Goal: Contribute content: Contribute content

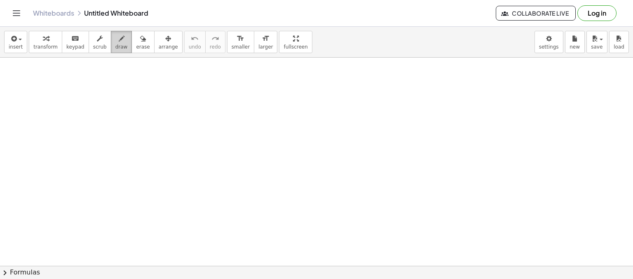
click at [115, 33] on div "button" at bounding box center [121, 38] width 12 height 10
drag, startPoint x: 96, startPoint y: 89, endPoint x: 107, endPoint y: 92, distance: 11.0
drag, startPoint x: 108, startPoint y: 88, endPoint x: 113, endPoint y: 94, distance: 7.9
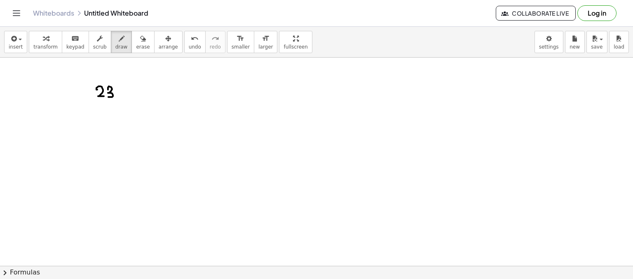
drag, startPoint x: 120, startPoint y: 91, endPoint x: 129, endPoint y: 91, distance: 8.2
drag, startPoint x: 126, startPoint y: 86, endPoint x: 126, endPoint y: 94, distance: 7.8
drag, startPoint x: 143, startPoint y: 84, endPoint x: 136, endPoint y: 95, distance: 13.2
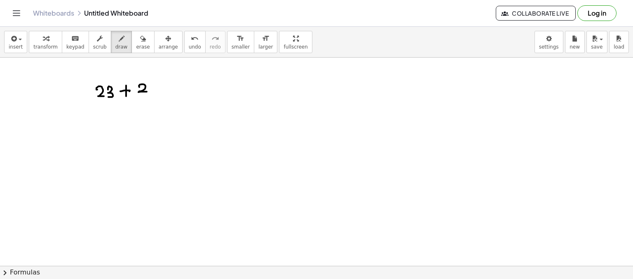
drag, startPoint x: 152, startPoint y: 94, endPoint x: 140, endPoint y: 100, distance: 12.9
drag, startPoint x: 140, startPoint y: 100, endPoint x: 142, endPoint y: 106, distance: 6.1
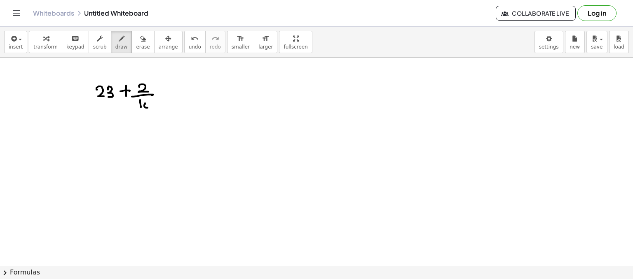
drag, startPoint x: 146, startPoint y: 108, endPoint x: 149, endPoint y: 103, distance: 5.0
drag, startPoint x: 165, startPoint y: 92, endPoint x: 171, endPoint y: 90, distance: 6.5
drag, startPoint x: 170, startPoint y: 96, endPoint x: 194, endPoint y: 85, distance: 25.8
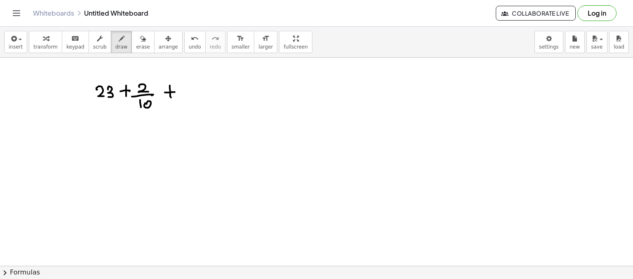
drag, startPoint x: 205, startPoint y: 79, endPoint x: 200, endPoint y: 88, distance: 10.1
drag, startPoint x: 191, startPoint y: 92, endPoint x: 216, endPoint y: 94, distance: 24.8
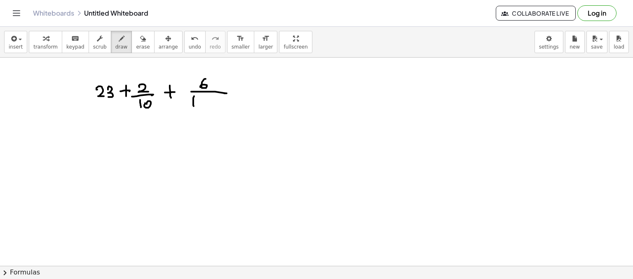
drag, startPoint x: 193, startPoint y: 98, endPoint x: 194, endPoint y: 106, distance: 8.3
drag, startPoint x: 210, startPoint y: 104, endPoint x: 219, endPoint y: 98, distance: 11.5
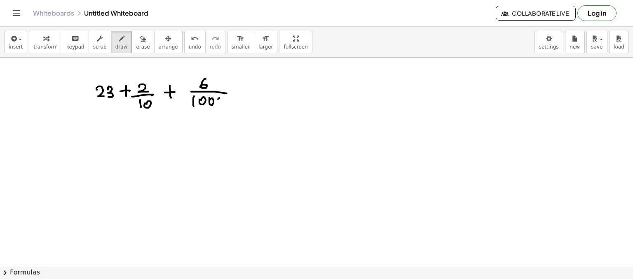
drag, startPoint x: 123, startPoint y: 135, endPoint x: 128, endPoint y: 135, distance: 5.4
drag, startPoint x: 124, startPoint y: 139, endPoint x: 135, endPoint y: 139, distance: 11.1
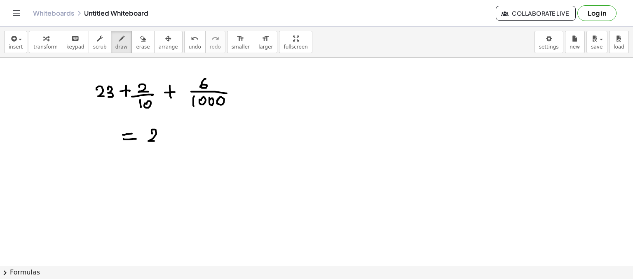
drag, startPoint x: 152, startPoint y: 134, endPoint x: 157, endPoint y: 140, distance: 8.2
drag, startPoint x: 159, startPoint y: 133, endPoint x: 161, endPoint y: 141, distance: 8.1
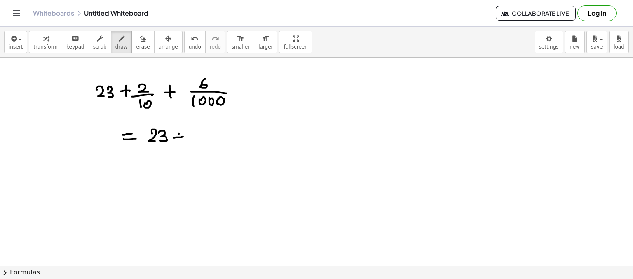
drag, startPoint x: 179, startPoint y: 133, endPoint x: 185, endPoint y: 138, distance: 7.3
drag, startPoint x: 197, startPoint y: 130, endPoint x: 210, endPoint y: 136, distance: 14.0
drag, startPoint x: 210, startPoint y: 136, endPoint x: 216, endPoint y: 134, distance: 6.3
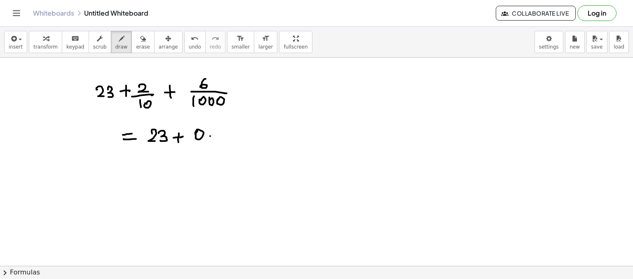
drag, startPoint x: 214, startPoint y: 133, endPoint x: 227, endPoint y: 134, distance: 13.3
drag, startPoint x: 230, startPoint y: 132, endPoint x: 234, endPoint y: 131, distance: 4.6
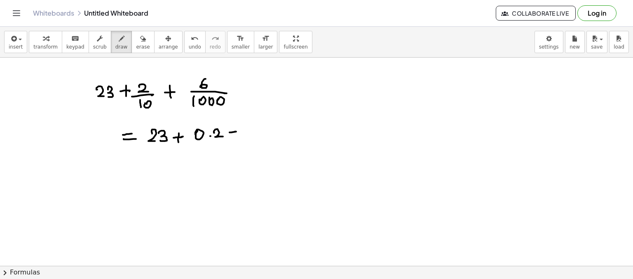
drag, startPoint x: 232, startPoint y: 135, endPoint x: 233, endPoint y: 139, distance: 4.6
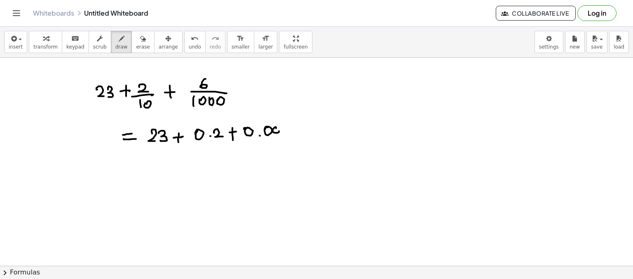
drag, startPoint x: 287, startPoint y: 127, endPoint x: 286, endPoint y: 133, distance: 5.5
drag, startPoint x: 122, startPoint y: 167, endPoint x: 127, endPoint y: 166, distance: 4.6
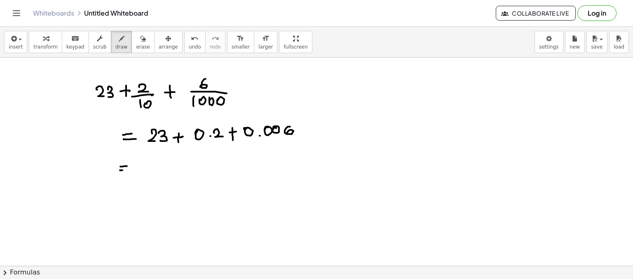
drag, startPoint x: 120, startPoint y: 170, endPoint x: 128, endPoint y: 169, distance: 8.3
drag, startPoint x: 401, startPoint y: 102, endPoint x: 404, endPoint y: 107, distance: 6.5
drag, startPoint x: 411, startPoint y: 99, endPoint x: 410, endPoint y: 108, distance: 8.3
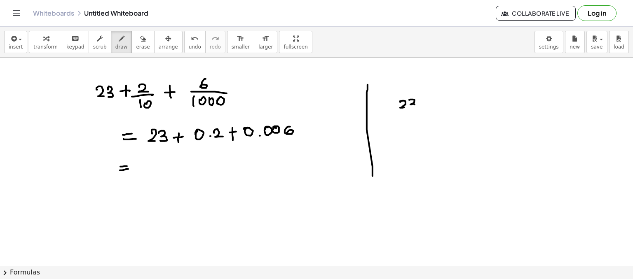
drag, startPoint x: 432, startPoint y: 99, endPoint x: 439, endPoint y: 101, distance: 7.2
drag, startPoint x: 442, startPoint y: 99, endPoint x: 451, endPoint y: 101, distance: 9.6
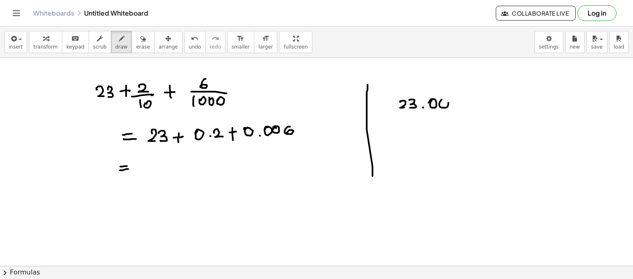
drag, startPoint x: 453, startPoint y: 106, endPoint x: 449, endPoint y: 103, distance: 5.3
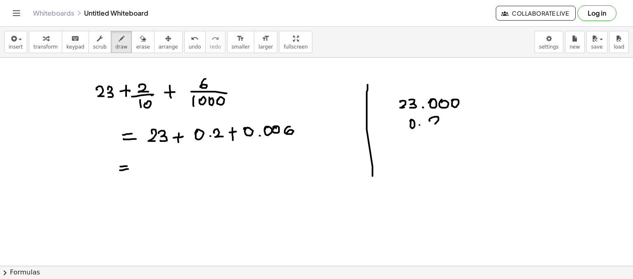
drag, startPoint x: 429, startPoint y: 120, endPoint x: 443, endPoint y: 120, distance: 13.6
drag, startPoint x: 451, startPoint y: 123, endPoint x: 448, endPoint y: 119, distance: 4.7
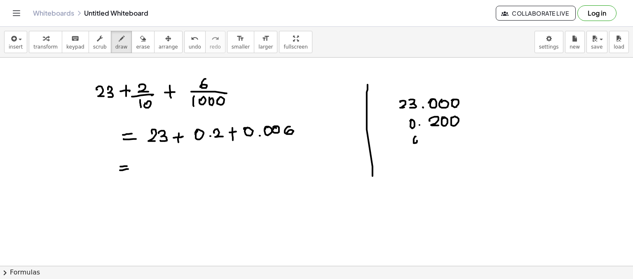
drag, startPoint x: 433, startPoint y: 138, endPoint x: 444, endPoint y: 134, distance: 11.6
drag, startPoint x: 444, startPoint y: 140, endPoint x: 456, endPoint y: 134, distance: 13.5
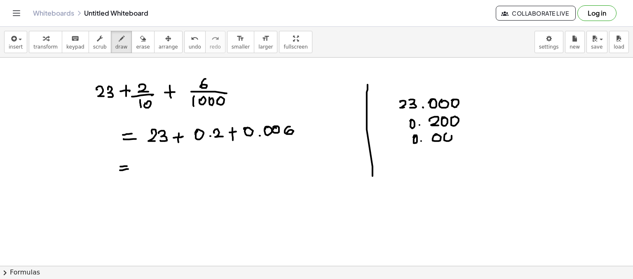
drag, startPoint x: 457, startPoint y: 132, endPoint x: 453, endPoint y: 139, distance: 7.9
drag, startPoint x: 392, startPoint y: 151, endPoint x: 480, endPoint y: 142, distance: 88.2
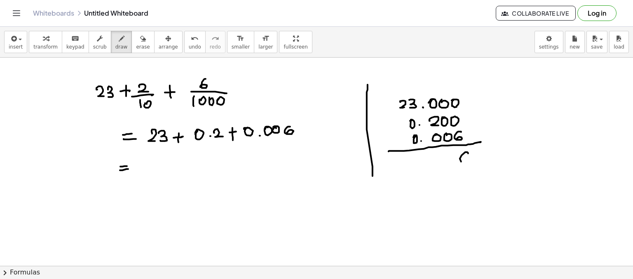
drag, startPoint x: 468, startPoint y: 153, endPoint x: 460, endPoint y: 160, distance: 10.5
drag, startPoint x: 437, startPoint y: 156, endPoint x: 435, endPoint y: 165, distance: 8.9
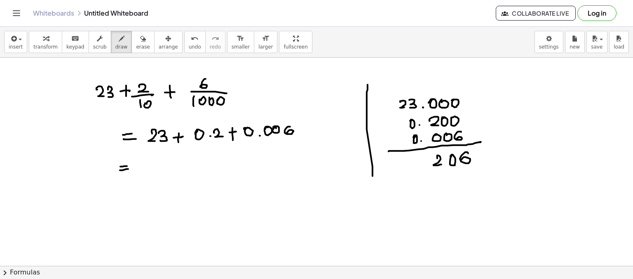
drag, startPoint x: 402, startPoint y: 160, endPoint x: 410, endPoint y: 169, distance: 12.0
drag, startPoint x: 415, startPoint y: 156, endPoint x: 413, endPoint y: 167, distance: 11.4
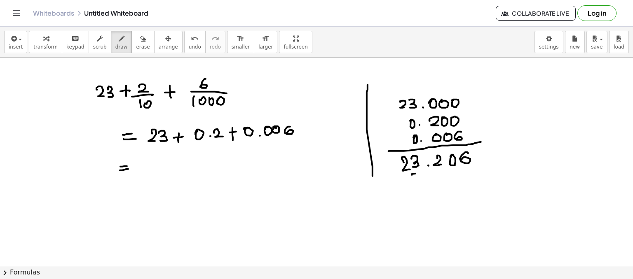
drag, startPoint x: 412, startPoint y: 175, endPoint x: 438, endPoint y: 169, distance: 26.7
drag, startPoint x: 450, startPoint y: 170, endPoint x: 466, endPoint y: 168, distance: 15.8
drag, startPoint x: 149, startPoint y: 162, endPoint x: 154, endPoint y: 167, distance: 6.7
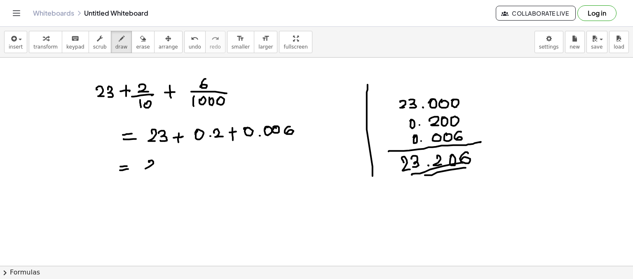
drag, startPoint x: 159, startPoint y: 159, endPoint x: 162, endPoint y: 166, distance: 8.0
drag, startPoint x: 182, startPoint y: 157, endPoint x: 190, endPoint y: 159, distance: 7.6
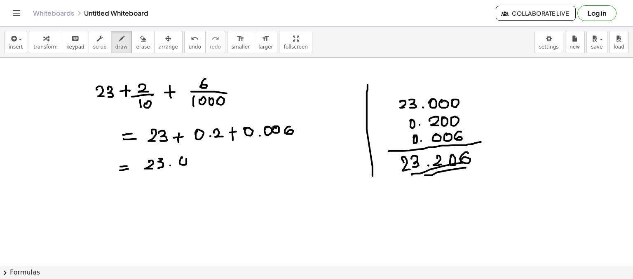
drag, startPoint x: 189, startPoint y: 158, endPoint x: 194, endPoint y: 164, distance: 8.2
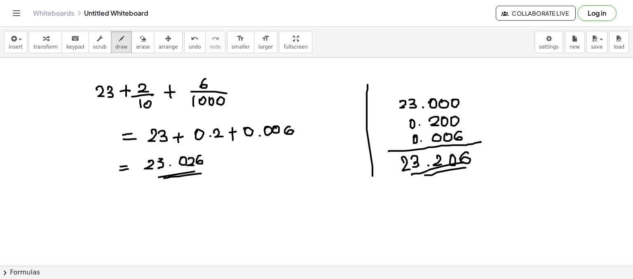
drag, startPoint x: 168, startPoint y: 178, endPoint x: 201, endPoint y: 173, distance: 33.7
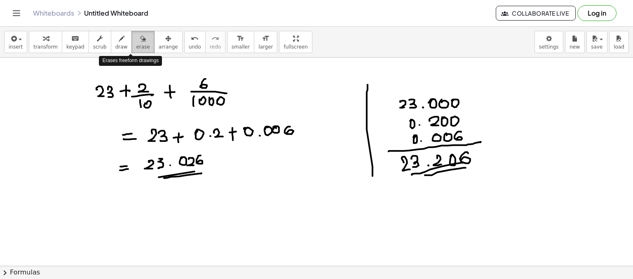
click at [140, 40] on icon "button" at bounding box center [143, 39] width 6 height 10
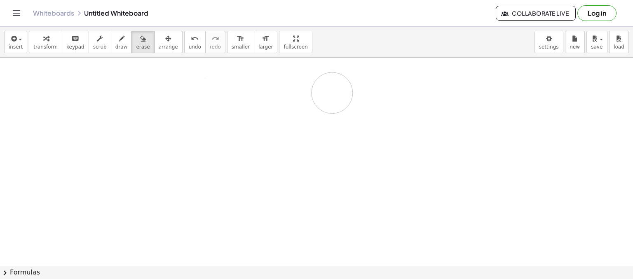
drag, startPoint x: 87, startPoint y: 86, endPoint x: 206, endPoint y: 57, distance: 122.3
click at [115, 40] on div "button" at bounding box center [121, 38] width 12 height 10
drag, startPoint x: 102, startPoint y: 89, endPoint x: 103, endPoint y: 104, distance: 14.9
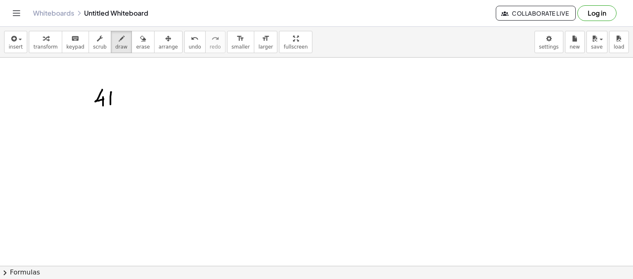
drag, startPoint x: 111, startPoint y: 92, endPoint x: 110, endPoint y: 104, distance: 12.4
drag, startPoint x: 117, startPoint y: 101, endPoint x: 120, endPoint y: 99, distance: 4.2
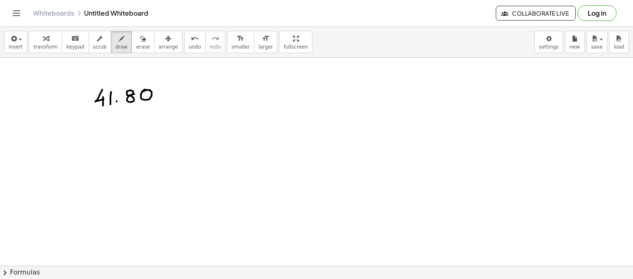
drag, startPoint x: 148, startPoint y: 118, endPoint x: 150, endPoint y: 134, distance: 15.3
drag, startPoint x: 157, startPoint y: 121, endPoint x: 157, endPoint y: 132, distance: 11.5
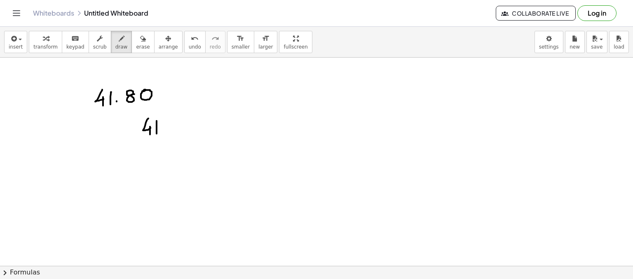
drag, startPoint x: 171, startPoint y: 122, endPoint x: 182, endPoint y: 124, distance: 11.8
drag, startPoint x: 192, startPoint y: 120, endPoint x: 197, endPoint y: 122, distance: 4.8
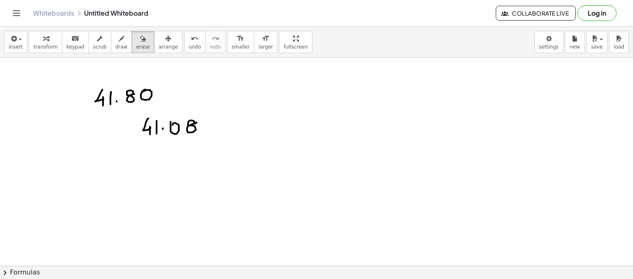
drag, startPoint x: 133, startPoint y: 38, endPoint x: 143, endPoint y: 135, distance: 97.5
click at [143, 135] on div "insert select one: Math Expression Function Text Youtube Video Graphing Geometr…" at bounding box center [316, 153] width 633 height 253
drag, startPoint x: 143, startPoint y: 135, endPoint x: 190, endPoint y: 128, distance: 47.0
click at [115, 47] on span "draw" at bounding box center [121, 47] width 12 height 6
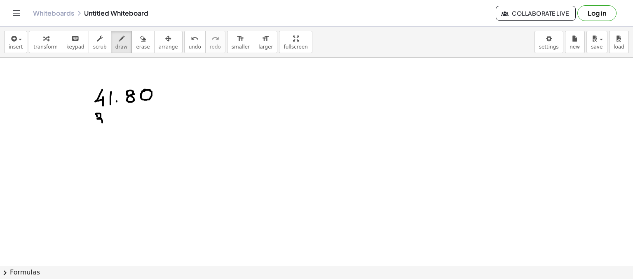
drag, startPoint x: 96, startPoint y: 114, endPoint x: 95, endPoint y: 126, distance: 11.6
drag, startPoint x: 112, startPoint y: 115, endPoint x: 116, endPoint y: 121, distance: 7.4
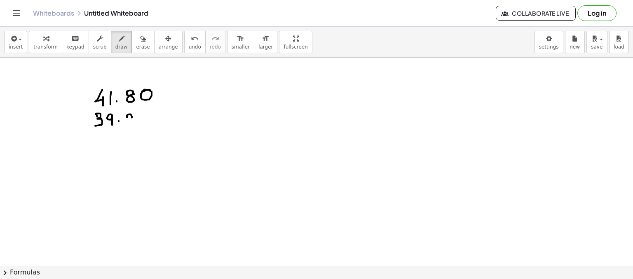
drag, startPoint x: 128, startPoint y: 115, endPoint x: 138, endPoint y: 120, distance: 11.6
drag, startPoint x: 142, startPoint y: 114, endPoint x: 147, endPoint y: 122, distance: 10.2
drag, startPoint x: 108, startPoint y: 133, endPoint x: 106, endPoint y: 144, distance: 11.3
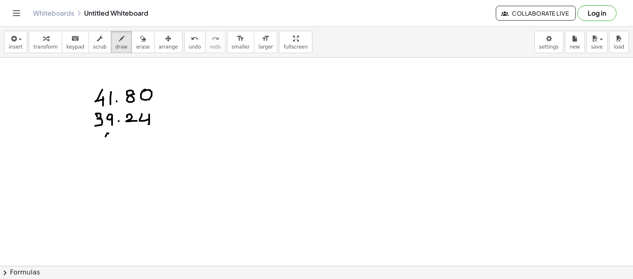
drag, startPoint x: 109, startPoint y: 134, endPoint x: 115, endPoint y: 135, distance: 6.8
drag, startPoint x: 131, startPoint y: 142, endPoint x: 136, endPoint y: 136, distance: 7.7
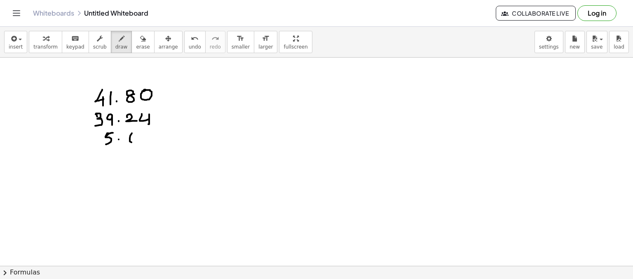
drag, startPoint x: 145, startPoint y: 136, endPoint x: 141, endPoint y: 141, distance: 6.1
drag, startPoint x: 97, startPoint y: 153, endPoint x: 99, endPoint y: 163, distance: 10.1
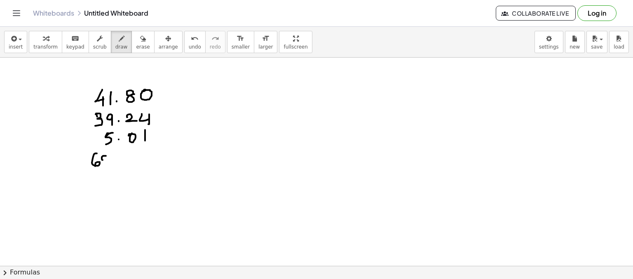
drag, startPoint x: 106, startPoint y: 156, endPoint x: 110, endPoint y: 163, distance: 8.5
drag, startPoint x: 139, startPoint y: 152, endPoint x: 143, endPoint y: 157, distance: 7.0
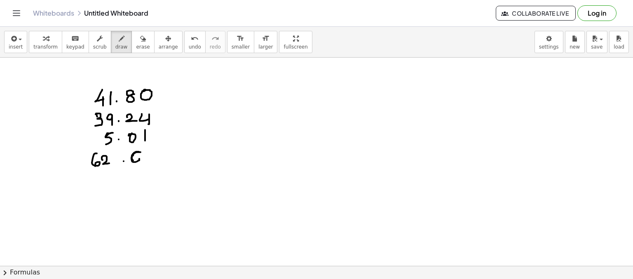
drag, startPoint x: 141, startPoint y: 152, endPoint x: 146, endPoint y: 157, distance: 6.7
drag, startPoint x: 78, startPoint y: 176, endPoint x: 168, endPoint y: 168, distance: 89.8
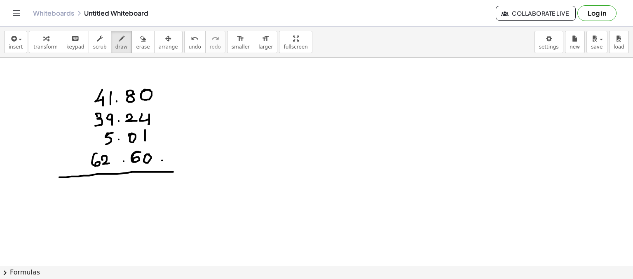
drag, startPoint x: 162, startPoint y: 160, endPoint x: 171, endPoint y: 160, distance: 9.5
drag, startPoint x: 169, startPoint y: 156, endPoint x: 167, endPoint y: 167, distance: 11.3
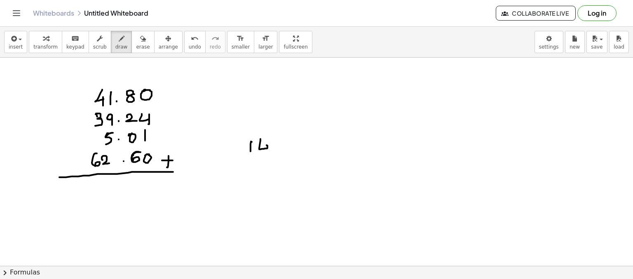
drag, startPoint x: 261, startPoint y: 141, endPoint x: 270, endPoint y: 146, distance: 11.1
drag, startPoint x: 272, startPoint y: 140, endPoint x: 281, endPoint y: 148, distance: 11.7
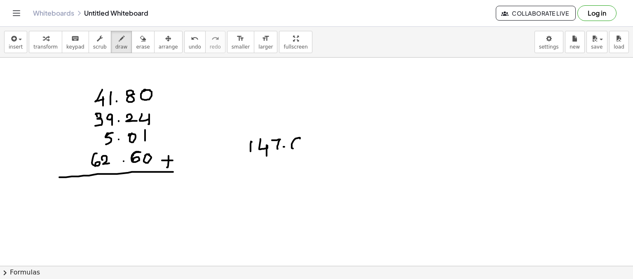
drag, startPoint x: 294, startPoint y: 140, endPoint x: 295, endPoint y: 148, distance: 8.3
drag, startPoint x: 312, startPoint y: 141, endPoint x: 307, endPoint y: 151, distance: 11.6
drag, startPoint x: 275, startPoint y: 158, endPoint x: 280, endPoint y: 162, distance: 6.4
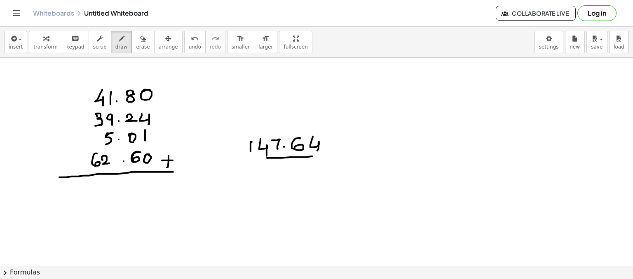
drag, startPoint x: 280, startPoint y: 162, endPoint x: 316, endPoint y: 162, distance: 35.4
drag, startPoint x: 315, startPoint y: 161, endPoint x: 172, endPoint y: 194, distance: 146.5
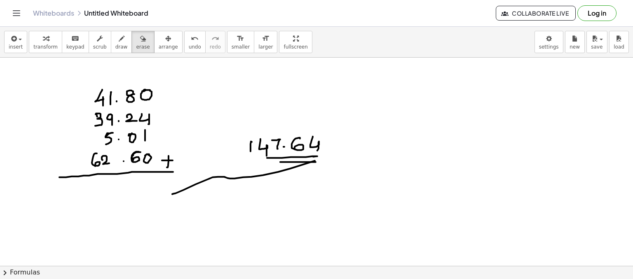
drag, startPoint x: 135, startPoint y: 38, endPoint x: 211, endPoint y: 179, distance: 160.2
click at [211, 179] on div "insert select one: Math Expression Function Text Youtube Video Graphing Geometr…" at bounding box center [316, 153] width 633 height 253
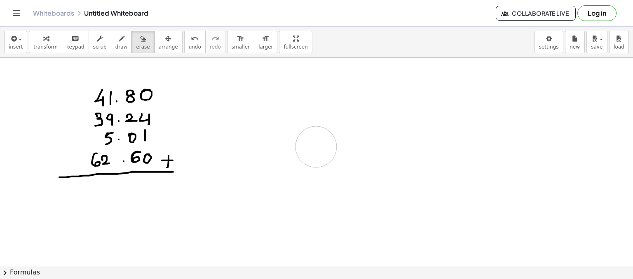
drag, startPoint x: 211, startPoint y: 179, endPoint x: 319, endPoint y: 146, distance: 113.8
click at [111, 47] on button "draw" at bounding box center [121, 42] width 21 height 22
drag, startPoint x: 251, startPoint y: 115, endPoint x: 256, endPoint y: 114, distance: 5.0
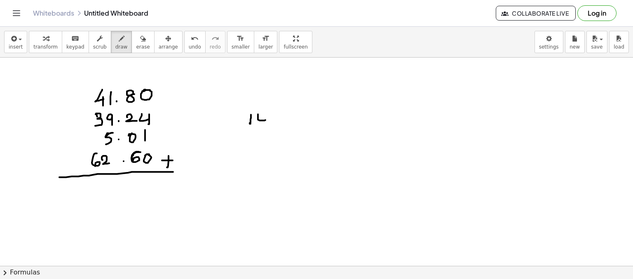
drag, startPoint x: 262, startPoint y: 120, endPoint x: 265, endPoint y: 124, distance: 5.0
drag, startPoint x: 275, startPoint y: 113, endPoint x: 279, endPoint y: 121, distance: 8.3
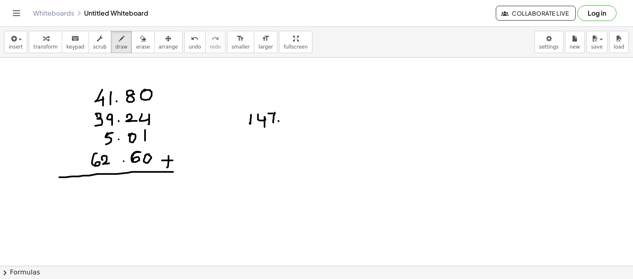
drag, startPoint x: 290, startPoint y: 113, endPoint x: 297, endPoint y: 116, distance: 7.6
drag, startPoint x: 298, startPoint y: 114, endPoint x: 303, endPoint y: 119, distance: 7.3
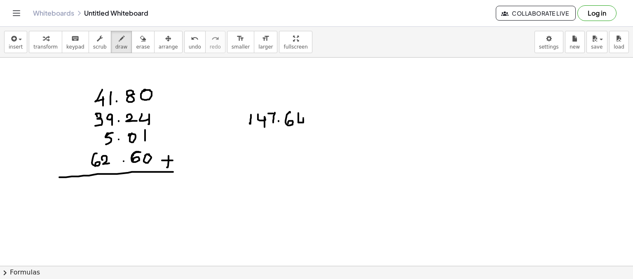
drag, startPoint x: 303, startPoint y: 118, endPoint x: 303, endPoint y: 124, distance: 6.2
drag, startPoint x: 147, startPoint y: 180, endPoint x: 144, endPoint y: 190, distance: 10.7
drag, startPoint x: 146, startPoint y: 180, endPoint x: 156, endPoint y: 178, distance: 10.4
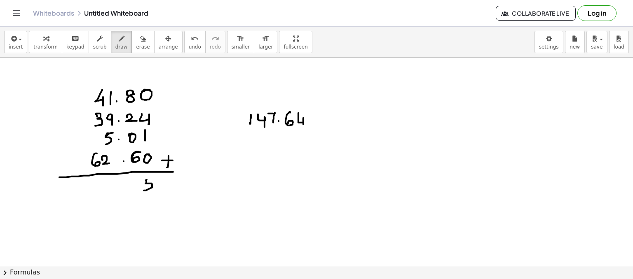
drag, startPoint x: 137, startPoint y: 179, endPoint x: 133, endPoint y: 190, distance: 11.6
drag, startPoint x: 112, startPoint y: 76, endPoint x: 110, endPoint y: 82, distance: 6.5
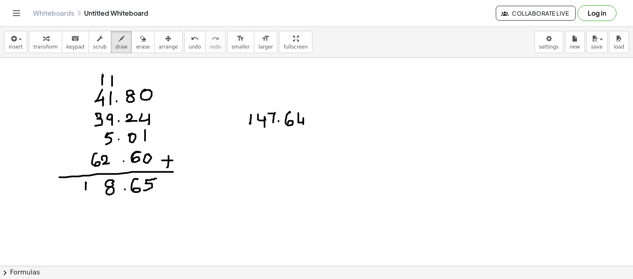
drag, startPoint x: 86, startPoint y: 182, endPoint x: 89, endPoint y: 194, distance: 11.9
drag, startPoint x: 93, startPoint y: 183, endPoint x: 96, endPoint y: 203, distance: 19.9
drag, startPoint x: 93, startPoint y: 204, endPoint x: 132, endPoint y: 198, distance: 39.6
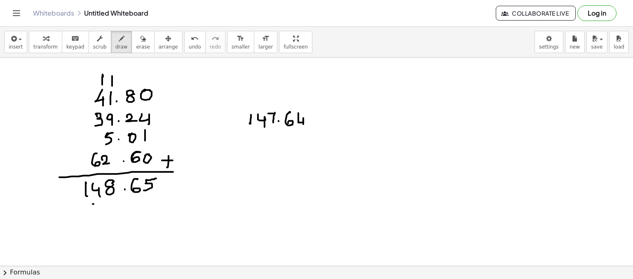
drag, startPoint x: 115, startPoint y: 205, endPoint x: 136, endPoint y: 198, distance: 22.9
drag, startPoint x: 129, startPoint y: 40, endPoint x: 89, endPoint y: 89, distance: 63.0
click at [89, 89] on div "insert select one: Math Expression Function Text Youtube Video Graphing Geometr…" at bounding box center [316, 153] width 633 height 253
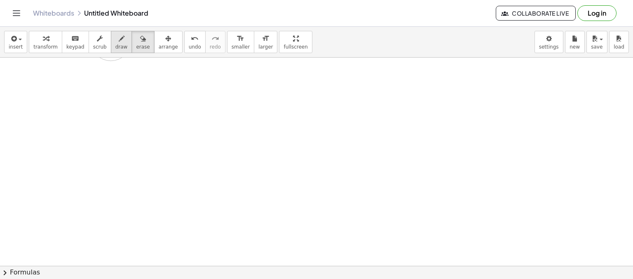
drag, startPoint x: 89, startPoint y: 89, endPoint x: 111, endPoint y: 39, distance: 54.1
click at [111, 39] on div "insert select one: Math Expression Function Text Youtube Video Graphing Geometr…" at bounding box center [316, 153] width 633 height 253
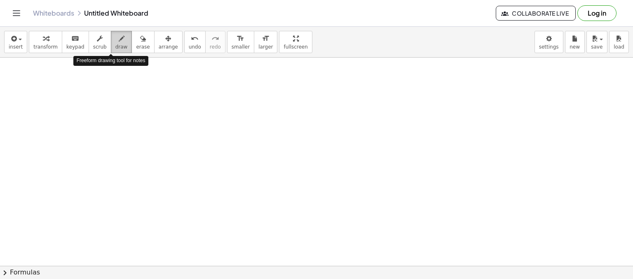
click at [119, 39] on icon "button" at bounding box center [122, 39] width 6 height 10
drag, startPoint x: 193, startPoint y: 99, endPoint x: 198, endPoint y: 104, distance: 7.3
drag, startPoint x: 201, startPoint y: 103, endPoint x: 205, endPoint y: 106, distance: 5.6
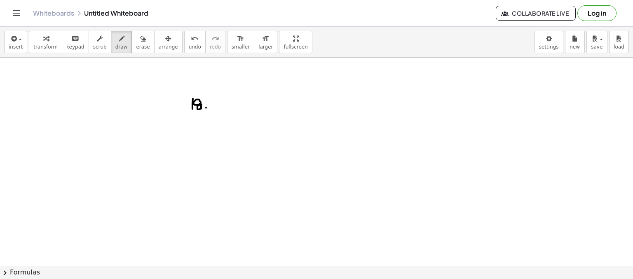
drag, startPoint x: 230, startPoint y: 96, endPoint x: 230, endPoint y: 106, distance: 9.9
drag, startPoint x: 180, startPoint y: 117, endPoint x: 180, endPoint y: 126, distance: 9.1
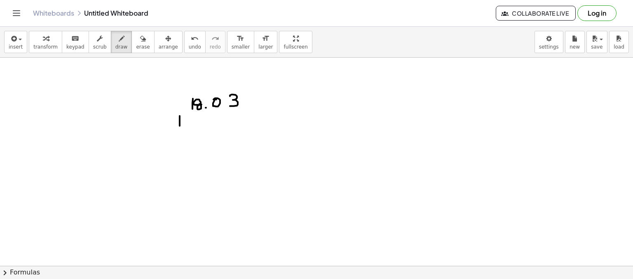
drag, startPoint x: 183, startPoint y: 117, endPoint x: 189, endPoint y: 127, distance: 10.9
drag, startPoint x: 127, startPoint y: 43, endPoint x: 188, endPoint y: 101, distance: 83.7
click at [188, 101] on div "insert select one: Math Expression Function Text Youtube Video Graphing Geometr…" at bounding box center [316, 153] width 633 height 253
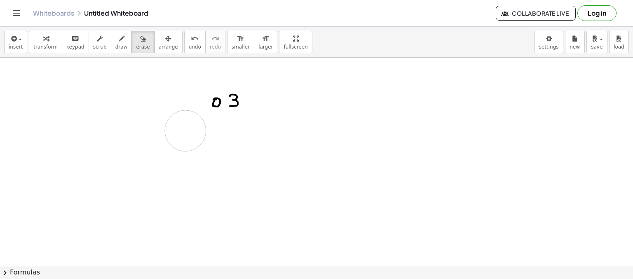
drag, startPoint x: 188, startPoint y: 101, endPoint x: 185, endPoint y: 131, distance: 30.6
drag, startPoint x: 108, startPoint y: 46, endPoint x: 178, endPoint y: 105, distance: 92.5
click at [178, 105] on div "insert select one: Math Expression Function Text Youtube Video Graphing Geometr…" at bounding box center [316, 153] width 633 height 253
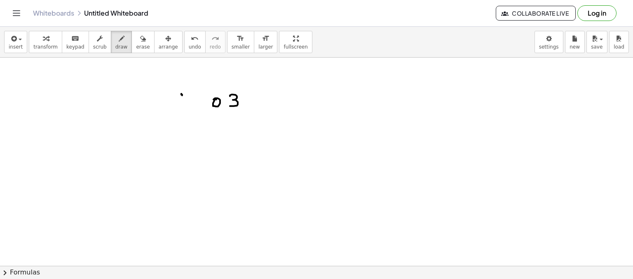
drag, startPoint x: 181, startPoint y: 94, endPoint x: 184, endPoint y: 100, distance: 5.9
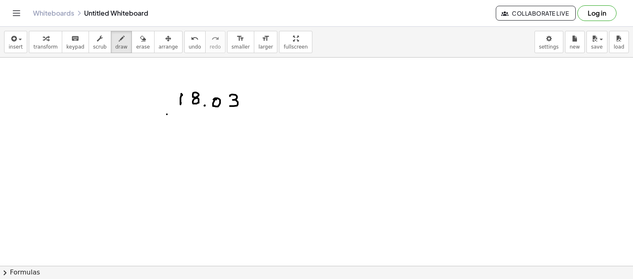
drag, startPoint x: 167, startPoint y: 114, endPoint x: 167, endPoint y: 126, distance: 11.5
drag, startPoint x: 180, startPoint y: 117, endPoint x: 185, endPoint y: 127, distance: 11.6
drag, startPoint x: 197, startPoint y: 116, endPoint x: 199, endPoint y: 125, distance: 9.4
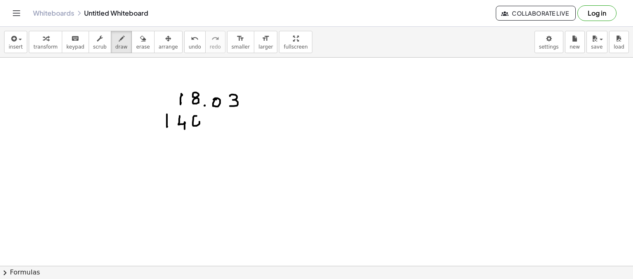
drag, startPoint x: 217, startPoint y: 117, endPoint x: 215, endPoint y: 126, distance: 8.9
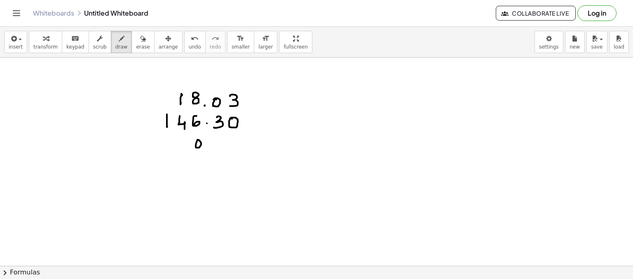
drag, startPoint x: 199, startPoint y: 140, endPoint x: 207, endPoint y: 141, distance: 8.4
drag, startPoint x: 231, startPoint y: 138, endPoint x: 247, endPoint y: 139, distance: 16.5
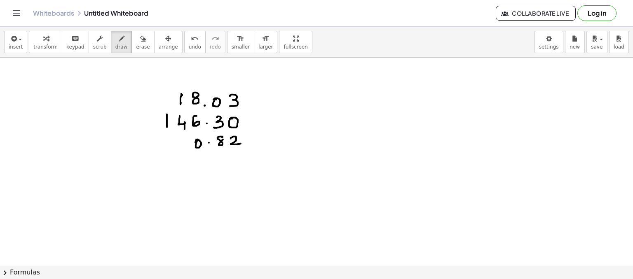
drag, startPoint x: 196, startPoint y: 160, endPoint x: 195, endPoint y: 166, distance: 6.2
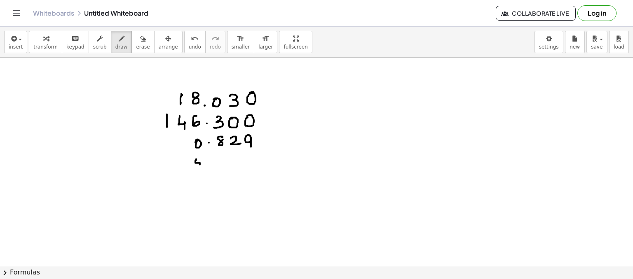
drag, startPoint x: 195, startPoint y: 159, endPoint x: 203, endPoint y: 157, distance: 8.5
drag, startPoint x: 218, startPoint y: 157, endPoint x: 218, endPoint y: 166, distance: 8.7
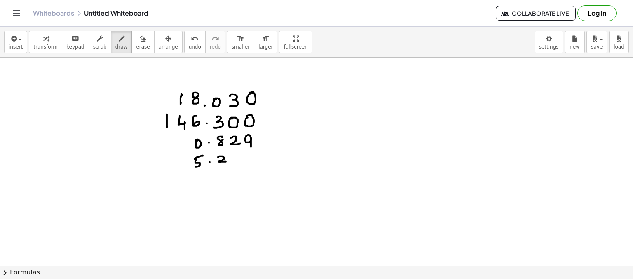
drag, startPoint x: 232, startPoint y: 157, endPoint x: 246, endPoint y: 160, distance: 13.6
drag, startPoint x: 246, startPoint y: 155, endPoint x: 250, endPoint y: 164, distance: 10.2
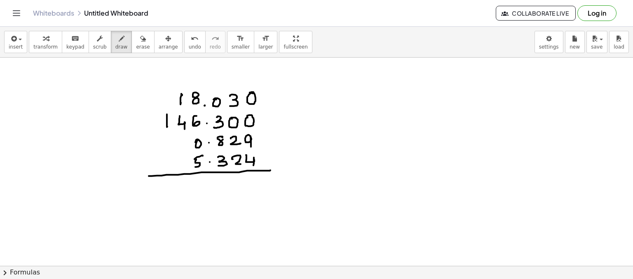
drag, startPoint x: 162, startPoint y: 176, endPoint x: 268, endPoint y: 169, distance: 106.5
drag, startPoint x: 265, startPoint y: 162, endPoint x: 272, endPoint y: 160, distance: 7.6
drag, startPoint x: 270, startPoint y: 157, endPoint x: 271, endPoint y: 165, distance: 8.3
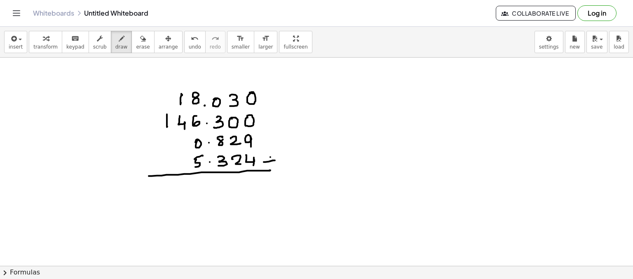
drag, startPoint x: 343, startPoint y: 117, endPoint x: 342, endPoint y: 129, distance: 12.0
drag, startPoint x: 347, startPoint y: 118, endPoint x: 354, endPoint y: 131, distance: 14.4
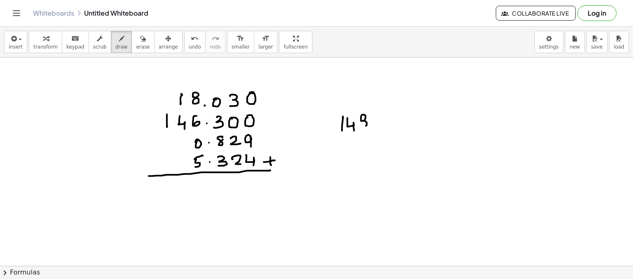
drag, startPoint x: 366, startPoint y: 118, endPoint x: 368, endPoint y: 122, distance: 5.0
drag, startPoint x: 378, startPoint y: 121, endPoint x: 384, endPoint y: 122, distance: 6.0
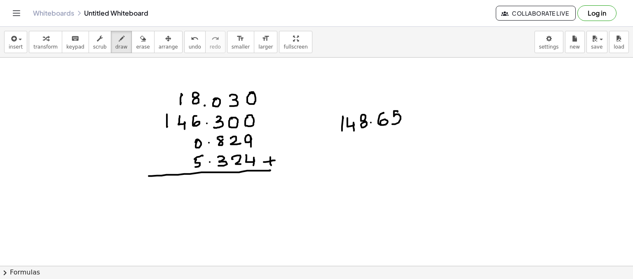
drag, startPoint x: 398, startPoint y: 111, endPoint x: 394, endPoint y: 124, distance: 12.9
drag, startPoint x: 367, startPoint y: 134, endPoint x: 384, endPoint y: 133, distance: 16.9
drag, startPoint x: 374, startPoint y: 137, endPoint x: 386, endPoint y: 136, distance: 12.1
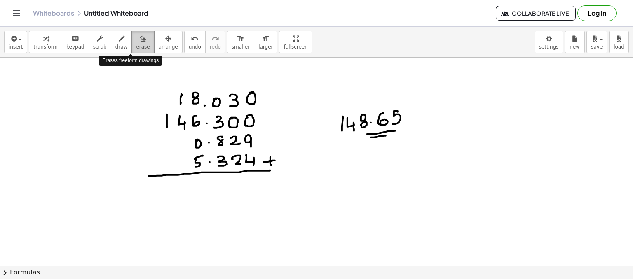
click at [136, 45] on span "erase" at bounding box center [143, 47] width 14 height 6
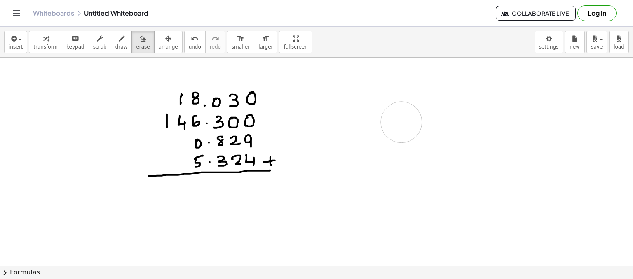
drag, startPoint x: 354, startPoint y: 105, endPoint x: 400, endPoint y: 122, distance: 48.4
click at [115, 49] on span "draw" at bounding box center [121, 47] width 12 height 6
drag, startPoint x: 373, startPoint y: 131, endPoint x: 374, endPoint y: 138, distance: 7.1
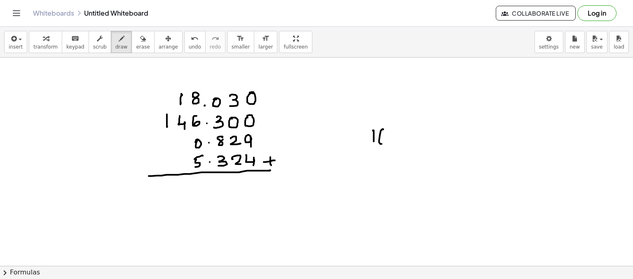
drag, startPoint x: 382, startPoint y: 129, endPoint x: 382, endPoint y: 142, distance: 12.8
drag, startPoint x: 398, startPoint y: 134, endPoint x: 399, endPoint y: 143, distance: 8.7
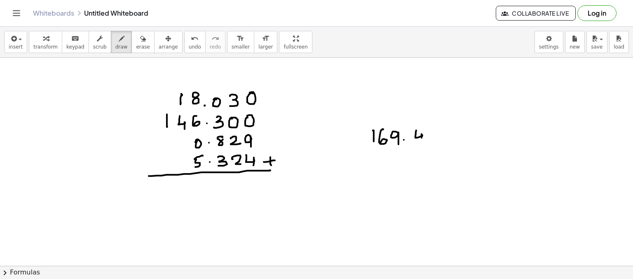
drag, startPoint x: 416, startPoint y: 130, endPoint x: 422, endPoint y: 139, distance: 10.4
drag, startPoint x: 430, startPoint y: 133, endPoint x: 439, endPoint y: 132, distance: 8.7
drag, startPoint x: 442, startPoint y: 129, endPoint x: 438, endPoint y: 139, distance: 10.6
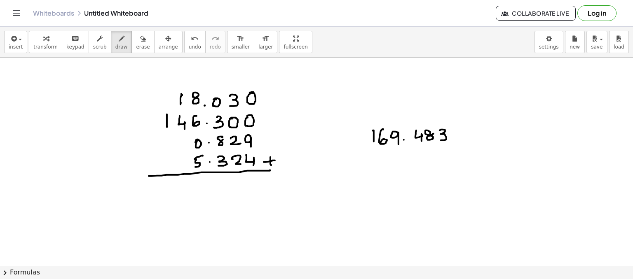
drag, startPoint x: 250, startPoint y: 182, endPoint x: 249, endPoint y: 187, distance: 5.1
drag, startPoint x: 223, startPoint y: 180, endPoint x: 219, endPoint y: 192, distance: 13.0
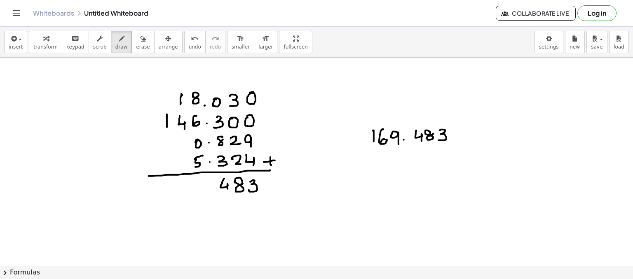
drag, startPoint x: 202, startPoint y: 183, endPoint x: 193, endPoint y: 184, distance: 8.3
drag, startPoint x: 195, startPoint y: 68, endPoint x: 195, endPoint y: 78, distance: 10.7
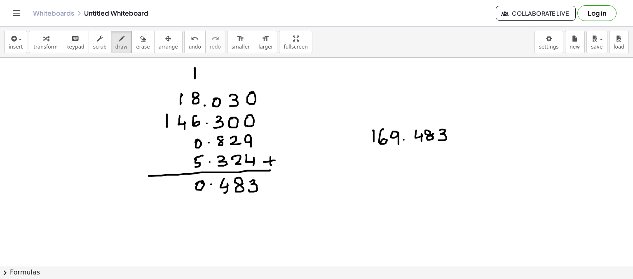
drag, startPoint x: 191, startPoint y: 75, endPoint x: 198, endPoint y: 74, distance: 6.6
drag, startPoint x: 182, startPoint y: 76, endPoint x: 189, endPoint y: 84, distance: 11.1
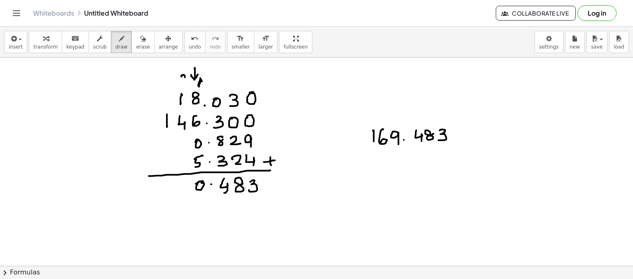
drag, startPoint x: 176, startPoint y: 183, endPoint x: 182, endPoint y: 192, distance: 10.4
drag, startPoint x: 167, startPoint y: 183, endPoint x: 170, endPoint y: 194, distance: 10.8
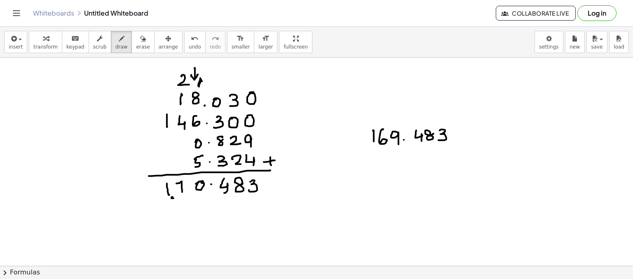
drag, startPoint x: 174, startPoint y: 198, endPoint x: 212, endPoint y: 198, distance: 38.7
drag, startPoint x: 209, startPoint y: 203, endPoint x: 221, endPoint y: 200, distance: 12.4
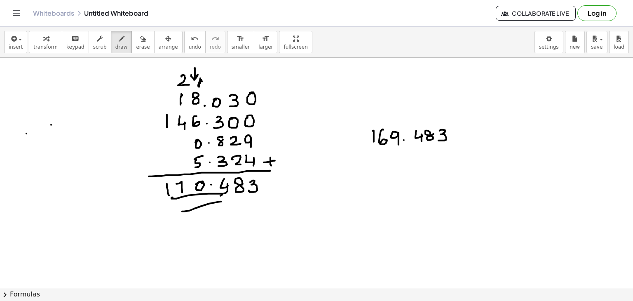
click at [136, 44] on button "erase" at bounding box center [142, 42] width 23 height 22
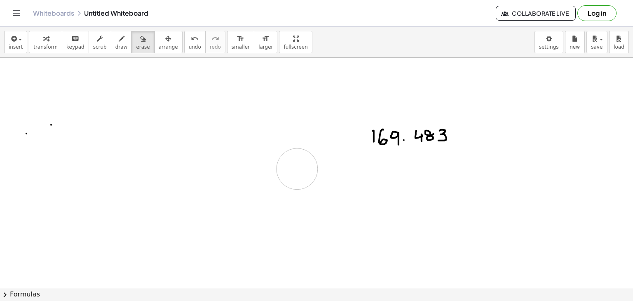
drag, startPoint x: 186, startPoint y: 108, endPoint x: 331, endPoint y: 198, distance: 170.7
drag, startPoint x: 346, startPoint y: 156, endPoint x: 436, endPoint y: 146, distance: 90.4
drag, startPoint x: 387, startPoint y: 130, endPoint x: 241, endPoint y: 78, distance: 155.7
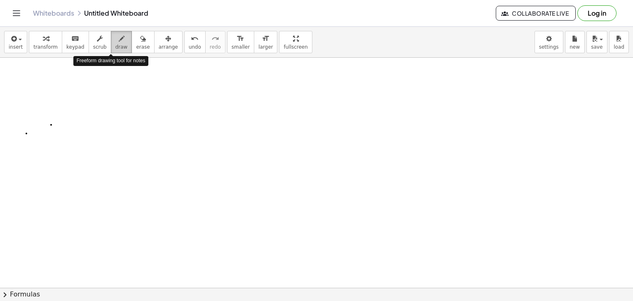
click at [115, 44] on span "draw" at bounding box center [121, 47] width 12 height 6
drag, startPoint x: 138, startPoint y: 108, endPoint x: 124, endPoint y: 124, distance: 22.2
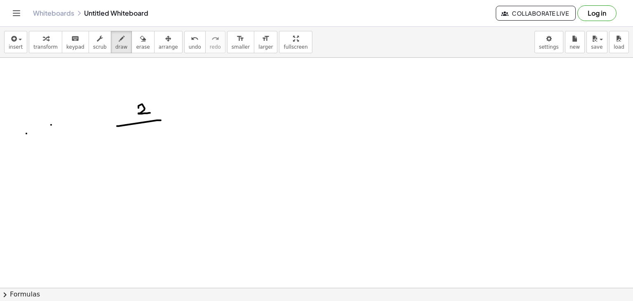
drag, startPoint x: 124, startPoint y: 125, endPoint x: 137, endPoint y: 131, distance: 14.7
drag, startPoint x: 127, startPoint y: 134, endPoint x: 131, endPoint y: 140, distance: 6.3
drag, startPoint x: 135, startPoint y: 146, endPoint x: 134, endPoint y: 139, distance: 6.8
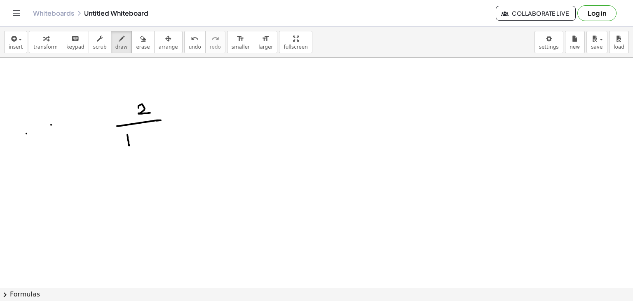
drag, startPoint x: 145, startPoint y: 144, endPoint x: 148, endPoint y: 139, distance: 5.7
drag, startPoint x: 152, startPoint y: 142, endPoint x: 176, endPoint y: 125, distance: 28.9
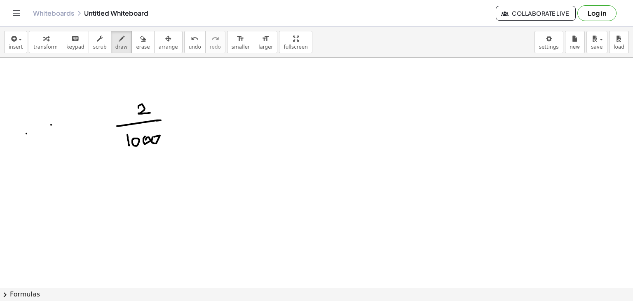
drag, startPoint x: 190, startPoint y: 117, endPoint x: 198, endPoint y: 117, distance: 7.4
drag, startPoint x: 209, startPoint y: 119, endPoint x: 210, endPoint y: 113, distance: 6.2
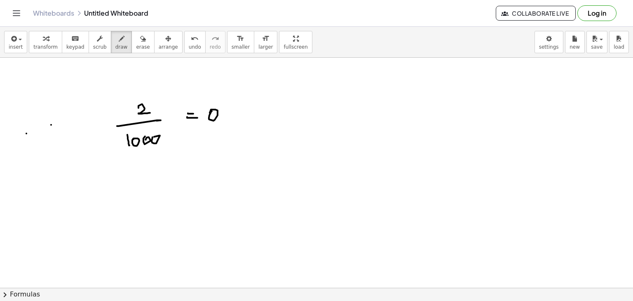
drag, startPoint x: 260, startPoint y: 111, endPoint x: 264, endPoint y: 116, distance: 6.4
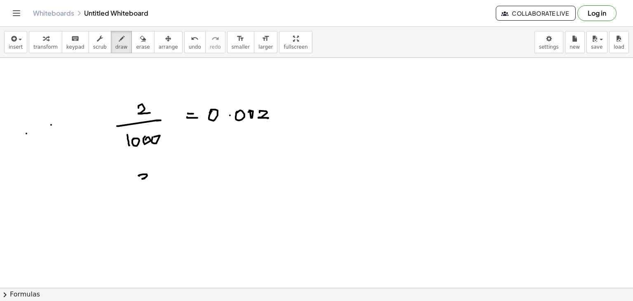
drag, startPoint x: 138, startPoint y: 175, endPoint x: 143, endPoint y: 182, distance: 8.6
drag, startPoint x: 158, startPoint y: 172, endPoint x: 150, endPoint y: 183, distance: 13.6
drag, startPoint x: 119, startPoint y: 192, endPoint x: 134, endPoint y: 195, distance: 14.8
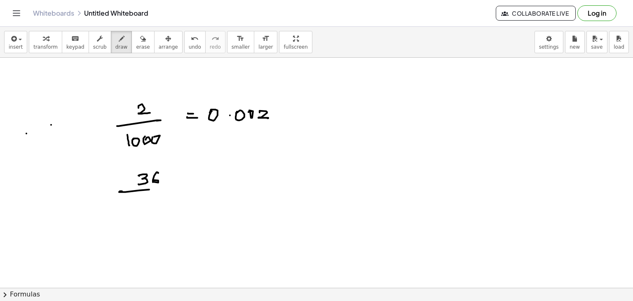
drag, startPoint x: 129, startPoint y: 204, endPoint x: 134, endPoint y: 200, distance: 5.8
drag, startPoint x: 139, startPoint y: 204, endPoint x: 136, endPoint y: 200, distance: 5.6
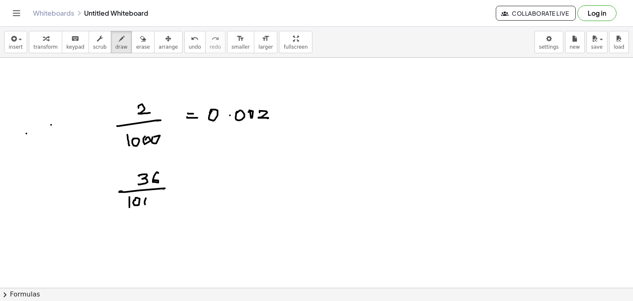
drag, startPoint x: 145, startPoint y: 204, endPoint x: 146, endPoint y: 198, distance: 6.3
drag, startPoint x: 153, startPoint y: 203, endPoint x: 176, endPoint y: 190, distance: 26.4
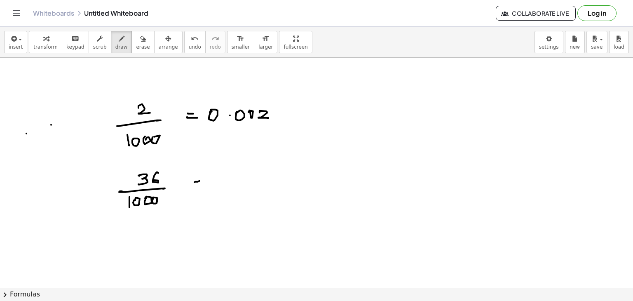
drag, startPoint x: 255, startPoint y: 173, endPoint x: 260, endPoint y: 180, distance: 9.2
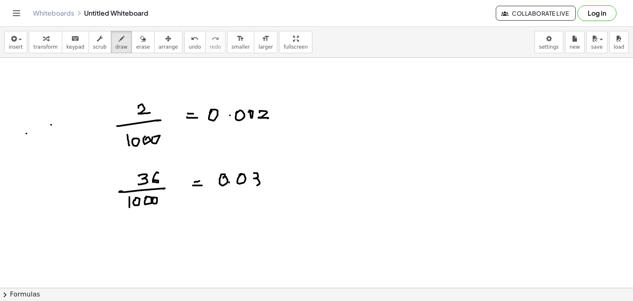
drag, startPoint x: 265, startPoint y: 179, endPoint x: 262, endPoint y: 189, distance: 10.4
drag, startPoint x: 244, startPoint y: 194, endPoint x: 251, endPoint y: 196, distance: 7.2
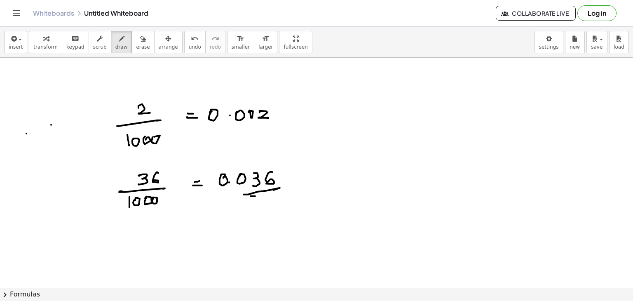
drag, startPoint x: 251, startPoint y: 196, endPoint x: 273, endPoint y: 191, distance: 22.8
drag, startPoint x: 219, startPoint y: 216, endPoint x: 227, endPoint y: 223, distance: 9.9
drag, startPoint x: 236, startPoint y: 216, endPoint x: 228, endPoint y: 230, distance: 16.3
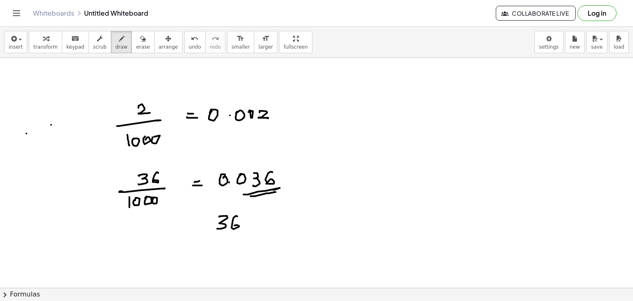
drag, startPoint x: 213, startPoint y: 235, endPoint x: 249, endPoint y: 232, distance: 35.9
drag, startPoint x: 228, startPoint y: 249, endPoint x: 224, endPoint y: 245, distance: 5.9
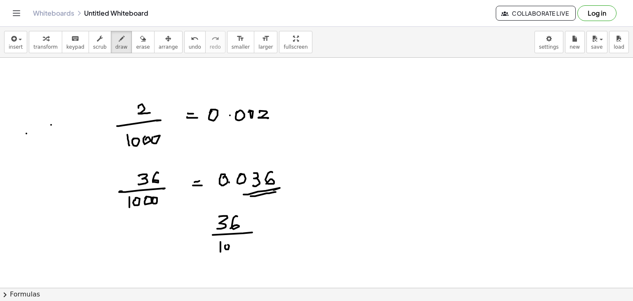
drag, startPoint x: 249, startPoint y: 245, endPoint x: 267, endPoint y: 233, distance: 21.7
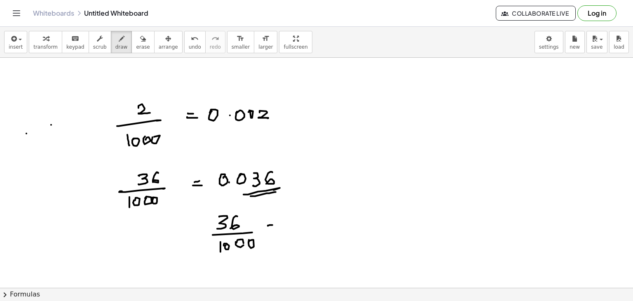
drag, startPoint x: 330, startPoint y: 216, endPoint x: 330, endPoint y: 224, distance: 8.7
drag, startPoint x: 344, startPoint y: 214, endPoint x: 343, endPoint y: 225, distance: 10.7
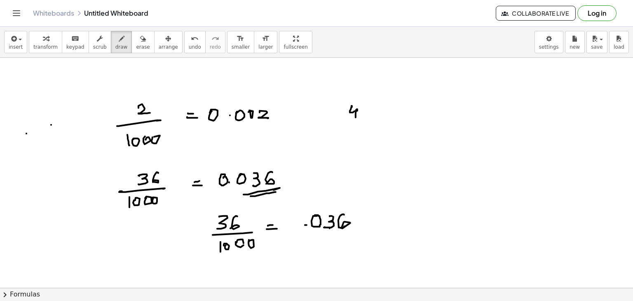
drag, startPoint x: 352, startPoint y: 106, endPoint x: 358, endPoint y: 116, distance: 11.1
drag, startPoint x: 366, startPoint y: 106, endPoint x: 364, endPoint y: 112, distance: 6.4
drag, startPoint x: 364, startPoint y: 108, endPoint x: 352, endPoint y: 117, distance: 15.3
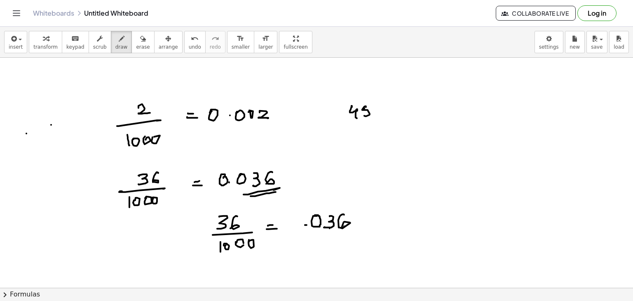
drag, startPoint x: 333, startPoint y: 126, endPoint x: 372, endPoint y: 117, distance: 39.6
drag, startPoint x: 369, startPoint y: 124, endPoint x: 373, endPoint y: 126, distance: 4.4
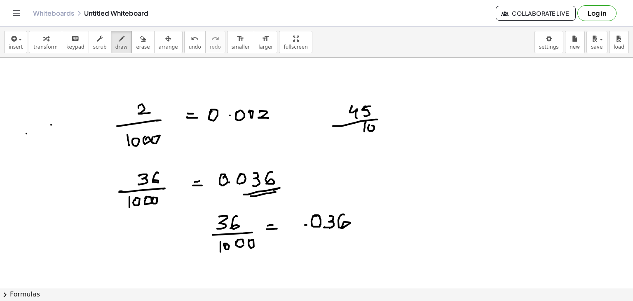
drag, startPoint x: 385, startPoint y: 131, endPoint x: 385, endPoint y: 125, distance: 5.8
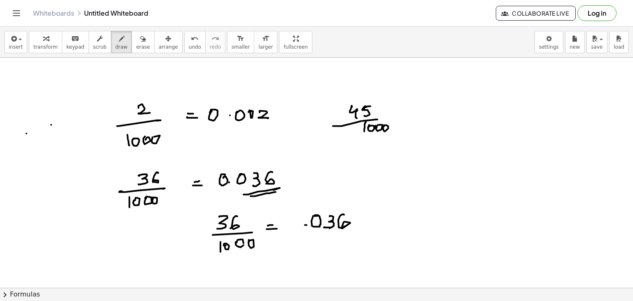
drag, startPoint x: 308, startPoint y: 246, endPoint x: 331, endPoint y: 245, distance: 23.5
drag, startPoint x: 331, startPoint y: 245, endPoint x: 364, endPoint y: 236, distance: 33.5
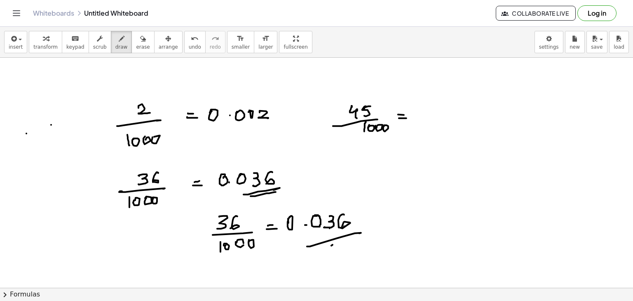
drag, startPoint x: 439, startPoint y: 106, endPoint x: 437, endPoint y: 109, distance: 4.2
drag, startPoint x: 450, startPoint y: 116, endPoint x: 453, endPoint y: 107, distance: 9.1
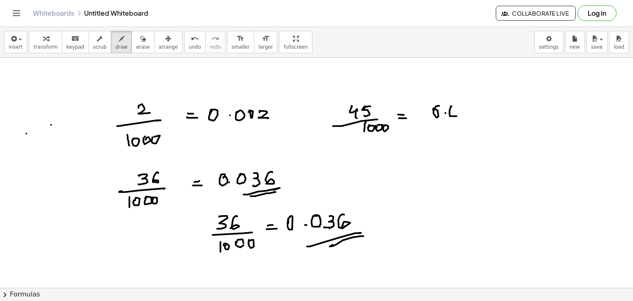
drag, startPoint x: 468, startPoint y: 102, endPoint x: 470, endPoint y: 116, distance: 13.8
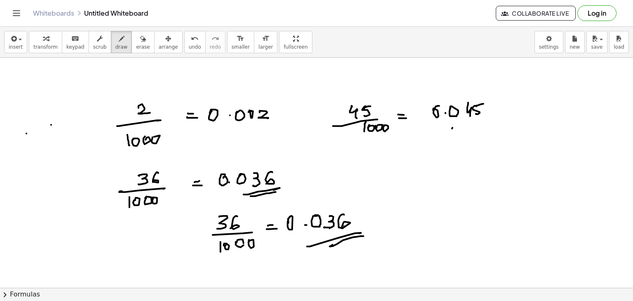
drag, startPoint x: 452, startPoint y: 128, endPoint x: 462, endPoint y: 127, distance: 9.9
drag, startPoint x: 453, startPoint y: 132, endPoint x: 467, endPoint y: 127, distance: 15.6
drag, startPoint x: 349, startPoint y: 156, endPoint x: 357, endPoint y: 161, distance: 9.0
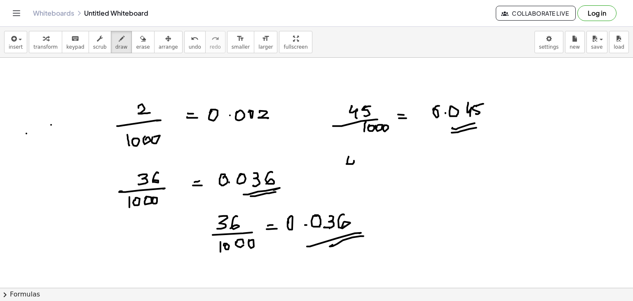
drag, startPoint x: 333, startPoint y: 175, endPoint x: 363, endPoint y: 173, distance: 29.7
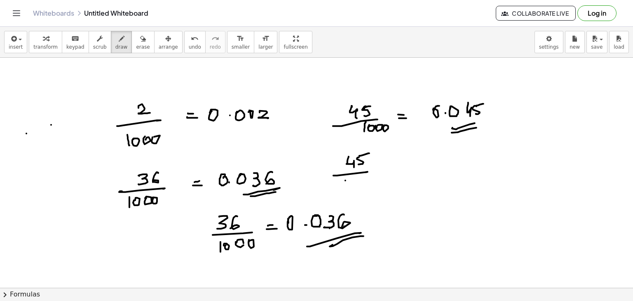
drag, startPoint x: 345, startPoint y: 180, endPoint x: 350, endPoint y: 182, distance: 4.4
drag, startPoint x: 363, startPoint y: 181, endPoint x: 369, endPoint y: 178, distance: 7.2
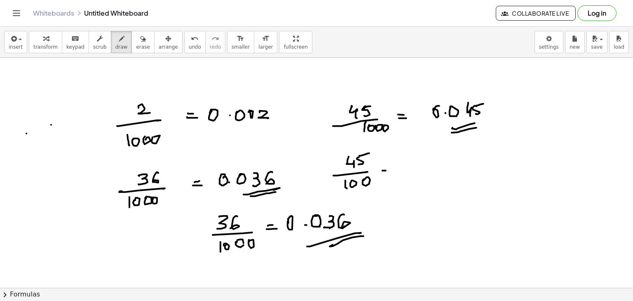
drag, startPoint x: 420, startPoint y: 157, endPoint x: 422, endPoint y: 167, distance: 10.5
drag, startPoint x: 427, startPoint y: 159, endPoint x: 429, endPoint y: 165, distance: 6.9
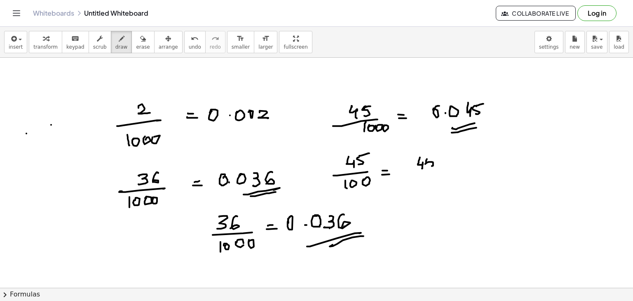
drag, startPoint x: 427, startPoint y: 159, endPoint x: 432, endPoint y: 158, distance: 5.0
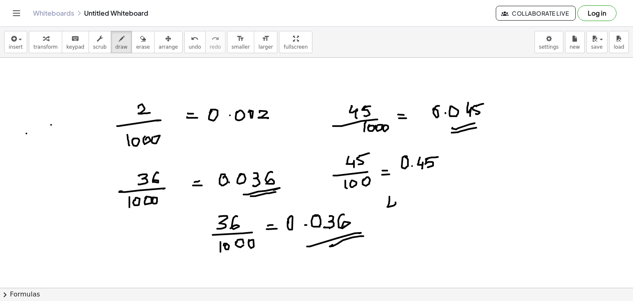
drag, startPoint x: 390, startPoint y: 197, endPoint x: 398, endPoint y: 202, distance: 10.0
drag, startPoint x: 403, startPoint y: 202, endPoint x: 399, endPoint y: 200, distance: 4.4
drag, startPoint x: 401, startPoint y: 196, endPoint x: 406, endPoint y: 195, distance: 4.1
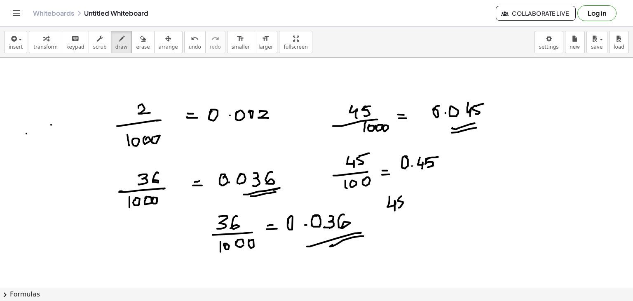
drag, startPoint x: 385, startPoint y: 216, endPoint x: 405, endPoint y: 214, distance: 20.8
drag, startPoint x: 399, startPoint y: 219, endPoint x: 400, endPoint y: 225, distance: 6.2
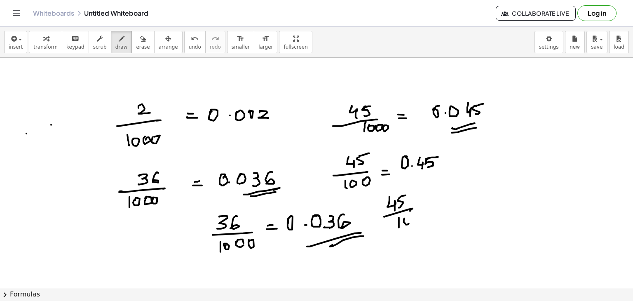
drag, startPoint x: 409, startPoint y: 223, endPoint x: 402, endPoint y: 219, distance: 8.0
drag, startPoint x: 452, startPoint y: 195, endPoint x: 456, endPoint y: 210, distance: 15.5
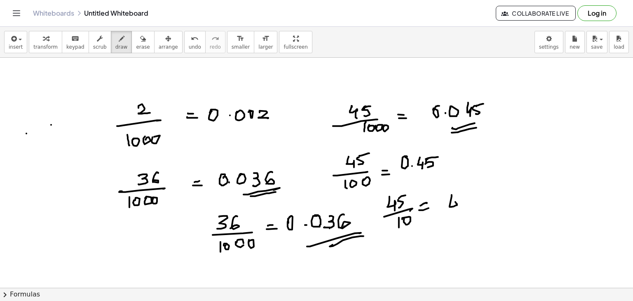
drag, startPoint x: 463, startPoint y: 198, endPoint x: 466, endPoint y: 206, distance: 8.7
drag, startPoint x: 467, startPoint y: 177, endPoint x: 469, endPoint y: 183, distance: 6.7
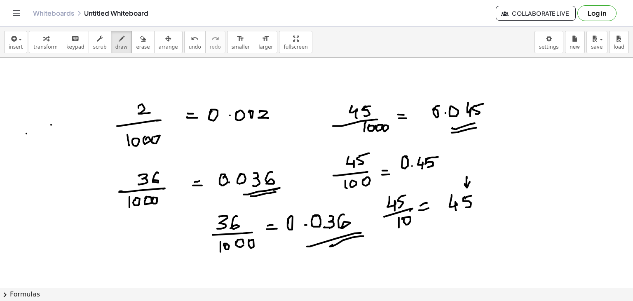
click at [140, 38] on icon "button" at bounding box center [143, 39] width 6 height 10
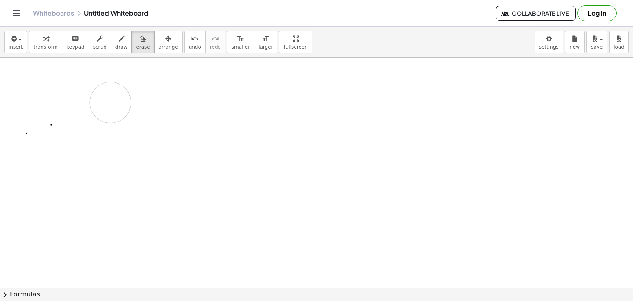
drag, startPoint x: 132, startPoint y: 109, endPoint x: 96, endPoint y: 67, distance: 55.6
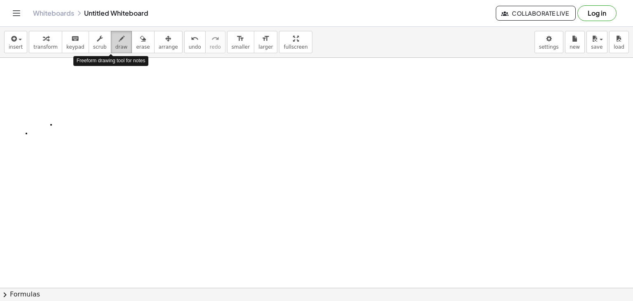
click at [119, 42] on icon "button" at bounding box center [122, 39] width 6 height 10
drag, startPoint x: 61, startPoint y: 84, endPoint x: 61, endPoint y: 93, distance: 8.7
drag, startPoint x: 49, startPoint y: 96, endPoint x: 68, endPoint y: 103, distance: 20.0
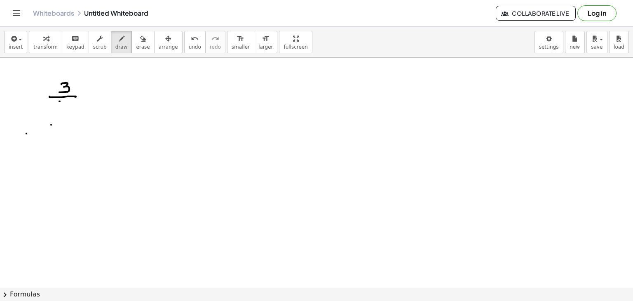
drag, startPoint x: 59, startPoint y: 101, endPoint x: 66, endPoint y: 104, distance: 7.7
drag, startPoint x: 86, startPoint y: 94, endPoint x: 92, endPoint y: 94, distance: 6.2
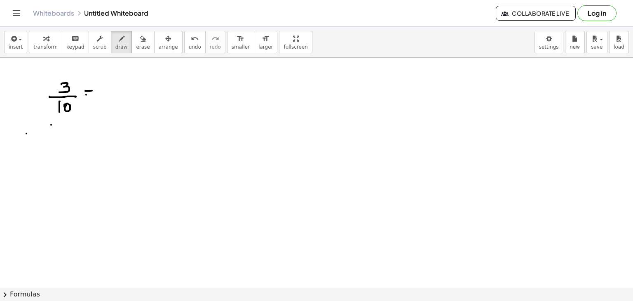
drag, startPoint x: 104, startPoint y: 93, endPoint x: 105, endPoint y: 87, distance: 6.2
drag, startPoint x: 122, startPoint y: 83, endPoint x: 127, endPoint y: 92, distance: 9.4
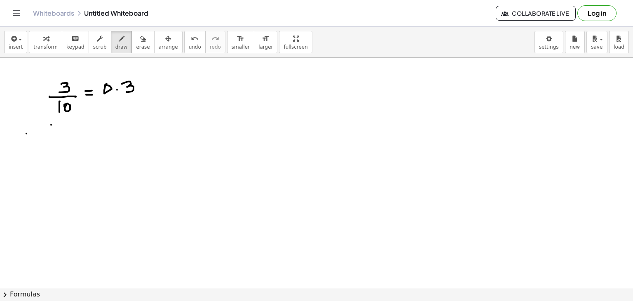
drag, startPoint x: 45, startPoint y: 146, endPoint x: 76, endPoint y: 143, distance: 31.5
drag, startPoint x: 54, startPoint y: 151, endPoint x: 59, endPoint y: 156, distance: 7.3
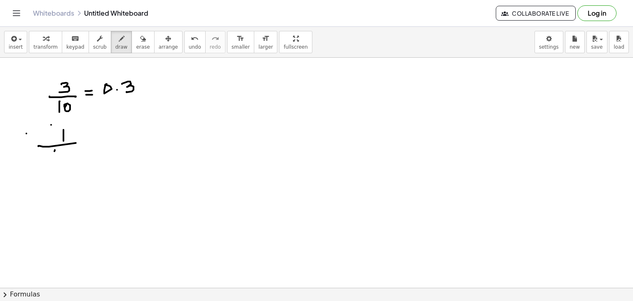
drag, startPoint x: 59, startPoint y: 156, endPoint x: 70, endPoint y: 153, distance: 11.7
drag, startPoint x: 75, startPoint y: 159, endPoint x: 70, endPoint y: 153, distance: 7.6
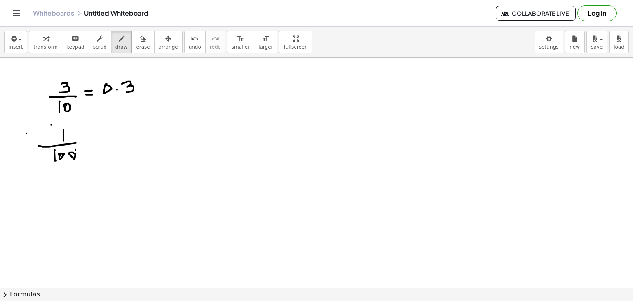
drag, startPoint x: 75, startPoint y: 149, endPoint x: 81, endPoint y: 150, distance: 5.5
drag, startPoint x: 109, startPoint y: 136, endPoint x: 124, endPoint y: 139, distance: 15.3
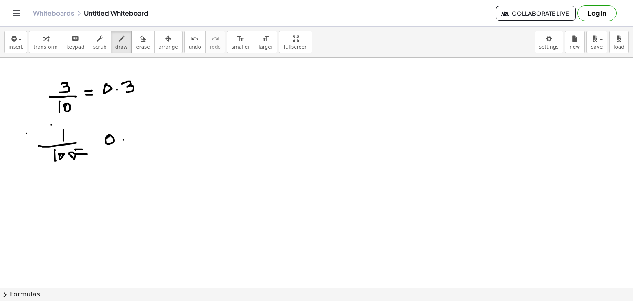
drag, startPoint x: 140, startPoint y: 134, endPoint x: 138, endPoint y: 142, distance: 8.9
drag, startPoint x: 57, startPoint y: 178, endPoint x: 54, endPoint y: 189, distance: 10.6
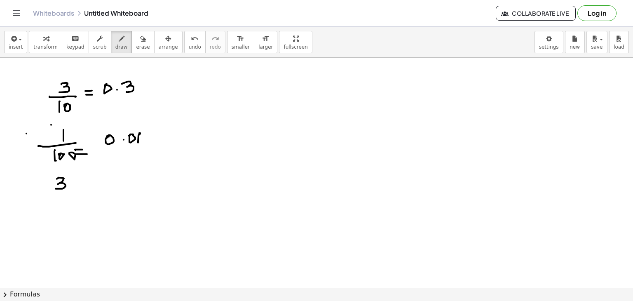
drag, startPoint x: 51, startPoint y: 191, endPoint x: 75, endPoint y: 192, distance: 24.3
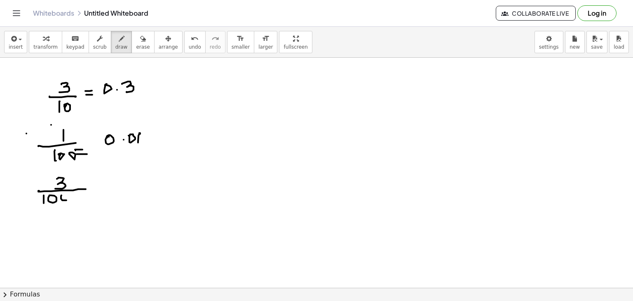
drag, startPoint x: 70, startPoint y: 200, endPoint x: 87, endPoint y: 191, distance: 18.5
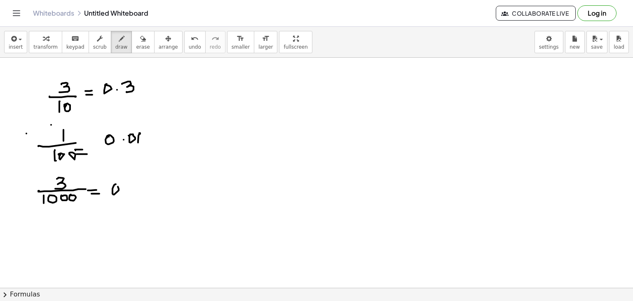
drag, startPoint x: 129, startPoint y: 194, endPoint x: 136, endPoint y: 189, distance: 9.0
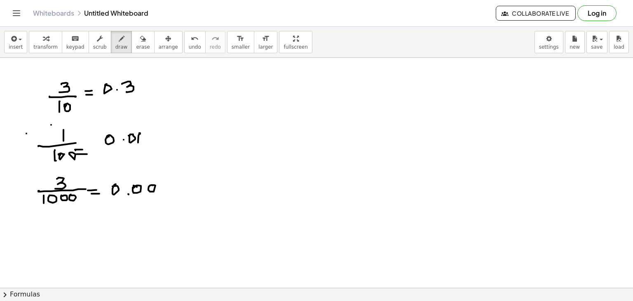
drag, startPoint x: 152, startPoint y: 185, endPoint x: 162, endPoint y: 184, distance: 10.7
drag, startPoint x: 162, startPoint y: 183, endPoint x: 162, endPoint y: 191, distance: 7.4
drag, startPoint x: 54, startPoint y: 218, endPoint x: 54, endPoint y: 225, distance: 7.0
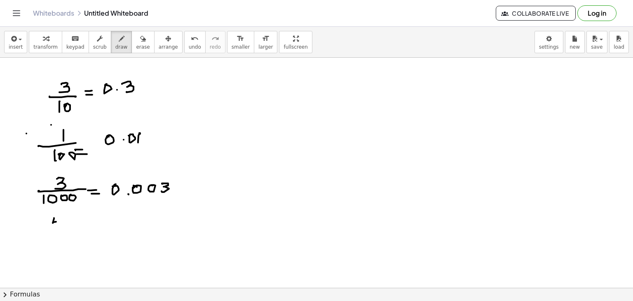
drag, startPoint x: 67, startPoint y: 218, endPoint x: 64, endPoint y: 229, distance: 11.1
drag, startPoint x: 36, startPoint y: 236, endPoint x: 73, endPoint y: 235, distance: 36.3
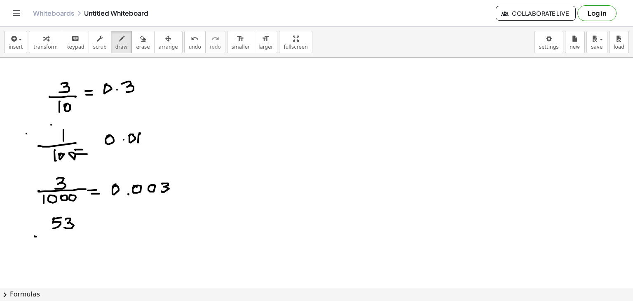
drag, startPoint x: 46, startPoint y: 241, endPoint x: 46, endPoint y: 249, distance: 8.2
drag, startPoint x: 53, startPoint y: 246, endPoint x: 62, endPoint y: 244, distance: 9.7
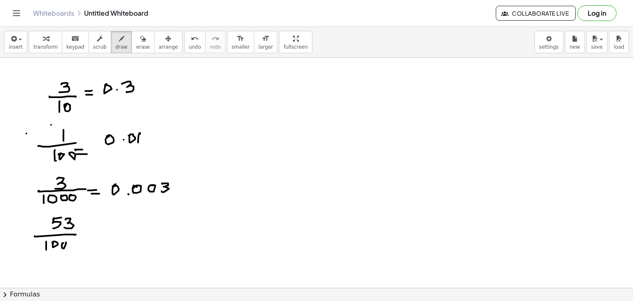
drag, startPoint x: 64, startPoint y: 248, endPoint x: 65, endPoint y: 244, distance: 4.3
drag, startPoint x: 90, startPoint y: 238, endPoint x: 95, endPoint y: 238, distance: 5.4
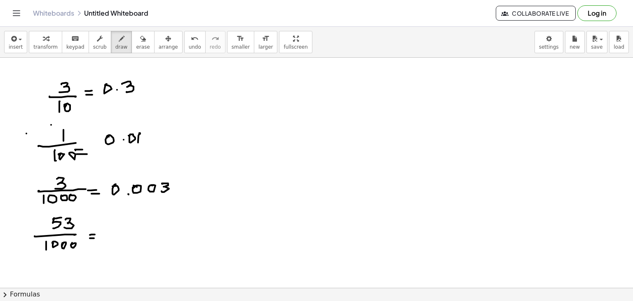
drag, startPoint x: 160, startPoint y: 225, endPoint x: 157, endPoint y: 232, distance: 7.6
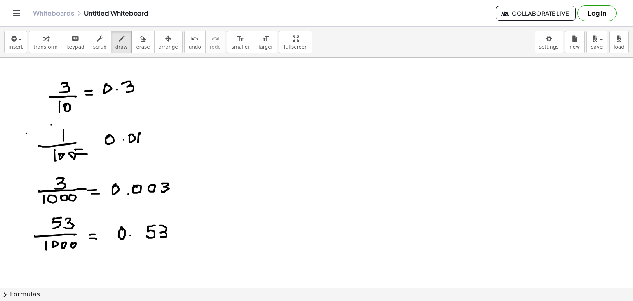
drag, startPoint x: 155, startPoint y: 225, endPoint x: 147, endPoint y: 236, distance: 13.5
drag, startPoint x: 252, startPoint y: 103, endPoint x: 262, endPoint y: 102, distance: 9.6
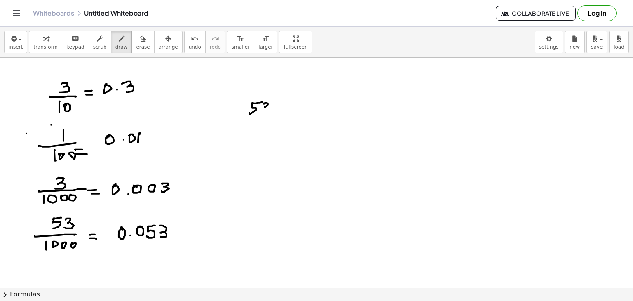
drag, startPoint x: 264, startPoint y: 103, endPoint x: 263, endPoint y: 112, distance: 8.7
drag, startPoint x: 241, startPoint y: 120, endPoint x: 271, endPoint y: 118, distance: 30.2
drag, startPoint x: 247, startPoint y: 132, endPoint x: 252, endPoint y: 129, distance: 6.2
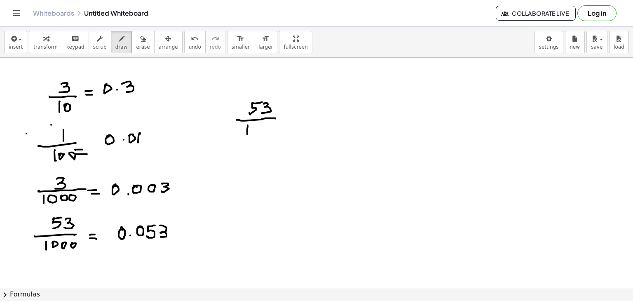
drag, startPoint x: 255, startPoint y: 137, endPoint x: 251, endPoint y: 132, distance: 5.9
drag, startPoint x: 269, startPoint y: 134, endPoint x: 263, endPoint y: 129, distance: 7.6
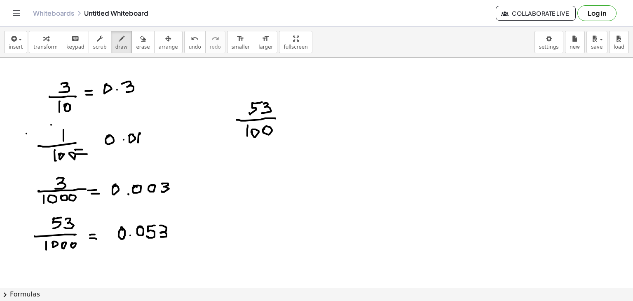
drag, startPoint x: 341, startPoint y: 102, endPoint x: 341, endPoint y: 112, distance: 9.5
drag, startPoint x: 336, startPoint y: 102, endPoint x: 329, endPoint y: 111, distance: 11.5
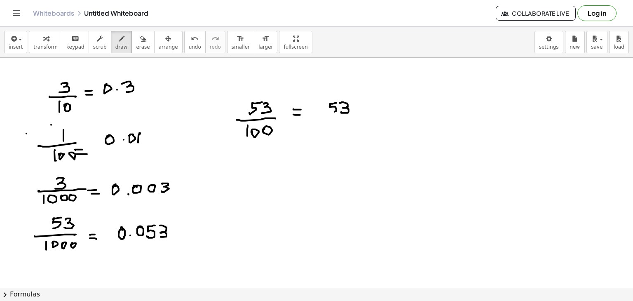
drag, startPoint x: 316, startPoint y: 104, endPoint x: 311, endPoint y: 103, distance: 5.0
drag, startPoint x: 251, startPoint y: 175, endPoint x: 254, endPoint y: 184, distance: 9.3
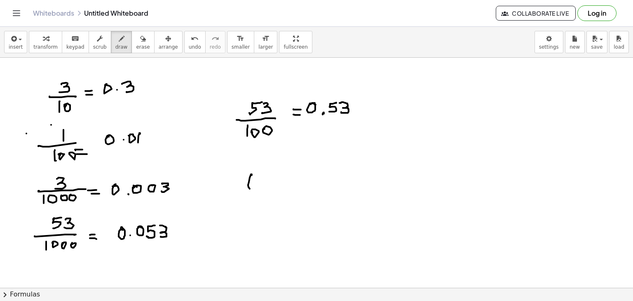
drag, startPoint x: 264, startPoint y: 175, endPoint x: 276, endPoint y: 174, distance: 11.7
drag, startPoint x: 277, startPoint y: 174, endPoint x: 277, endPoint y: 186, distance: 12.8
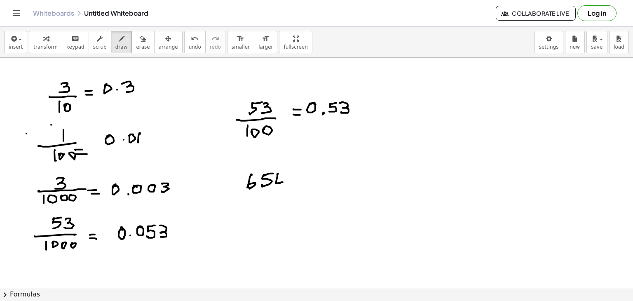
drag, startPoint x: 241, startPoint y: 194, endPoint x: 282, endPoint y: 194, distance: 41.2
drag, startPoint x: 266, startPoint y: 197, endPoint x: 266, endPoint y: 207, distance: 9.1
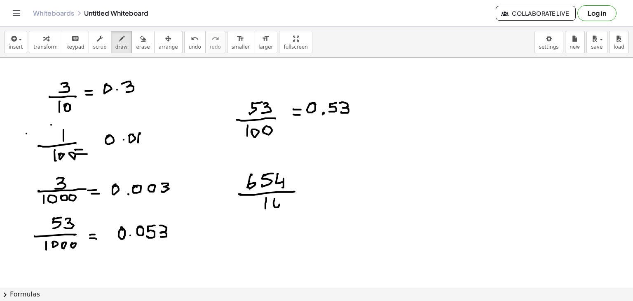
drag, startPoint x: 295, startPoint y: 189, endPoint x: 301, endPoint y: 188, distance: 6.2
drag, startPoint x: 336, startPoint y: 174, endPoint x: 329, endPoint y: 188, distance: 14.9
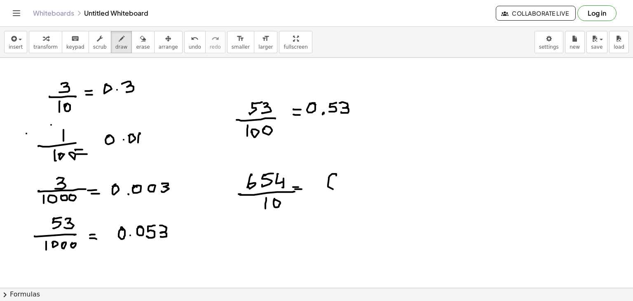
drag, startPoint x: 345, startPoint y: 174, endPoint x: 345, endPoint y: 183, distance: 9.1
drag, startPoint x: 346, startPoint y: 176, endPoint x: 352, endPoint y: 175, distance: 6.2
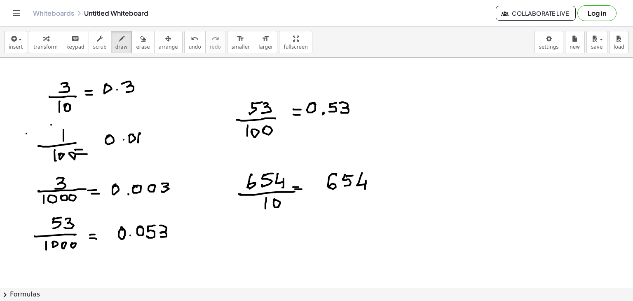
drag, startPoint x: 361, startPoint y: 175, endPoint x: 364, endPoint y: 188, distance: 12.7
drag, startPoint x: 256, startPoint y: 222, endPoint x: 247, endPoint y: 235, distance: 14.9
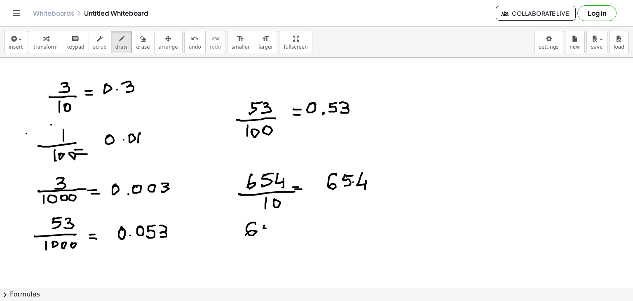
drag, startPoint x: 264, startPoint y: 225, endPoint x: 262, endPoint y: 231, distance: 6.3
drag, startPoint x: 264, startPoint y: 226, endPoint x: 277, endPoint y: 225, distance: 12.8
drag, startPoint x: 277, startPoint y: 230, endPoint x: 274, endPoint y: 237, distance: 8.1
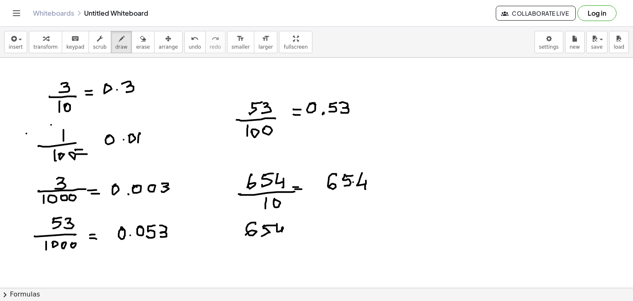
drag, startPoint x: 277, startPoint y: 239, endPoint x: 302, endPoint y: 238, distance: 25.2
drag, startPoint x: 261, startPoint y: 249, endPoint x: 262, endPoint y: 255, distance: 5.9
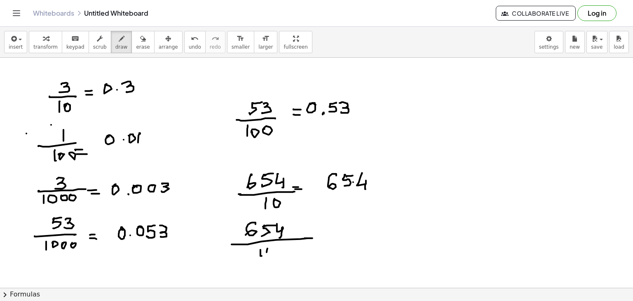
drag, startPoint x: 289, startPoint y: 254, endPoint x: 282, endPoint y: 251, distance: 7.6
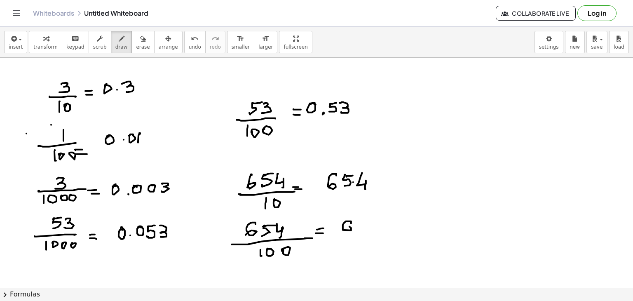
drag, startPoint x: 351, startPoint y: 230, endPoint x: 345, endPoint y: 235, distance: 8.0
drag, startPoint x: 358, startPoint y: 227, endPoint x: 363, endPoint y: 223, distance: 5.9
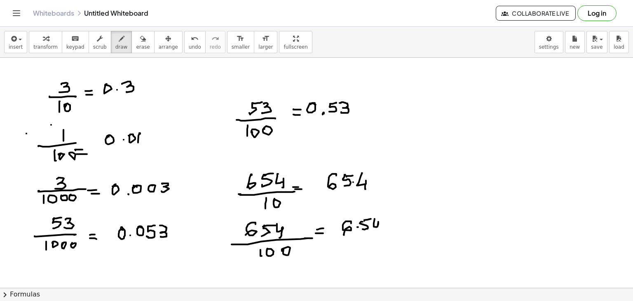
drag, startPoint x: 375, startPoint y: 219, endPoint x: 377, endPoint y: 233, distance: 14.6
drag, startPoint x: 341, startPoint y: 239, endPoint x: 369, endPoint y: 239, distance: 27.6
drag, startPoint x: 391, startPoint y: 115, endPoint x: 401, endPoint y: 117, distance: 10.2
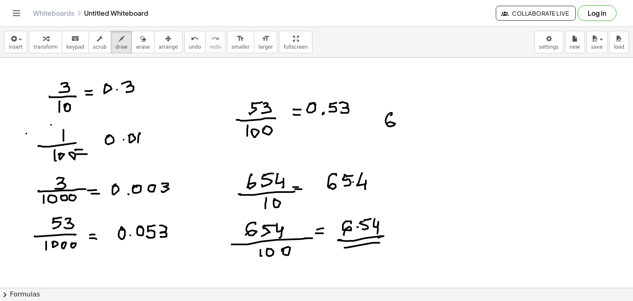
drag, startPoint x: 400, startPoint y: 115, endPoint x: 399, endPoint y: 125, distance: 9.9
drag, startPoint x: 400, startPoint y: 115, endPoint x: 411, endPoint y: 113, distance: 10.9
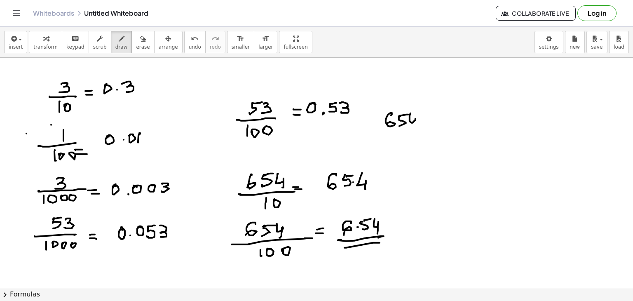
drag, startPoint x: 411, startPoint y: 113, endPoint x: 411, endPoint y: 126, distance: 12.8
drag, startPoint x: 373, startPoint y: 134, endPoint x: 388, endPoint y: 142, distance: 17.1
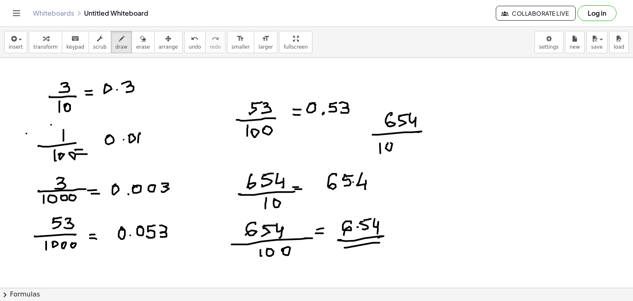
drag, startPoint x: 386, startPoint y: 148, endPoint x: 399, endPoint y: 144, distance: 13.8
drag, startPoint x: 399, startPoint y: 143, endPoint x: 411, endPoint y: 141, distance: 12.9
drag, startPoint x: 410, startPoint y: 149, endPoint x: 418, endPoint y: 139, distance: 13.1
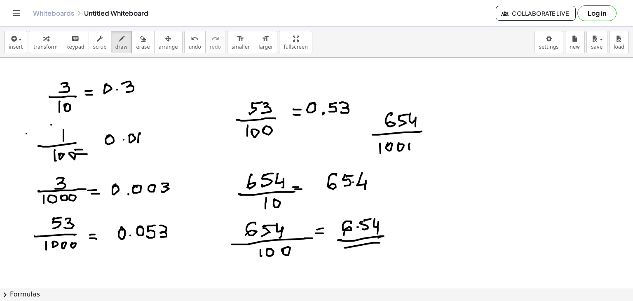
drag, startPoint x: 434, startPoint y: 129, endPoint x: 441, endPoint y: 128, distance: 6.6
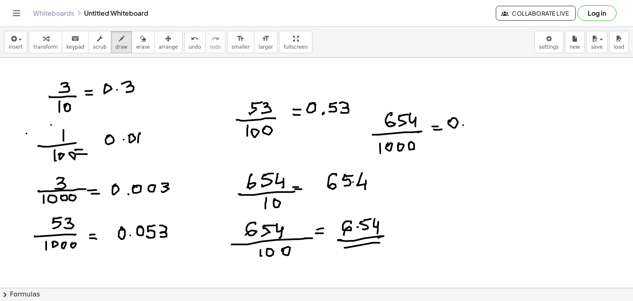
drag, startPoint x: 468, startPoint y: 118, endPoint x: 467, endPoint y: 124, distance: 5.8
drag, startPoint x: 487, startPoint y: 115, endPoint x: 490, endPoint y: 126, distance: 11.5
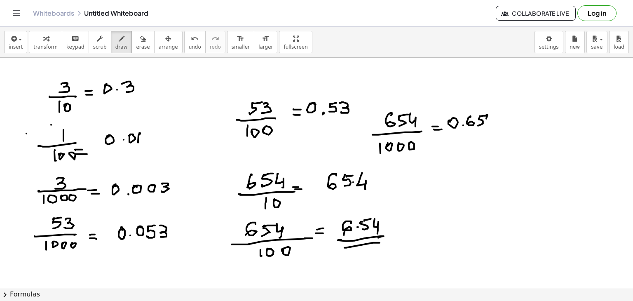
drag, startPoint x: 404, startPoint y: 167, endPoint x: 401, endPoint y: 174, distance: 7.8
drag, startPoint x: 413, startPoint y: 166, endPoint x: 414, endPoint y: 173, distance: 7.1
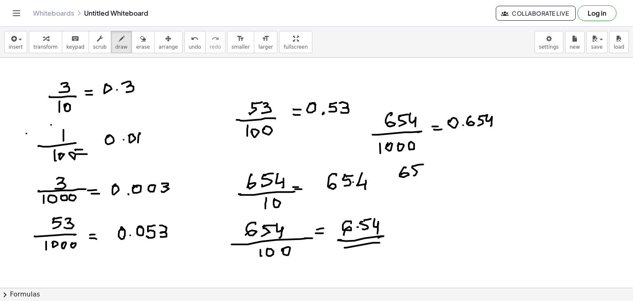
drag, startPoint x: 423, startPoint y: 164, endPoint x: 426, endPoint y: 178, distance: 14.2
drag, startPoint x: 383, startPoint y: 185, endPoint x: 413, endPoint y: 182, distance: 30.2
drag, startPoint x: 391, startPoint y: 191, endPoint x: 394, endPoint y: 197, distance: 6.3
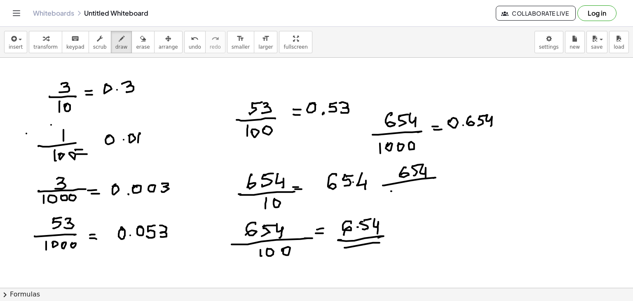
drag, startPoint x: 397, startPoint y: 199, endPoint x: 411, endPoint y: 190, distance: 16.5
drag, startPoint x: 418, startPoint y: 190, endPoint x: 423, endPoint y: 190, distance: 4.9
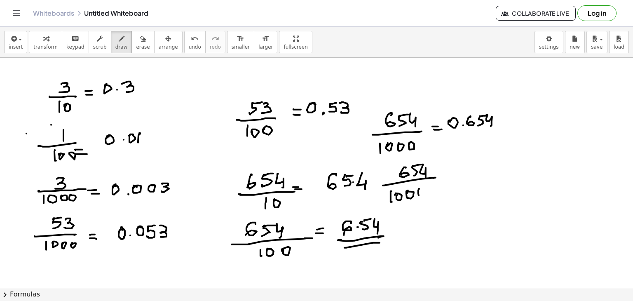
drag, startPoint x: 427, startPoint y: 195, endPoint x: 435, endPoint y: 190, distance: 9.6
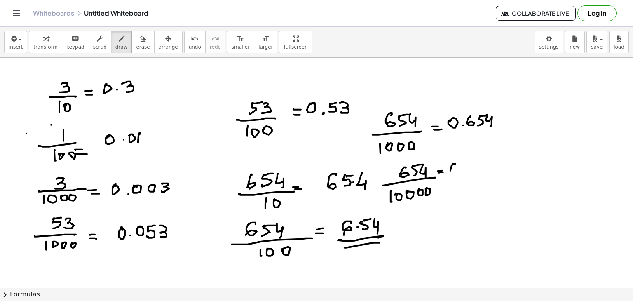
drag, startPoint x: 462, startPoint y: 163, endPoint x: 474, endPoint y: 162, distance: 12.4
drag, startPoint x: 476, startPoint y: 160, endPoint x: 480, endPoint y: 162, distance: 4.5
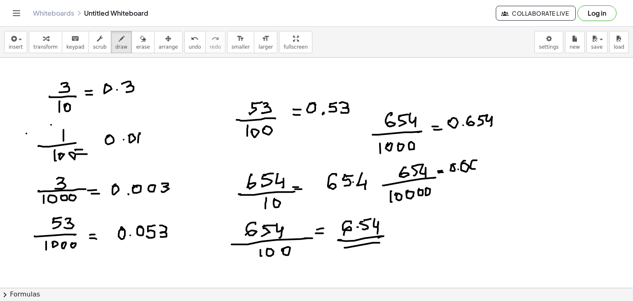
drag, startPoint x: 482, startPoint y: 159, endPoint x: 491, endPoint y: 159, distance: 9.5
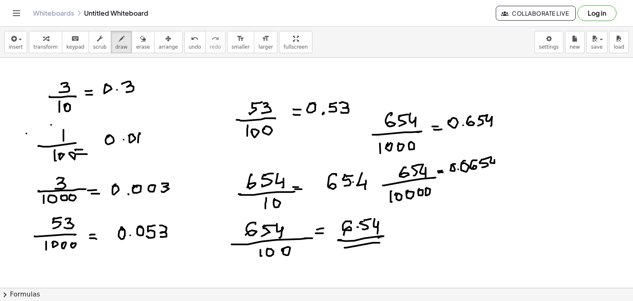
drag, startPoint x: 495, startPoint y: 160, endPoint x: 494, endPoint y: 170, distance: 10.3
drag, startPoint x: 496, startPoint y: 171, endPoint x: 471, endPoint y: 181, distance: 27.7
drag, startPoint x: 471, startPoint y: 181, endPoint x: 494, endPoint y: 175, distance: 24.4
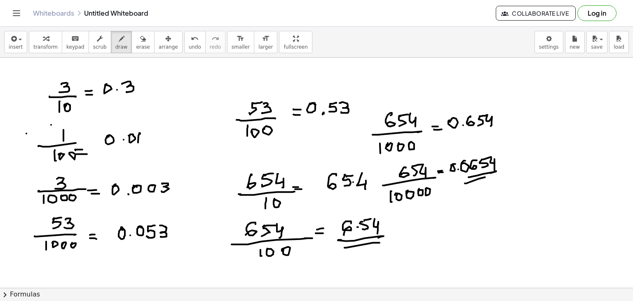
drag, startPoint x: 122, startPoint y: 47, endPoint x: 66, endPoint y: 96, distance: 74.5
click at [66, 96] on div "insert select one: Math Expression Function Text Youtube Video Graphing Geometr…" at bounding box center [316, 164] width 633 height 274
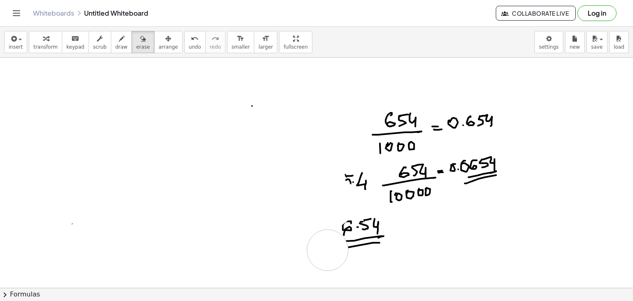
drag, startPoint x: 66, startPoint y: 96, endPoint x: 331, endPoint y: 249, distance: 306.6
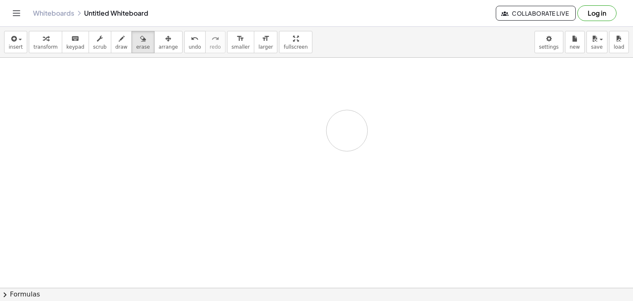
drag, startPoint x: 331, startPoint y: 249, endPoint x: 347, endPoint y: 130, distance: 120.6
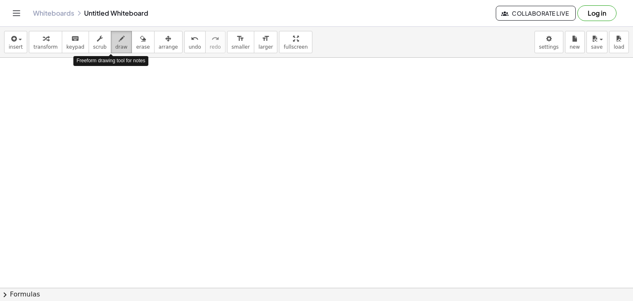
click at [111, 49] on button "draw" at bounding box center [121, 42] width 21 height 22
drag, startPoint x: 140, startPoint y: 96, endPoint x: 141, endPoint y: 104, distance: 8.7
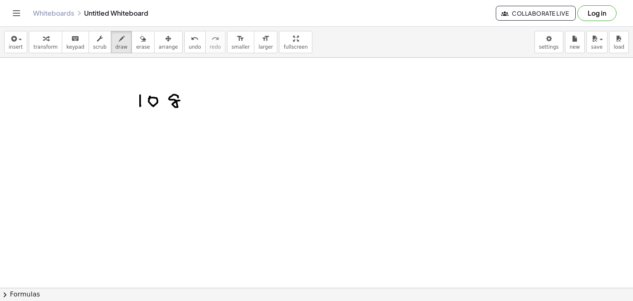
drag, startPoint x: 178, startPoint y: 96, endPoint x: 180, endPoint y: 99, distance: 4.2
drag, startPoint x: 194, startPoint y: 105, endPoint x: 203, endPoint y: 97, distance: 11.7
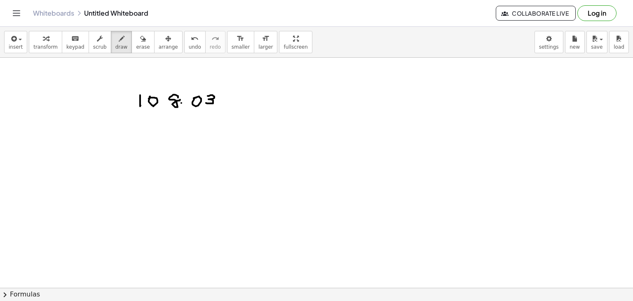
drag, startPoint x: 208, startPoint y: 96, endPoint x: 206, endPoint y: 103, distance: 7.2
drag, startPoint x: 228, startPoint y: 97, endPoint x: 233, endPoint y: 101, distance: 6.8
drag, startPoint x: 239, startPoint y: 99, endPoint x: 252, endPoint y: 99, distance: 13.2
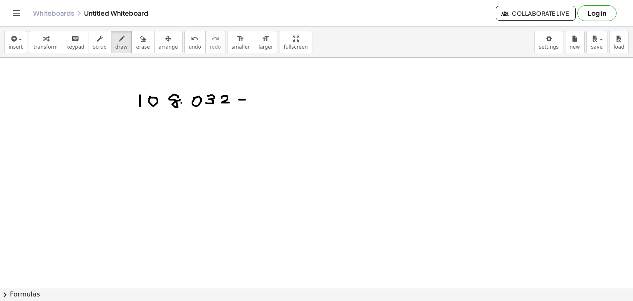
drag, startPoint x: 157, startPoint y: 114, endPoint x: 163, endPoint y: 119, distance: 7.6
drag, startPoint x: 176, startPoint y: 120, endPoint x: 181, endPoint y: 120, distance: 5.8
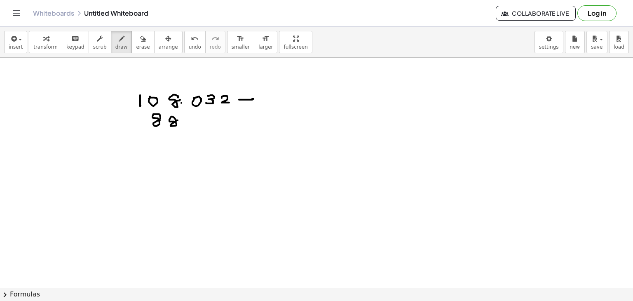
drag, startPoint x: 199, startPoint y: 117, endPoint x: 188, endPoint y: 125, distance: 14.1
drag, startPoint x: 117, startPoint y: 136, endPoint x: 236, endPoint y: 131, distance: 119.2
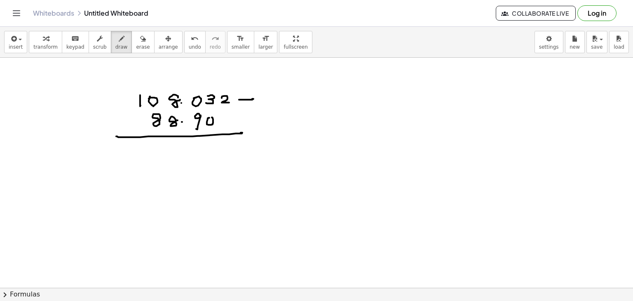
drag, startPoint x: 229, startPoint y: 144, endPoint x: 238, endPoint y: 152, distance: 12.3
drag, startPoint x: 211, startPoint y: 143, endPoint x: 213, endPoint y: 150, distance: 7.7
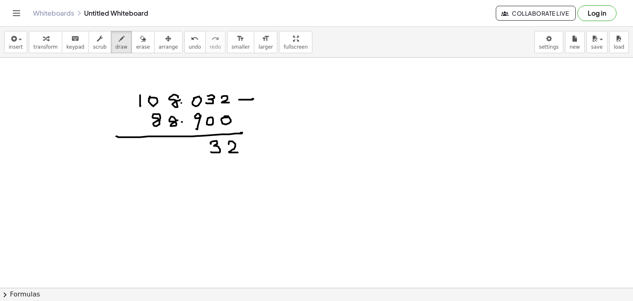
drag, startPoint x: 182, startPoint y: 93, endPoint x: 170, endPoint y: 104, distance: 16.3
drag, startPoint x: 176, startPoint y: 77, endPoint x: 180, endPoint y: 87, distance: 10.6
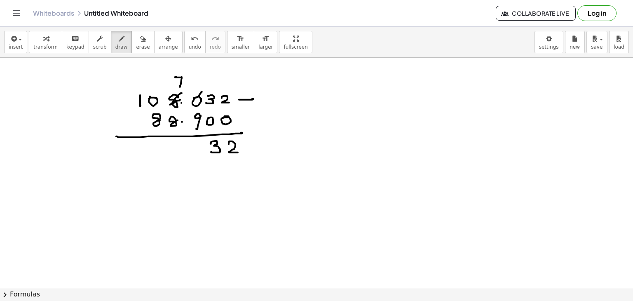
drag, startPoint x: 199, startPoint y: 96, endPoint x: 192, endPoint y: 106, distance: 11.9
drag, startPoint x: 200, startPoint y: 77, endPoint x: 200, endPoint y: 84, distance: 6.2
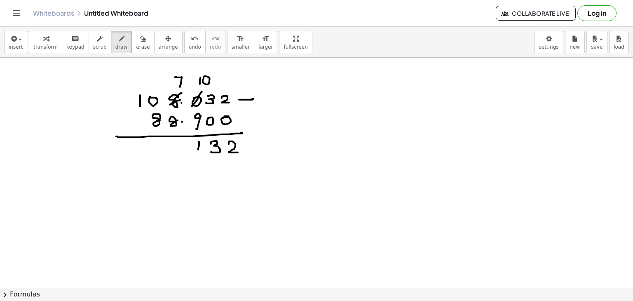
drag, startPoint x: 199, startPoint y: 141, endPoint x: 198, endPoint y: 150, distance: 8.3
drag, startPoint x: 141, startPoint y: 99, endPoint x: 151, endPoint y: 98, distance: 9.9
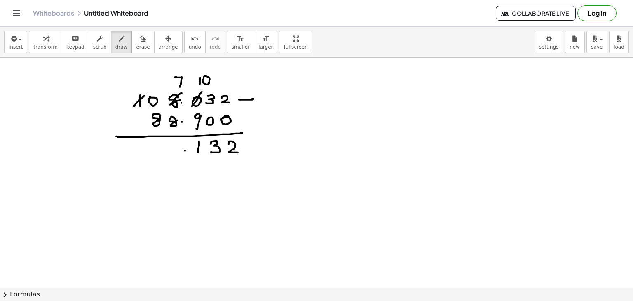
drag, startPoint x: 154, startPoint y: 95, endPoint x: 143, endPoint y: 103, distance: 13.3
drag, startPoint x: 160, startPoint y: 81, endPoint x: 160, endPoint y: 88, distance: 6.6
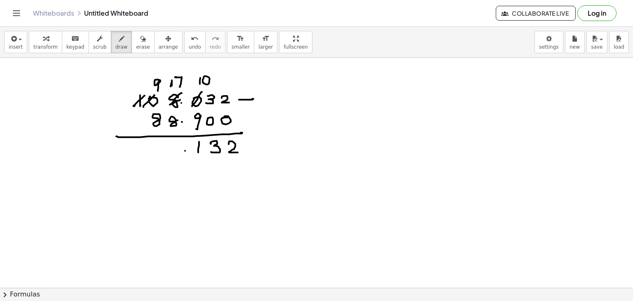
drag, startPoint x: 172, startPoint y: 80, endPoint x: 170, endPoint y: 85, distance: 5.2
drag, startPoint x: 178, startPoint y: 146, endPoint x: 176, endPoint y: 159, distance: 12.9
drag, startPoint x: 160, startPoint y: 145, endPoint x: 163, endPoint y: 155, distance: 10.6
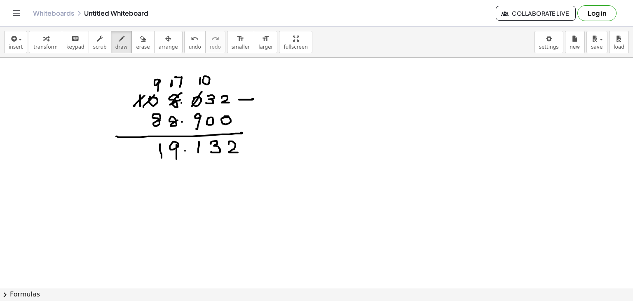
drag, startPoint x: 163, startPoint y: 164, endPoint x: 243, endPoint y: 164, distance: 79.6
drag, startPoint x: 171, startPoint y: 172, endPoint x: 229, endPoint y: 166, distance: 57.6
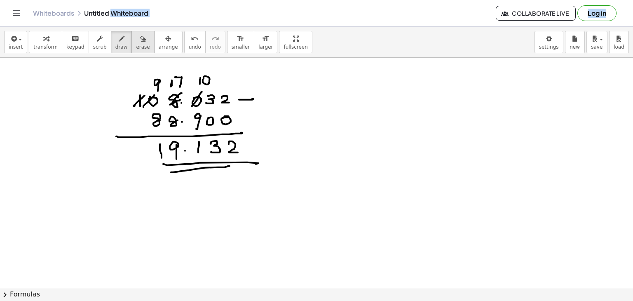
drag, startPoint x: 111, startPoint y: 24, endPoint x: 134, endPoint y: 37, distance: 25.8
click at [134, 37] on div "Graspable Math Activities Get Started Activity Bank Assigned Work Classes White…" at bounding box center [316, 150] width 633 height 301
click at [136, 37] on div "button" at bounding box center [143, 38] width 14 height 10
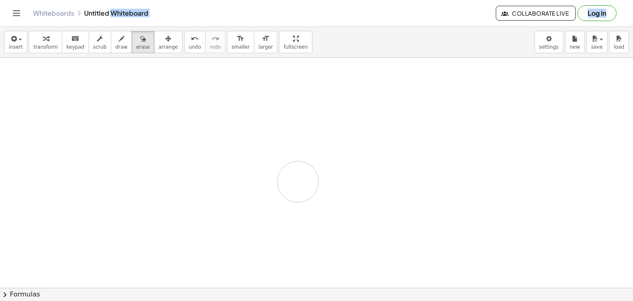
drag, startPoint x: 168, startPoint y: 131, endPoint x: 308, endPoint y: 194, distance: 153.8
drag, startPoint x: 40, startPoint y: 111, endPoint x: 43, endPoint y: 116, distance: 5.4
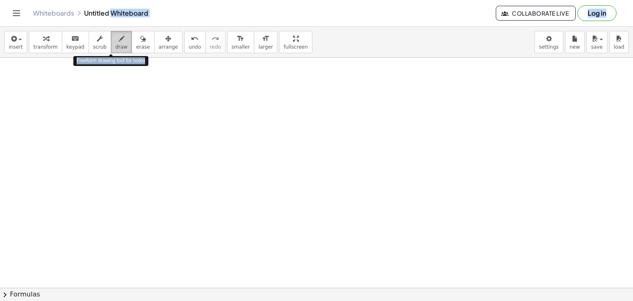
click at [115, 42] on div "button" at bounding box center [121, 38] width 12 height 10
drag, startPoint x: 50, startPoint y: 90, endPoint x: 53, endPoint y: 96, distance: 7.0
drag, startPoint x: 64, startPoint y: 89, endPoint x: 62, endPoint y: 98, distance: 8.5
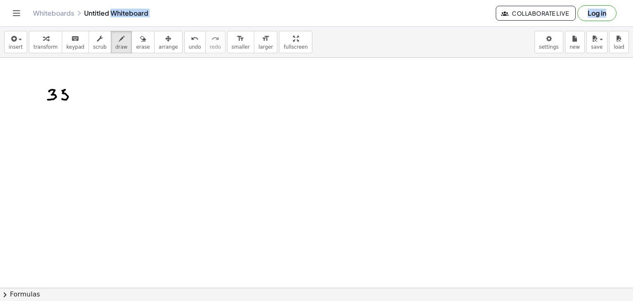
drag, startPoint x: 62, startPoint y: 90, endPoint x: 74, endPoint y: 91, distance: 11.6
drag, startPoint x: 73, startPoint y: 96, endPoint x: 88, endPoint y: 94, distance: 14.9
drag, startPoint x: 130, startPoint y: 44, endPoint x: 61, endPoint y: 89, distance: 83.1
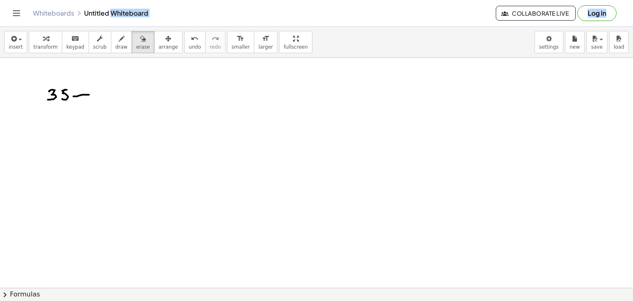
click at [61, 89] on div "insert select one: Math Expression Function Text Youtube Video Graphing Geometr…" at bounding box center [316, 164] width 633 height 274
drag, startPoint x: 61, startPoint y: 89, endPoint x: 105, endPoint y: 103, distance: 46.0
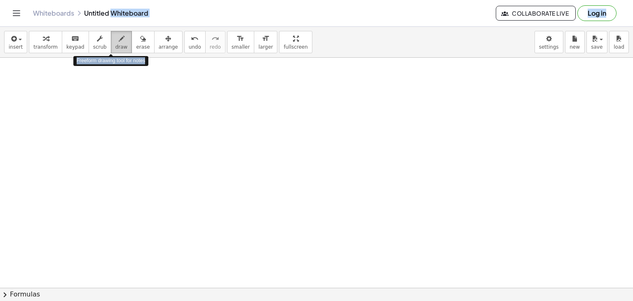
click at [119, 43] on icon "button" at bounding box center [122, 39] width 6 height 10
drag, startPoint x: 59, startPoint y: 78, endPoint x: 75, endPoint y: 79, distance: 16.9
drag, startPoint x: 73, startPoint y: 80, endPoint x: 81, endPoint y: 78, distance: 8.0
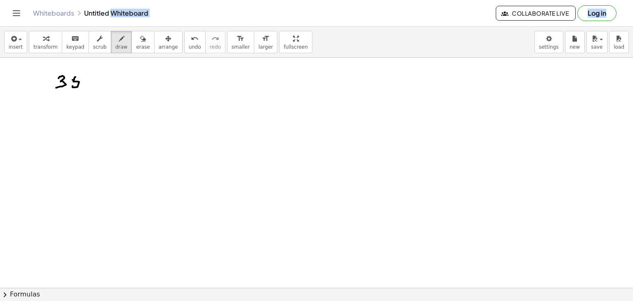
drag, startPoint x: 89, startPoint y: 81, endPoint x: 89, endPoint y: 77, distance: 4.1
drag, startPoint x: 89, startPoint y: 77, endPoint x: 92, endPoint y: 87, distance: 10.6
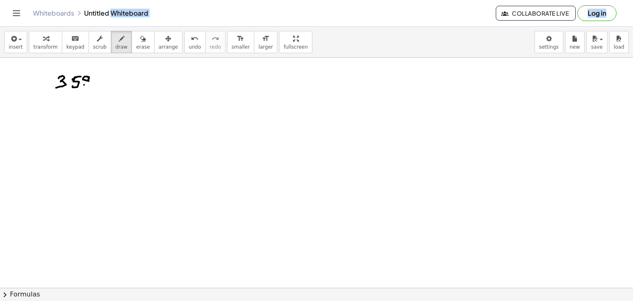
drag, startPoint x: 101, startPoint y: 84, endPoint x: 111, endPoint y: 84, distance: 10.7
drag, startPoint x: 118, startPoint y: 77, endPoint x: 121, endPoint y: 83, distance: 6.6
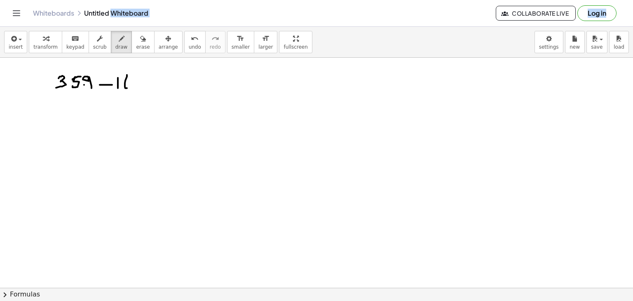
drag, startPoint x: 127, startPoint y: 75, endPoint x: 129, endPoint y: 83, distance: 8.4
drag, startPoint x: 172, startPoint y: 79, endPoint x: 170, endPoint y: 89, distance: 10.1
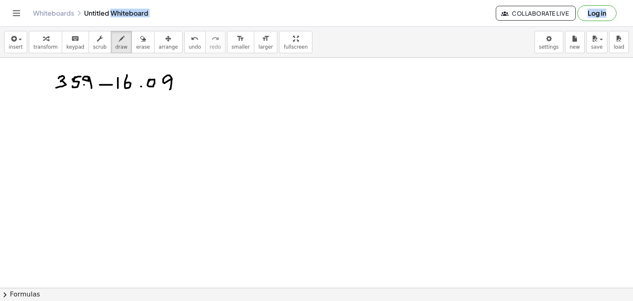
drag, startPoint x: 182, startPoint y: 85, endPoint x: 188, endPoint y: 84, distance: 6.6
drag, startPoint x: 187, startPoint y: 80, endPoint x: 186, endPoint y: 88, distance: 7.9
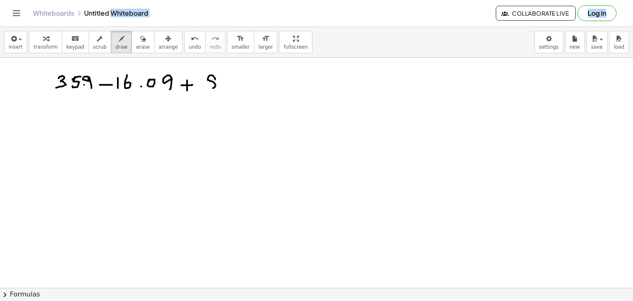
drag, startPoint x: 215, startPoint y: 77, endPoint x: 219, endPoint y: 81, distance: 5.6
drag, startPoint x: 241, startPoint y: 78, endPoint x: 253, endPoint y: 85, distance: 13.5
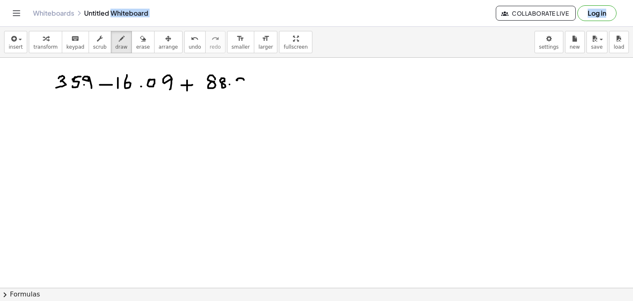
drag, startPoint x: 257, startPoint y: 84, endPoint x: 265, endPoint y: 78, distance: 10.3
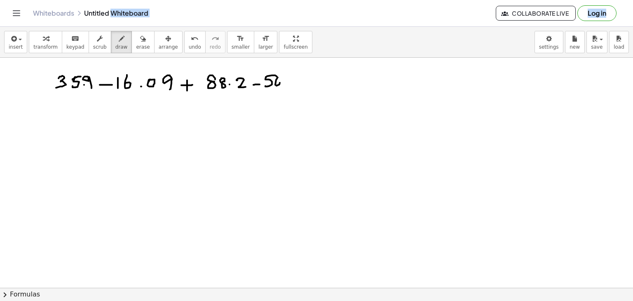
drag, startPoint x: 276, startPoint y: 80, endPoint x: 280, endPoint y: 81, distance: 4.3
drag, startPoint x: 297, startPoint y: 76, endPoint x: 298, endPoint y: 84, distance: 8.0
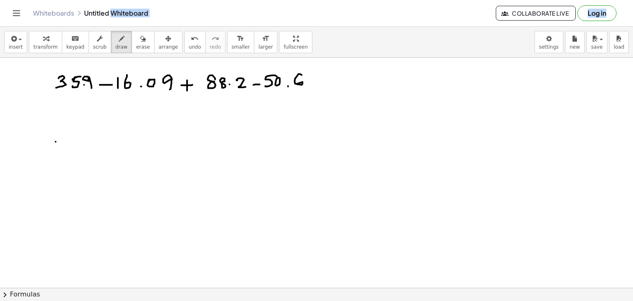
drag, startPoint x: 63, startPoint y: 117, endPoint x: 68, endPoint y: 117, distance: 5.0
drag, startPoint x: 62, startPoint y: 122, endPoint x: 69, endPoint y: 119, distance: 8.1
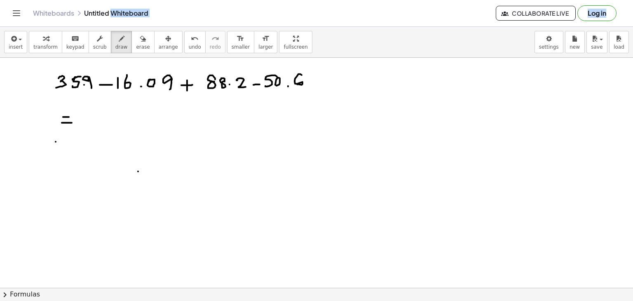
drag, startPoint x: 103, startPoint y: 119, endPoint x: 109, endPoint y: 124, distance: 8.2
drag, startPoint x: 122, startPoint y: 115, endPoint x: 121, endPoint y: 122, distance: 7.2
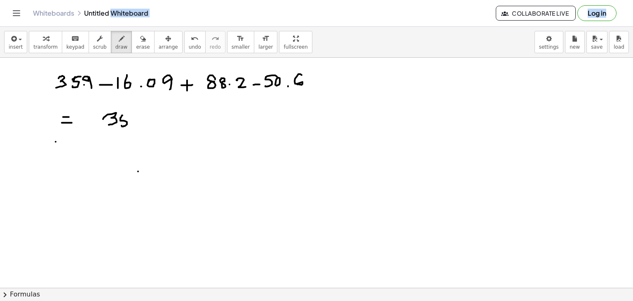
drag, startPoint x: 122, startPoint y: 116, endPoint x: 133, endPoint y: 122, distance: 12.6
drag, startPoint x: 143, startPoint y: 119, endPoint x: 142, endPoint y: 127, distance: 8.3
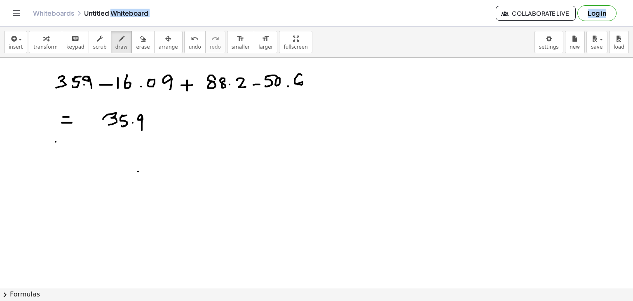
drag, startPoint x: 150, startPoint y: 124, endPoint x: 155, endPoint y: 121, distance: 5.4
drag, startPoint x: 181, startPoint y: 119, endPoint x: 188, endPoint y: 124, distance: 8.5
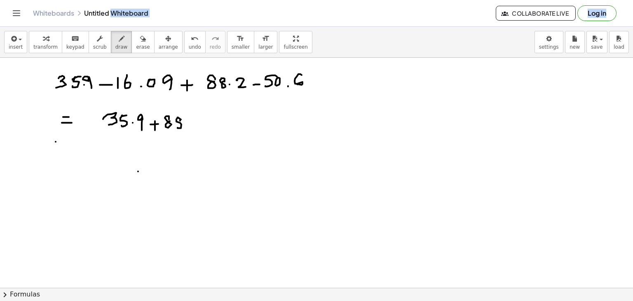
drag, startPoint x: 188, startPoint y: 124, endPoint x: 194, endPoint y: 122, distance: 7.0
drag, startPoint x: 197, startPoint y: 118, endPoint x: 204, endPoint y: 126, distance: 10.2
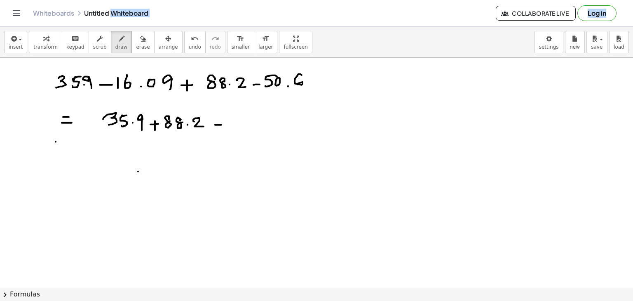
drag, startPoint x: 215, startPoint y: 124, endPoint x: 231, endPoint y: 122, distance: 15.8
drag, startPoint x: 237, startPoint y: 118, endPoint x: 236, endPoint y: 129, distance: 11.6
drag, startPoint x: 244, startPoint y: 114, endPoint x: 244, endPoint y: 125, distance: 10.7
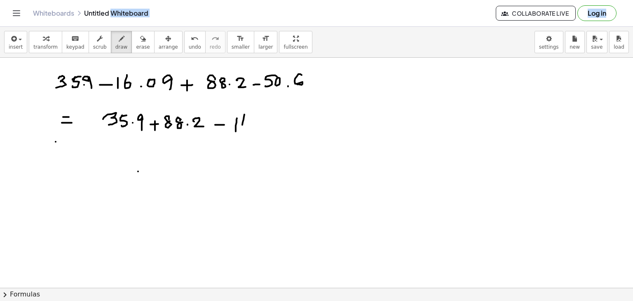
drag, startPoint x: 264, startPoint y: 125, endPoint x: 264, endPoint y: 120, distance: 5.4
drag, startPoint x: 273, startPoint y: 119, endPoint x: 279, endPoint y: 117, distance: 6.0
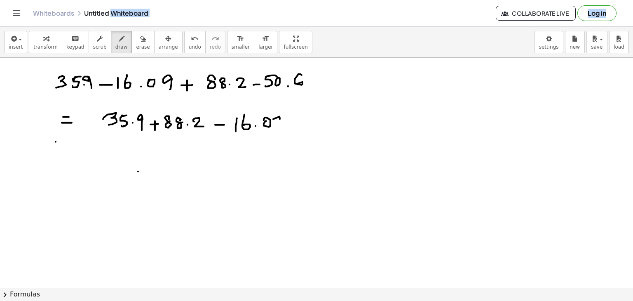
drag, startPoint x: 279, startPoint y: 117, endPoint x: 280, endPoint y: 129, distance: 11.6
drag, startPoint x: 290, startPoint y: 125, endPoint x: 303, endPoint y: 120, distance: 14.1
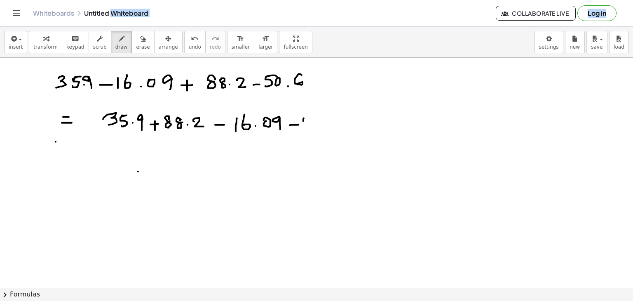
drag, startPoint x: 303, startPoint y: 118, endPoint x: 333, endPoint y: 123, distance: 30.5
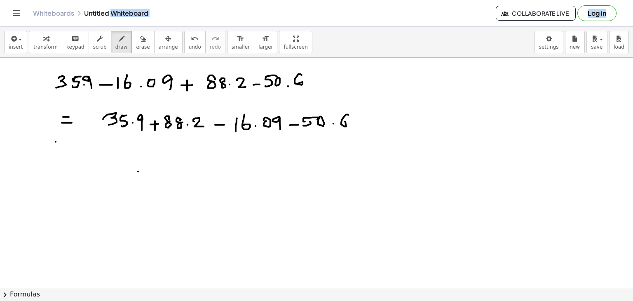
drag, startPoint x: 348, startPoint y: 115, endPoint x: 340, endPoint y: 125, distance: 13.8
drag, startPoint x: 60, startPoint y: 159, endPoint x: 66, endPoint y: 159, distance: 6.2
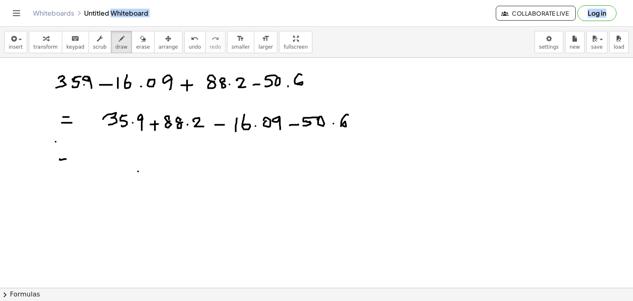
drag, startPoint x: 162, startPoint y: 155, endPoint x: 162, endPoint y: 164, distance: 9.9
drag, startPoint x: 152, startPoint y: 155, endPoint x: 151, endPoint y: 161, distance: 6.6
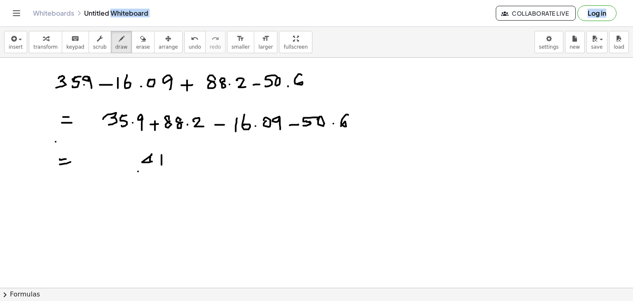
drag, startPoint x: 131, startPoint y: 156, endPoint x: 128, endPoint y: 163, distance: 7.7
drag, startPoint x: 123, startPoint y: 158, endPoint x: 123, endPoint y: 165, distance: 7.0
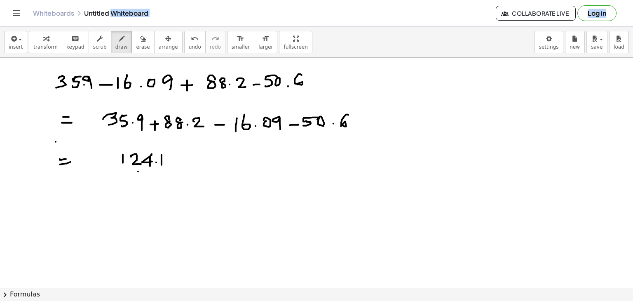
drag, startPoint x: 107, startPoint y: 134, endPoint x: 204, endPoint y: 134, distance: 96.9
click at [140, 40] on icon "button" at bounding box center [143, 39] width 6 height 10
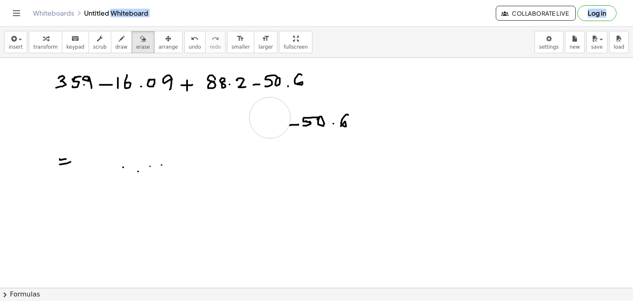
drag, startPoint x: 60, startPoint y: 126, endPoint x: 275, endPoint y: 117, distance: 215.3
drag, startPoint x: 328, startPoint y: 130, endPoint x: 67, endPoint y: 167, distance: 263.0
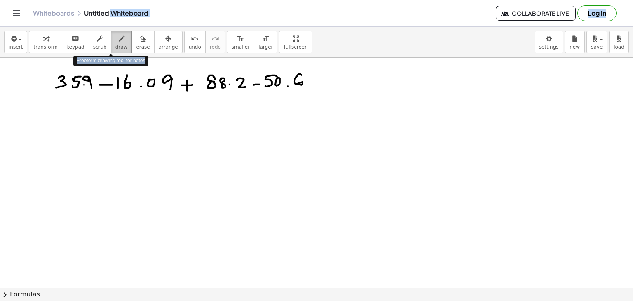
click at [115, 40] on div "button" at bounding box center [121, 38] width 12 height 10
drag, startPoint x: 163, startPoint y: 122, endPoint x: 171, endPoint y: 124, distance: 8.5
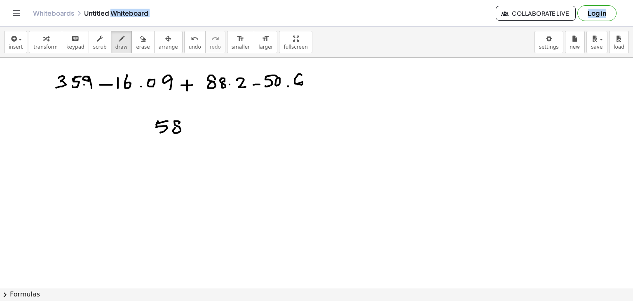
drag, startPoint x: 195, startPoint y: 121, endPoint x: 202, endPoint y: 127, distance: 9.6
drag, startPoint x: 206, startPoint y: 118, endPoint x: 206, endPoint y: 131, distance: 13.6
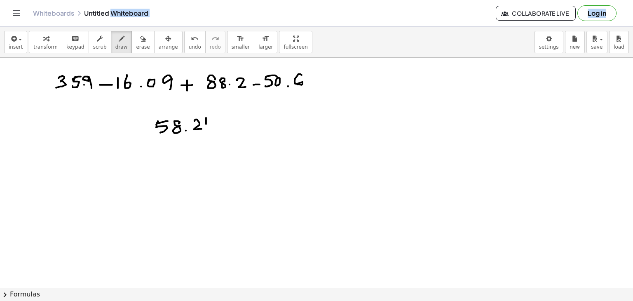
drag, startPoint x: 154, startPoint y: 143, endPoint x: 213, endPoint y: 141, distance: 58.6
drag, startPoint x: 332, startPoint y: 122, endPoint x: 327, endPoint y: 134, distance: 12.8
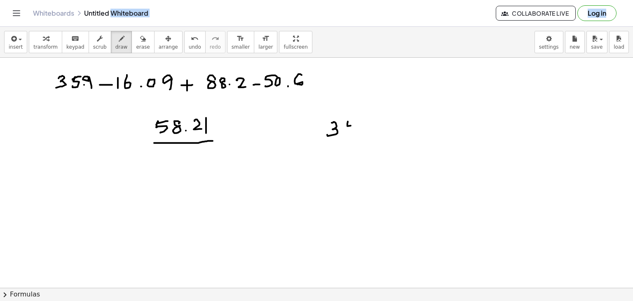
drag, startPoint x: 348, startPoint y: 121, endPoint x: 347, endPoint y: 128, distance: 7.1
drag, startPoint x: 372, startPoint y: 124, endPoint x: 372, endPoint y: 133, distance: 9.1
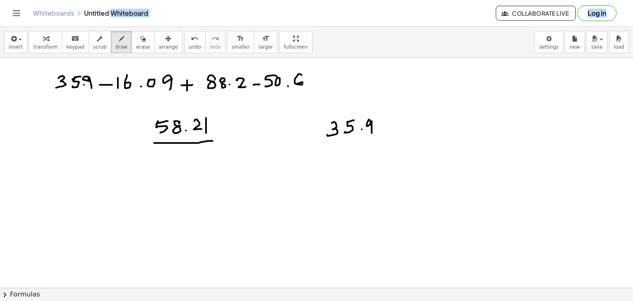
drag, startPoint x: 376, startPoint y: 126, endPoint x: 391, endPoint y: 127, distance: 15.3
drag, startPoint x: 397, startPoint y: 128, endPoint x: 411, endPoint y: 126, distance: 14.2
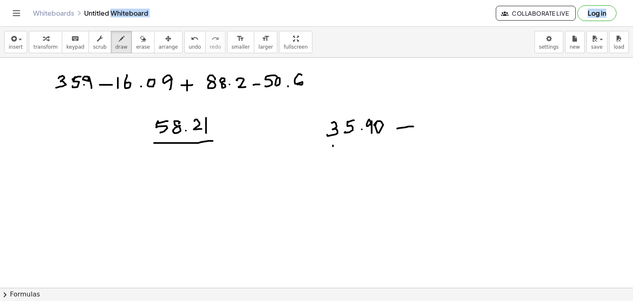
drag, startPoint x: 333, startPoint y: 146, endPoint x: 338, endPoint y: 149, distance: 5.4
drag, startPoint x: 348, startPoint y: 143, endPoint x: 350, endPoint y: 155, distance: 12.8
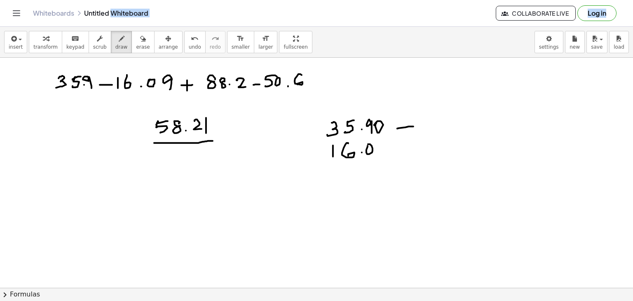
drag, startPoint x: 366, startPoint y: 152, endPoint x: 373, endPoint y: 146, distance: 9.3
drag, startPoint x: 383, startPoint y: 144, endPoint x: 373, endPoint y: 155, distance: 14.6
drag, startPoint x: 316, startPoint y: 165, endPoint x: 393, endPoint y: 160, distance: 77.2
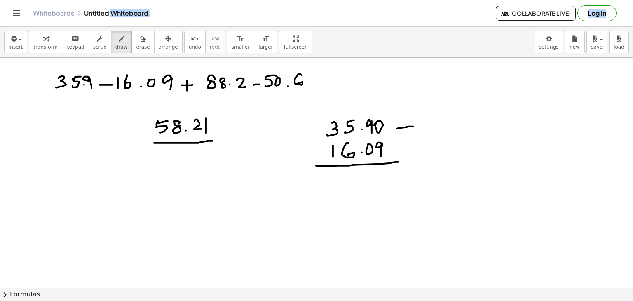
drag, startPoint x: 374, startPoint y: 118, endPoint x: 368, endPoint y: 122, distance: 7.0
drag, startPoint x: 383, startPoint y: 123, endPoint x: 380, endPoint y: 119, distance: 4.7
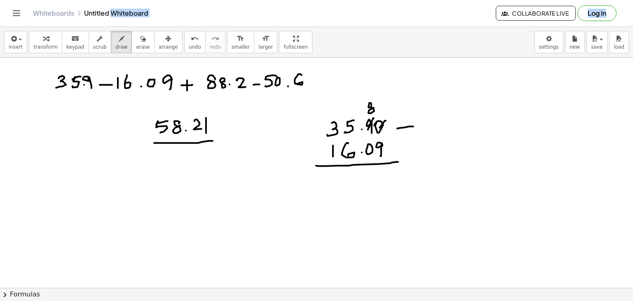
drag, startPoint x: 384, startPoint y: 171, endPoint x: 385, endPoint y: 181, distance: 9.9
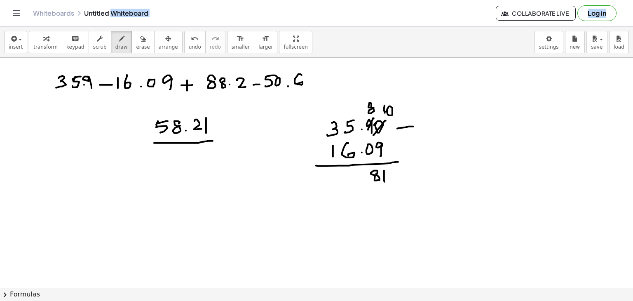
drag, startPoint x: 336, startPoint y: 126, endPoint x: 325, endPoint y: 131, distance: 12.2
drag, startPoint x: 317, startPoint y: 125, endPoint x: 333, endPoint y: 126, distance: 15.3
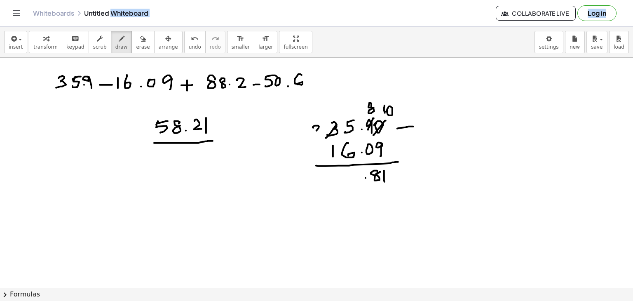
drag, startPoint x: 350, startPoint y: 119, endPoint x: 346, endPoint y: 122, distance: 5.5
drag, startPoint x: 346, startPoint y: 118, endPoint x: 346, endPoint y: 111, distance: 7.0
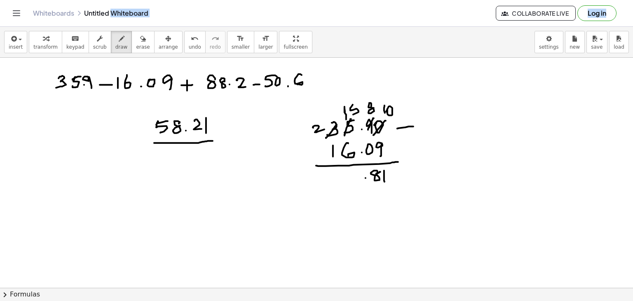
drag, startPoint x: 350, startPoint y: 109, endPoint x: 354, endPoint y: 113, distance: 5.3
drag, startPoint x: 354, startPoint y: 171, endPoint x: 349, endPoint y: 181, distance: 10.3
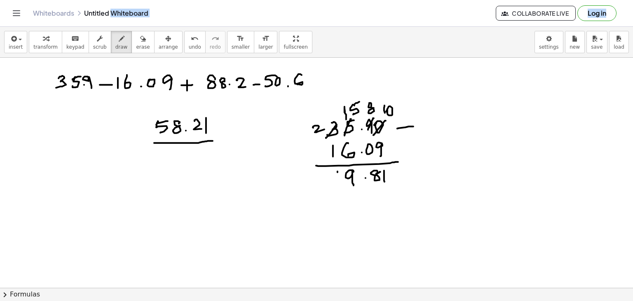
drag, startPoint x: 338, startPoint y: 171, endPoint x: 339, endPoint y: 180, distance: 8.8
drag, startPoint x: 21, startPoint y: 164, endPoint x: 27, endPoint y: 160, distance: 6.5
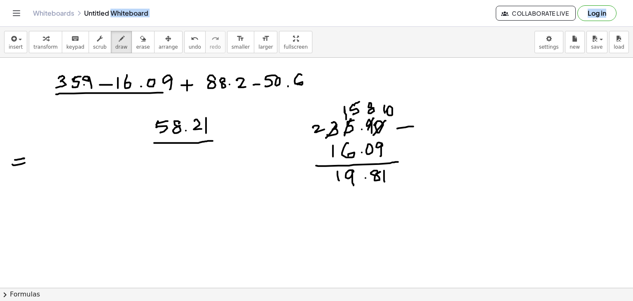
drag, startPoint x: 56, startPoint y: 94, endPoint x: 168, endPoint y: 92, distance: 112.1
drag, startPoint x: 68, startPoint y: 150, endPoint x: 70, endPoint y: 163, distance: 13.1
drag, startPoint x: 81, startPoint y: 157, endPoint x: 81, endPoint y: 164, distance: 7.0
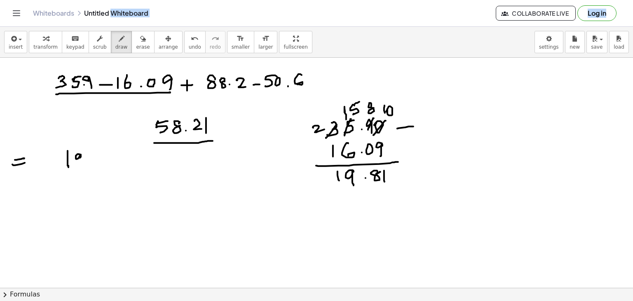
drag, startPoint x: 96, startPoint y: 158, endPoint x: 101, endPoint y: 155, distance: 6.5
drag, startPoint x: 102, startPoint y: 155, endPoint x: 102, endPoint y: 163, distance: 7.8
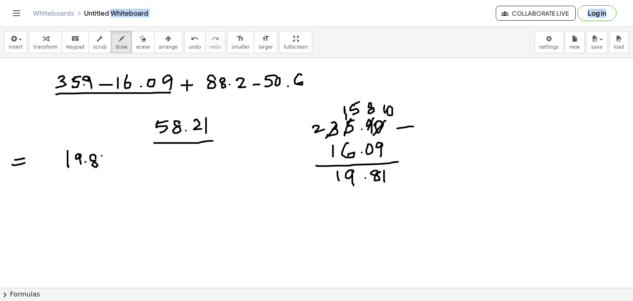
drag, startPoint x: 112, startPoint y: 163, endPoint x: 121, endPoint y: 162, distance: 8.7
drag, startPoint x: 118, startPoint y: 157, endPoint x: 120, endPoint y: 166, distance: 9.0
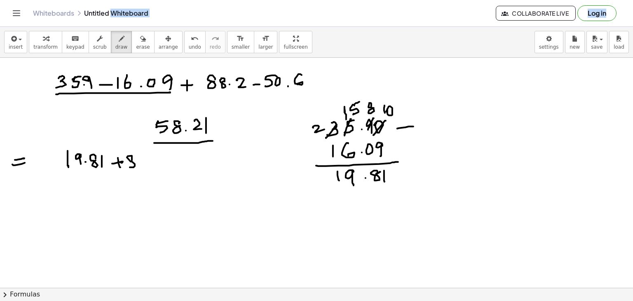
drag, startPoint x: 132, startPoint y: 160, endPoint x: 139, endPoint y: 160, distance: 7.4
drag, startPoint x: 142, startPoint y: 160, endPoint x: 149, endPoint y: 160, distance: 7.0
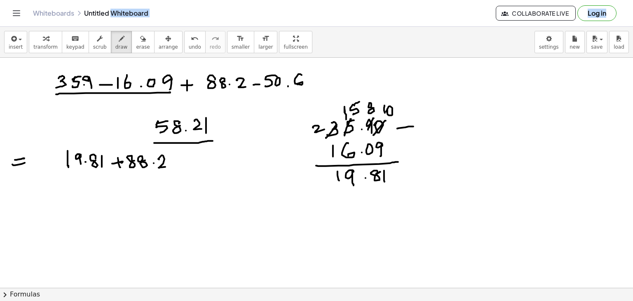
drag, startPoint x: 159, startPoint y: 159, endPoint x: 171, endPoint y: 163, distance: 12.6
drag, startPoint x: 195, startPoint y: 154, endPoint x: 199, endPoint y: 158, distance: 5.8
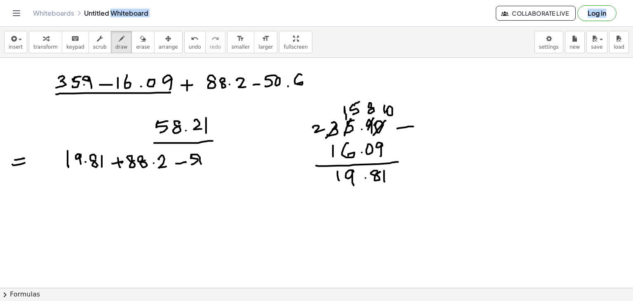
drag, startPoint x: 16, startPoint y: 195, endPoint x: 16, endPoint y: 200, distance: 5.4
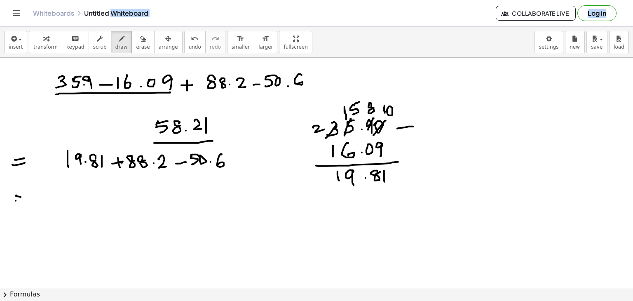
drag, startPoint x: 16, startPoint y: 200, endPoint x: 24, endPoint y: 197, distance: 9.4
drag, startPoint x: 66, startPoint y: 171, endPoint x: 167, endPoint y: 172, distance: 101.4
click at [140, 43] on icon "button" at bounding box center [143, 39] width 6 height 10
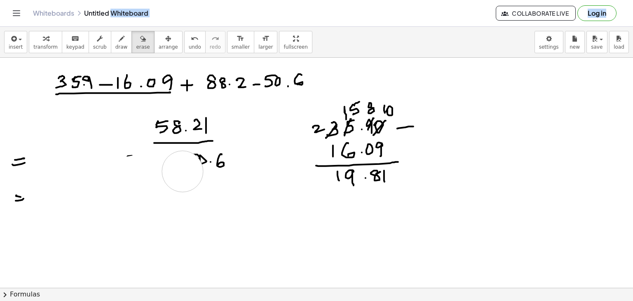
drag, startPoint x: 75, startPoint y: 153, endPoint x: 188, endPoint y: 171, distance: 114.3
drag, startPoint x: 222, startPoint y: 162, endPoint x: 117, endPoint y: 164, distance: 105.1
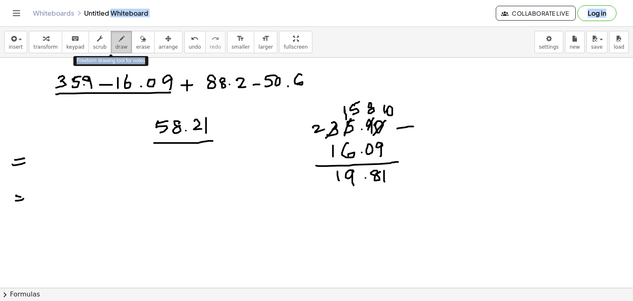
click at [119, 41] on icon "button" at bounding box center [122, 39] width 6 height 10
drag, startPoint x: 56, startPoint y: 153, endPoint x: 66, endPoint y: 160, distance: 12.7
drag, startPoint x: 68, startPoint y: 157, endPoint x: 77, endPoint y: 164, distance: 11.1
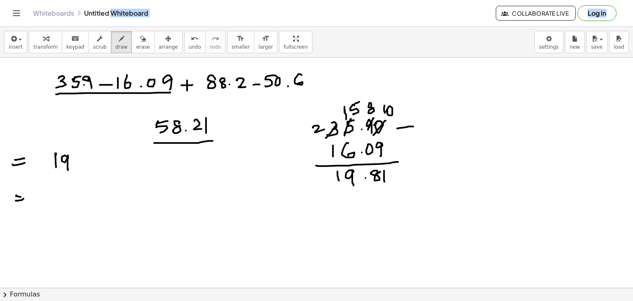
drag, startPoint x: 87, startPoint y: 158, endPoint x: 96, endPoint y: 161, distance: 8.6
drag, startPoint x: 97, startPoint y: 158, endPoint x: 96, endPoint y: 170, distance: 11.6
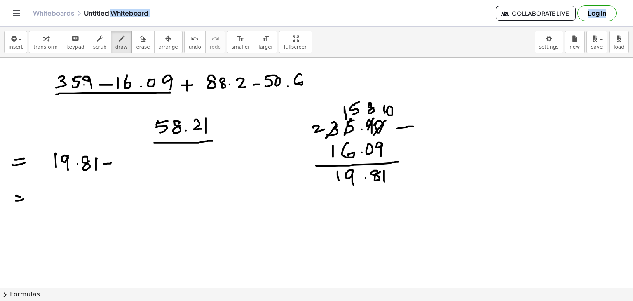
drag, startPoint x: 104, startPoint y: 164, endPoint x: 110, endPoint y: 163, distance: 5.8
drag, startPoint x: 107, startPoint y: 159, endPoint x: 125, endPoint y: 163, distance: 18.7
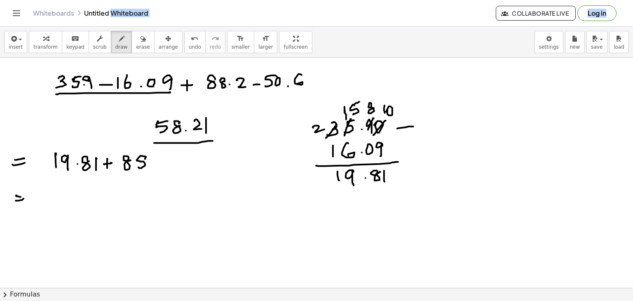
drag, startPoint x: 145, startPoint y: 159, endPoint x: 150, endPoint y: 165, distance: 7.7
drag, startPoint x: 150, startPoint y: 165, endPoint x: 155, endPoint y: 162, distance: 6.3
drag, startPoint x: 155, startPoint y: 161, endPoint x: 165, endPoint y: 167, distance: 11.7
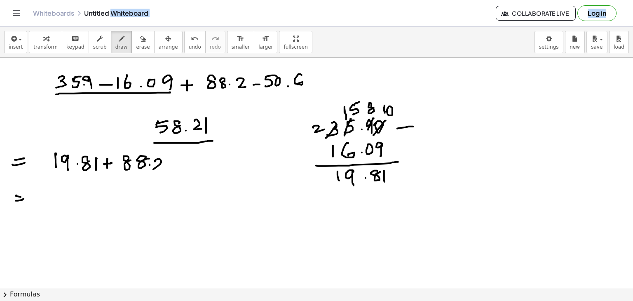
drag, startPoint x: 165, startPoint y: 165, endPoint x: 173, endPoint y: 164, distance: 8.3
drag, startPoint x: 179, startPoint y: 159, endPoint x: 179, endPoint y: 166, distance: 7.4
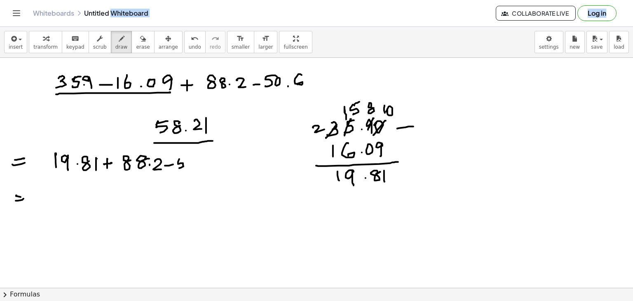
drag, startPoint x: 179, startPoint y: 157, endPoint x: 193, endPoint y: 157, distance: 14.0
drag, startPoint x: 195, startPoint y: 167, endPoint x: 192, endPoint y: 159, distance: 8.0
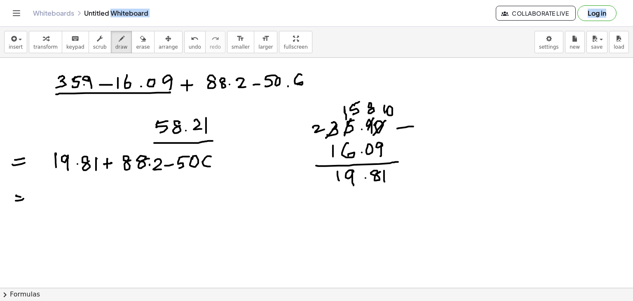
drag, startPoint x: 203, startPoint y: 163, endPoint x: 208, endPoint y: 164, distance: 5.0
click at [136, 48] on span "erase" at bounding box center [143, 47] width 14 height 6
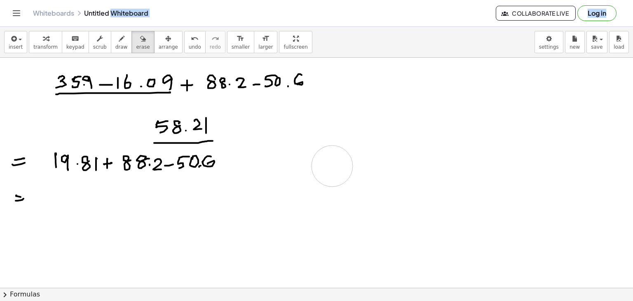
drag, startPoint x: 354, startPoint y: 121, endPoint x: 332, endPoint y: 166, distance: 49.8
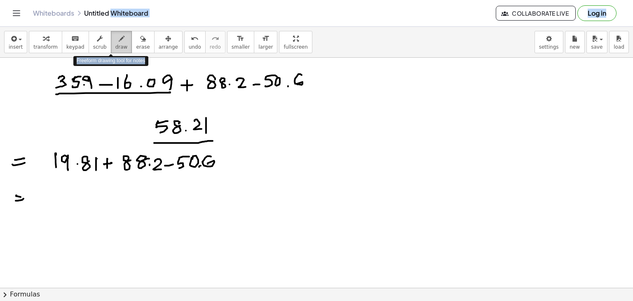
click at [115, 45] on span "draw" at bounding box center [121, 47] width 12 height 6
drag, startPoint x: 244, startPoint y: 118, endPoint x: 239, endPoint y: 125, distance: 8.7
drag, startPoint x: 242, startPoint y: 117, endPoint x: 251, endPoint y: 119, distance: 8.4
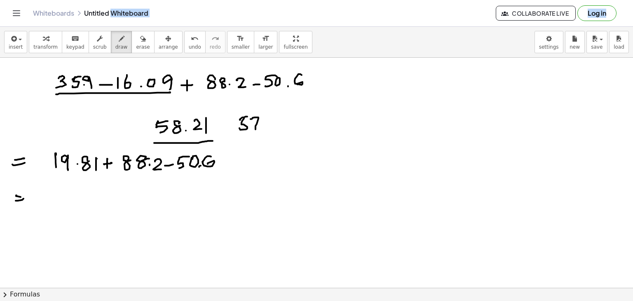
drag, startPoint x: 251, startPoint y: 119, endPoint x: 256, endPoint y: 129, distance: 11.4
drag, startPoint x: 269, startPoint y: 117, endPoint x: 272, endPoint y: 124, distance: 7.6
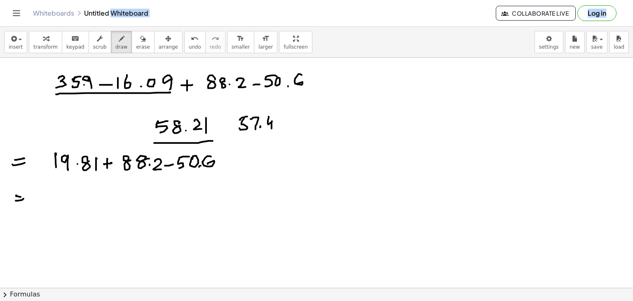
drag, startPoint x: 380, startPoint y: 150, endPoint x: 380, endPoint y: 162, distance: 12.0
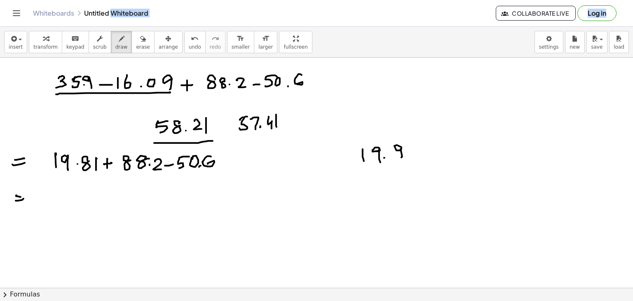
drag, startPoint x: 401, startPoint y: 149, endPoint x: 409, endPoint y: 147, distance: 8.4
drag, startPoint x: 411, startPoint y: 152, endPoint x: 418, endPoint y: 152, distance: 7.4
drag, startPoint x: 368, startPoint y: 172, endPoint x: 374, endPoint y: 173, distance: 6.6
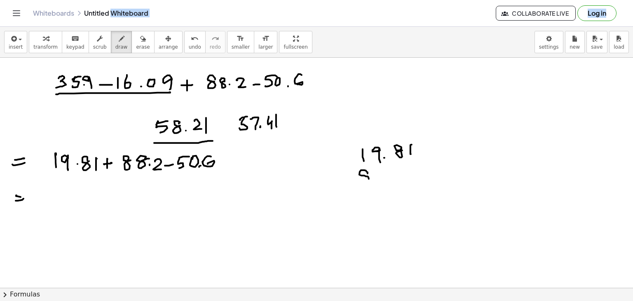
drag, startPoint x: 373, startPoint y: 172, endPoint x: 383, endPoint y: 171, distance: 9.9
drag, startPoint x: 392, startPoint y: 169, endPoint x: 409, endPoint y: 168, distance: 16.5
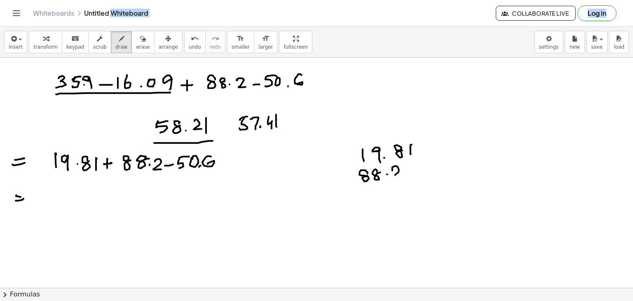
drag, startPoint x: 411, startPoint y: 175, endPoint x: 387, endPoint y: 186, distance: 26.6
drag, startPoint x: 340, startPoint y: 194, endPoint x: 424, endPoint y: 183, distance: 84.8
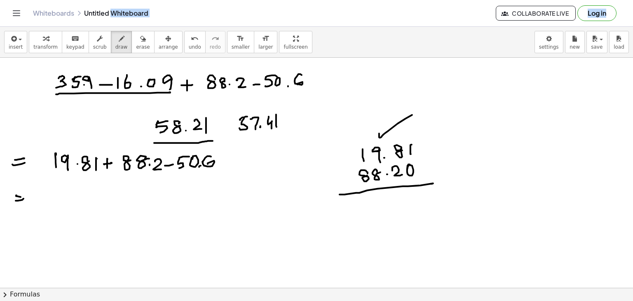
drag, startPoint x: 379, startPoint y: 133, endPoint x: 412, endPoint y: 115, distance: 37.8
click at [140, 43] on icon "button" at bounding box center [143, 39] width 6 height 10
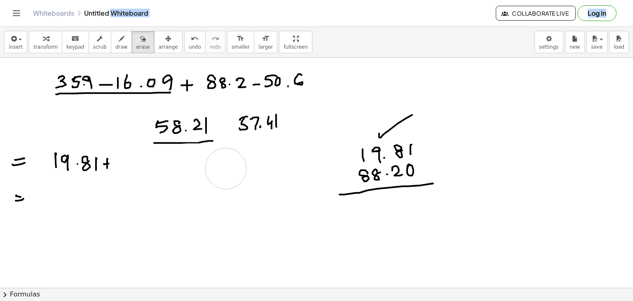
drag, startPoint x: 130, startPoint y: 165, endPoint x: 229, endPoint y: 169, distance: 99.0
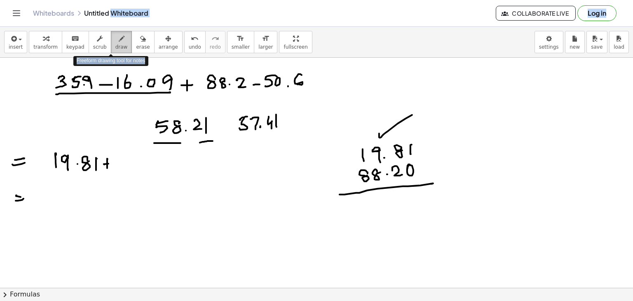
click at [117, 40] on button "draw" at bounding box center [121, 42] width 21 height 22
drag, startPoint x: 131, startPoint y: 162, endPoint x: 150, endPoint y: 160, distance: 18.6
drag, startPoint x: 147, startPoint y: 160, endPoint x: 155, endPoint y: 172, distance: 14.5
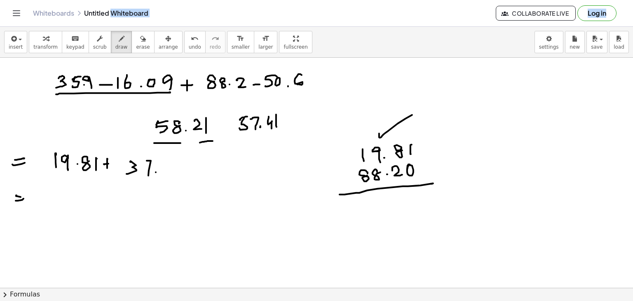
drag, startPoint x: 162, startPoint y: 162, endPoint x: 162, endPoint y: 176, distance: 14.0
drag, startPoint x: 134, startPoint y: 43, endPoint x: 56, endPoint y: 91, distance: 91.1
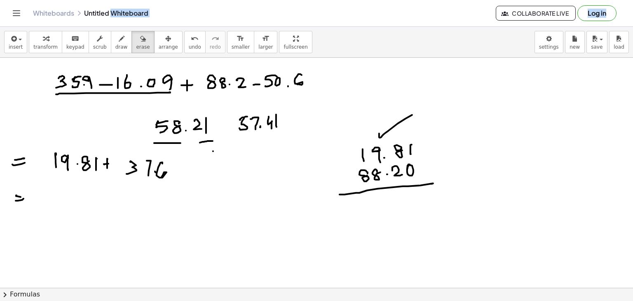
click at [56, 91] on div "insert select one: Math Expression Function Text Youtube Video Graphing Geometr…" at bounding box center [316, 164] width 633 height 274
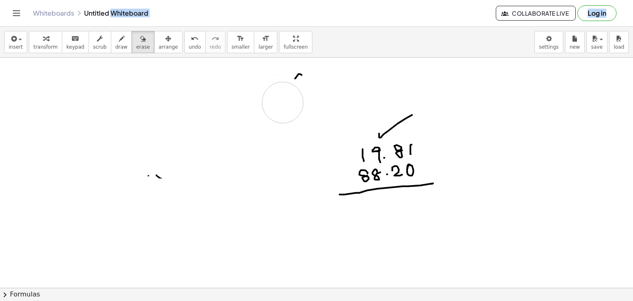
drag, startPoint x: 56, startPoint y: 91, endPoint x: 295, endPoint y: 101, distance: 239.3
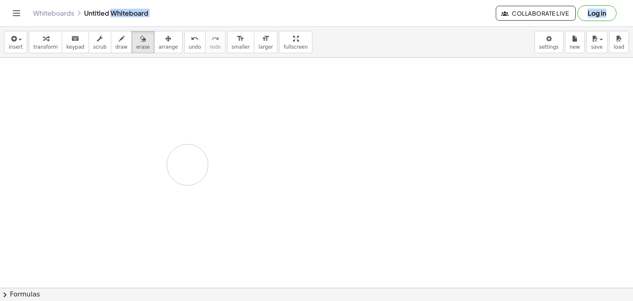
drag, startPoint x: 298, startPoint y: 84, endPoint x: 164, endPoint y: 160, distance: 153.8
click at [115, 46] on span "draw" at bounding box center [121, 47] width 12 height 6
drag, startPoint x: 92, startPoint y: 81, endPoint x: 94, endPoint y: 89, distance: 8.5
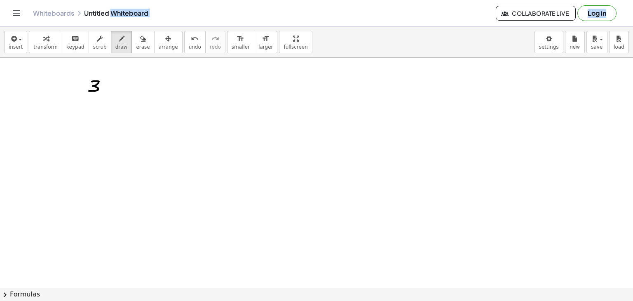
drag, startPoint x: 109, startPoint y: 81, endPoint x: 117, endPoint y: 89, distance: 11.1
drag, startPoint x: 122, startPoint y: 81, endPoint x: 119, endPoint y: 89, distance: 8.7
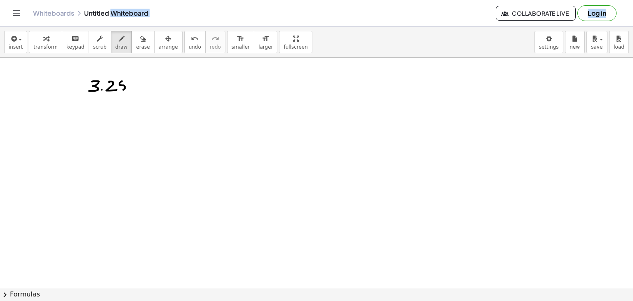
drag, startPoint x: 141, startPoint y: 82, endPoint x: 146, endPoint y: 83, distance: 5.1
drag, startPoint x: 146, startPoint y: 80, endPoint x: 157, endPoint y: 84, distance: 11.5
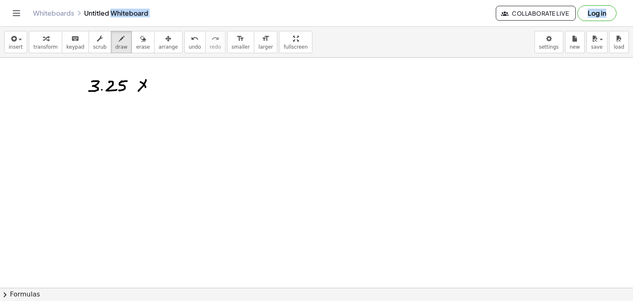
drag, startPoint x: 164, startPoint y: 81, endPoint x: 178, endPoint y: 86, distance: 14.2
drag, startPoint x: 190, startPoint y: 86, endPoint x: 198, endPoint y: 85, distance: 8.3
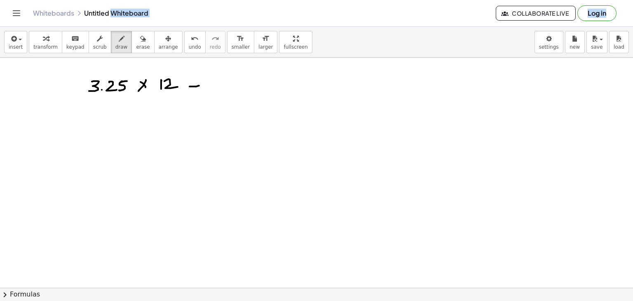
drag, startPoint x: 59, startPoint y: 140, endPoint x: 64, endPoint y: 145, distance: 7.0
drag, startPoint x: 78, startPoint y: 139, endPoint x: 87, endPoint y: 145, distance: 10.7
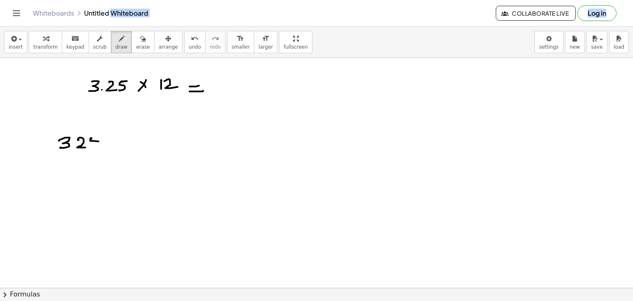
drag, startPoint x: 92, startPoint y: 138, endPoint x: 92, endPoint y: 145, distance: 6.6
drag, startPoint x: 89, startPoint y: 138, endPoint x: 99, endPoint y: 137, distance: 9.1
drag, startPoint x: 115, startPoint y: 134, endPoint x: 122, endPoint y: 137, distance: 8.1
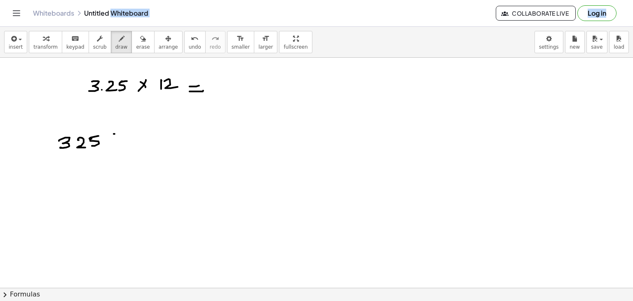
drag, startPoint x: 117, startPoint y: 141, endPoint x: 110, endPoint y: 146, distance: 8.6
drag, startPoint x: 82, startPoint y: 152, endPoint x: 82, endPoint y: 164, distance: 11.5
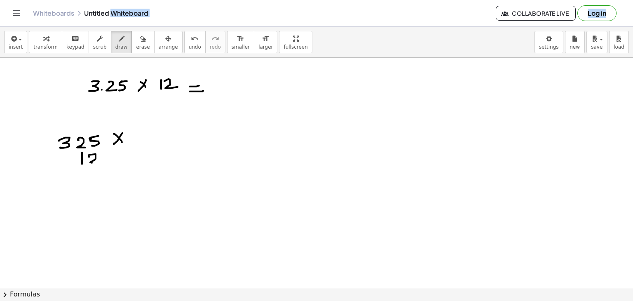
drag, startPoint x: 89, startPoint y: 156, endPoint x: 86, endPoint y: 164, distance: 8.3
drag, startPoint x: 45, startPoint y: 174, endPoint x: 105, endPoint y: 169, distance: 60.8
drag, startPoint x: 58, startPoint y: 184, endPoint x: 79, endPoint y: 187, distance: 21.6
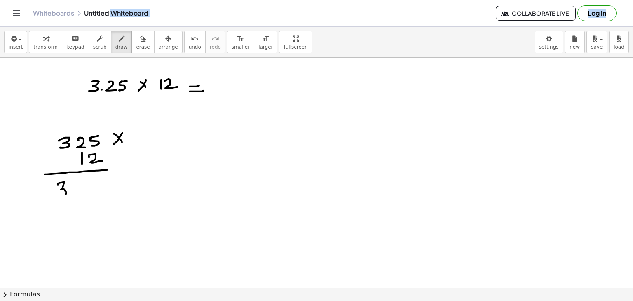
drag, startPoint x: 86, startPoint y: 183, endPoint x: 91, endPoint y: 188, distance: 7.0
drag, startPoint x: 87, startPoint y: 192, endPoint x: 92, endPoint y: 187, distance: 6.4
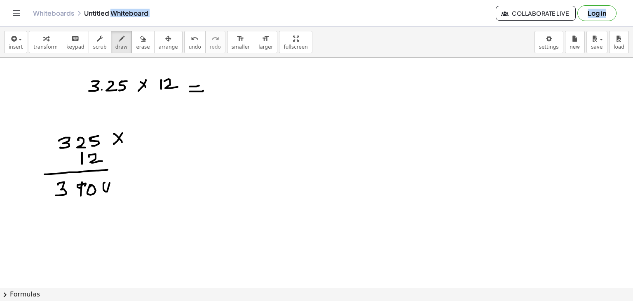
drag, startPoint x: 103, startPoint y: 183, endPoint x: 100, endPoint y: 187, distance: 5.2
drag, startPoint x: 64, startPoint y: 208, endPoint x: 70, endPoint y: 216, distance: 9.8
drag, startPoint x: 70, startPoint y: 216, endPoint x: 103, endPoint y: 212, distance: 33.6
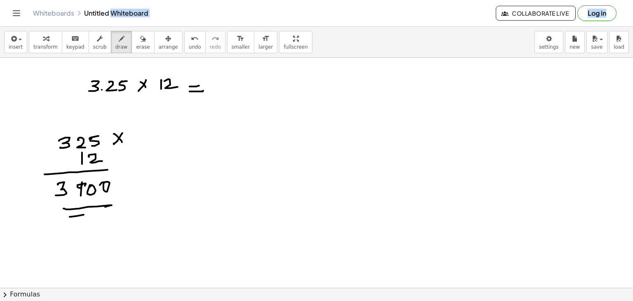
drag, startPoint x: 167, startPoint y: 175, endPoint x: 171, endPoint y: 183, distance: 8.5
drag, startPoint x: 184, startPoint y: 178, endPoint x: 197, endPoint y: 181, distance: 13.9
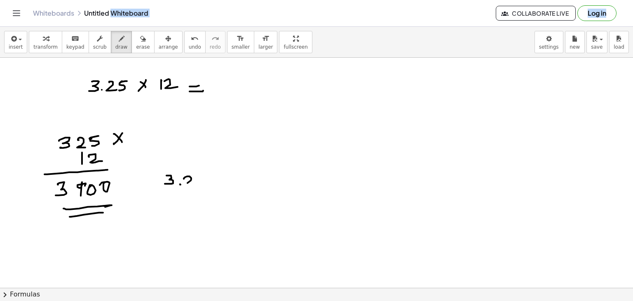
drag, startPoint x: 196, startPoint y: 176, endPoint x: 204, endPoint y: 176, distance: 8.7
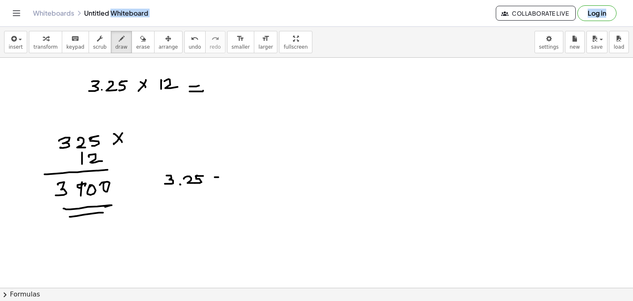
drag, startPoint x: 213, startPoint y: 181, endPoint x: 223, endPoint y: 180, distance: 10.7
drag, startPoint x: 237, startPoint y: 175, endPoint x: 239, endPoint y: 179, distance: 4.4
drag, startPoint x: 249, startPoint y: 174, endPoint x: 263, endPoint y: 175, distance: 13.6
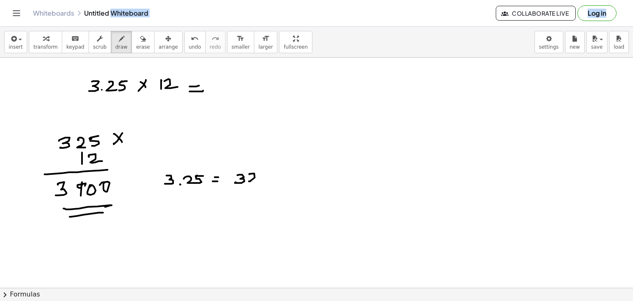
drag, startPoint x: 260, startPoint y: 175, endPoint x: 259, endPoint y: 180, distance: 4.6
drag, startPoint x: 265, startPoint y: 172, endPoint x: 263, endPoint y: 178, distance: 7.0
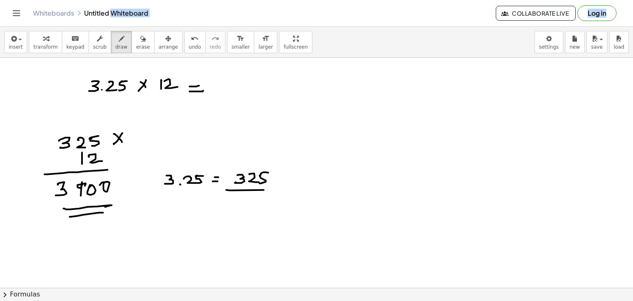
drag, startPoint x: 230, startPoint y: 190, endPoint x: 250, endPoint y: 195, distance: 21.2
drag, startPoint x: 244, startPoint y: 195, endPoint x: 248, endPoint y: 198, distance: 5.4
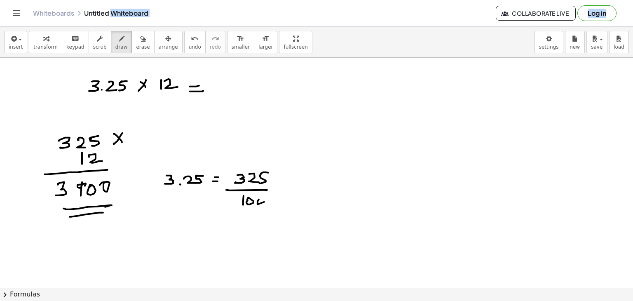
drag, startPoint x: 258, startPoint y: 204, endPoint x: 258, endPoint y: 199, distance: 5.0
drag, startPoint x: 223, startPoint y: 81, endPoint x: 221, endPoint y: 91, distance: 10.0
drag, startPoint x: 227, startPoint y: 86, endPoint x: 235, endPoint y: 90, distance: 8.9
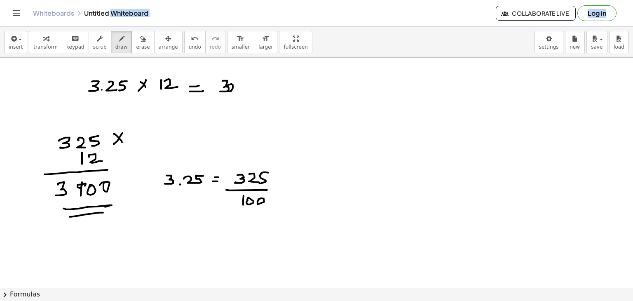
drag, startPoint x: 241, startPoint y: 80, endPoint x: 237, endPoint y: 92, distance: 12.4
drag, startPoint x: 211, startPoint y: 97, endPoint x: 225, endPoint y: 101, distance: 15.3
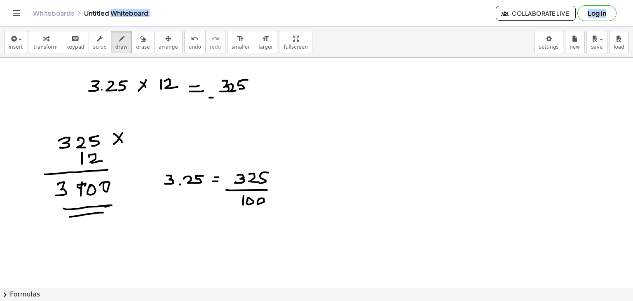
drag, startPoint x: 223, startPoint y: 107, endPoint x: 229, endPoint y: 103, distance: 7.1
drag, startPoint x: 234, startPoint y: 106, endPoint x: 233, endPoint y: 101, distance: 5.0
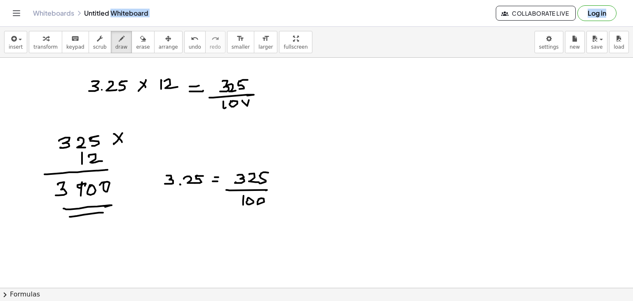
drag, startPoint x: 242, startPoint y: 101, endPoint x: 253, endPoint y: 99, distance: 11.3
drag, startPoint x: 268, startPoint y: 85, endPoint x: 272, endPoint y: 81, distance: 6.1
drag, startPoint x: 265, startPoint y: 87, endPoint x: 283, endPoint y: 80, distance: 18.8
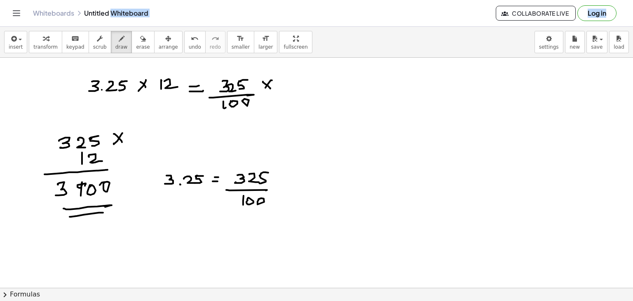
drag, startPoint x: 283, startPoint y: 80, endPoint x: 284, endPoint y: 88, distance: 8.7
drag, startPoint x: 289, startPoint y: 80, endPoint x: 295, endPoint y: 88, distance: 9.7
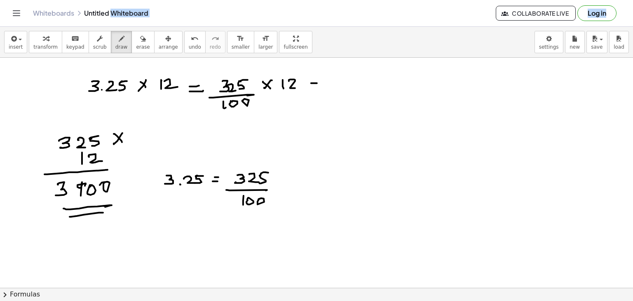
drag, startPoint x: 312, startPoint y: 87, endPoint x: 317, endPoint y: 86, distance: 5.4
drag, startPoint x: 340, startPoint y: 79, endPoint x: 350, endPoint y: 83, distance: 10.3
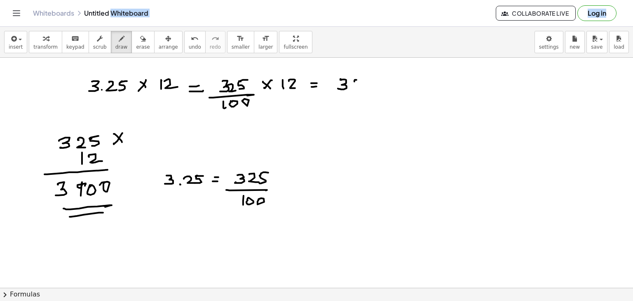
drag
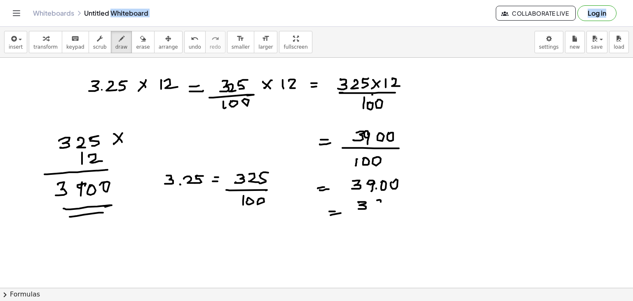
click at [49, 152] on div "insert select one: Math Expression Function Text Youtube Video Graphing Geometr…" at bounding box center [316, 164] width 633 height 274
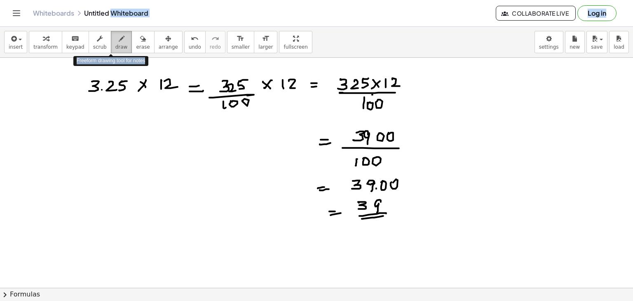
click at [115, 47] on span "draw" at bounding box center [121, 47] width 12 height 6
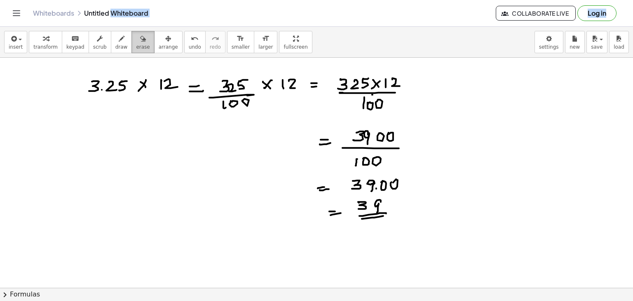
click at [136, 35] on div "button" at bounding box center [143, 38] width 14 height 10
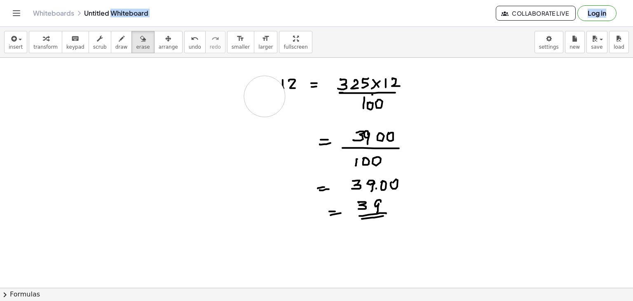
drag, startPoint x: 79, startPoint y: 75, endPoint x: 261, endPoint y: 96, distance: 182.6
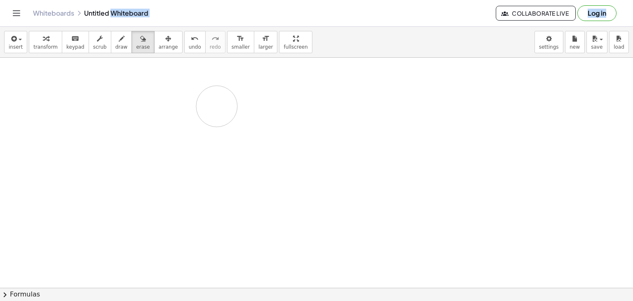
drag, startPoint x: 261, startPoint y: 96, endPoint x: 158, endPoint y: 54, distance: 110.7
click at [158, 54] on div "insert select one: Math Expression Function Text Youtube Video Graphing Geometr…" at bounding box center [316, 164] width 633 height 274
click at [115, 45] on span "draw" at bounding box center [121, 47] width 12 height 6
drag, startPoint x: 62, startPoint y: 81, endPoint x: 64, endPoint y: 90, distance: 8.8
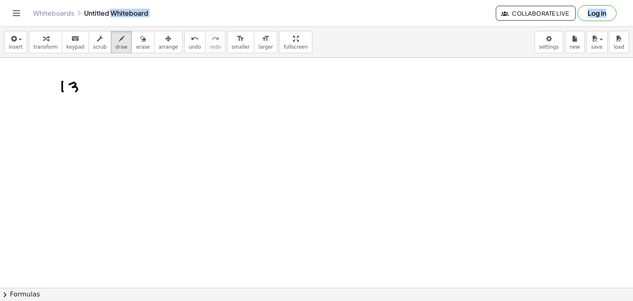
drag, startPoint x: 69, startPoint y: 84, endPoint x: 83, endPoint y: 89, distance: 15.0
drag, startPoint x: 111, startPoint y: 83, endPoint x: 120, endPoint y: 89, distance: 10.9
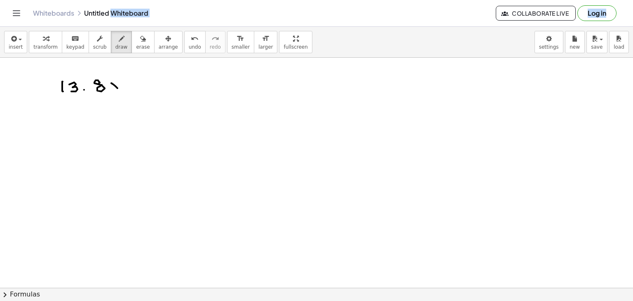
drag, startPoint x: 113, startPoint y: 93, endPoint x: 127, endPoint y: 86, distance: 15.5
drag, startPoint x: 129, startPoint y: 87, endPoint x: 137, endPoint y: 85, distance: 8.0
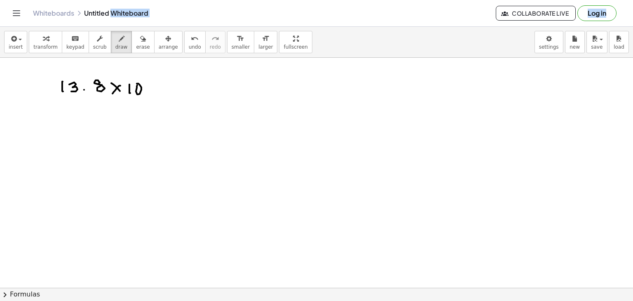
drag, startPoint x: 137, startPoint y: 85, endPoint x: 170, endPoint y: 84, distance: 32.6
drag, startPoint x: 174, startPoint y: 87, endPoint x: 181, endPoint y: 87, distance: 7.0
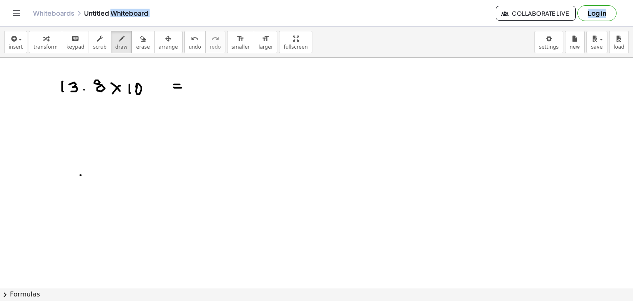
drag, startPoint x: 81, startPoint y: 175, endPoint x: 88, endPoint y: 180, distance: 8.8
drag, startPoint x: 89, startPoint y: 178, endPoint x: 91, endPoint y: 185, distance: 7.2
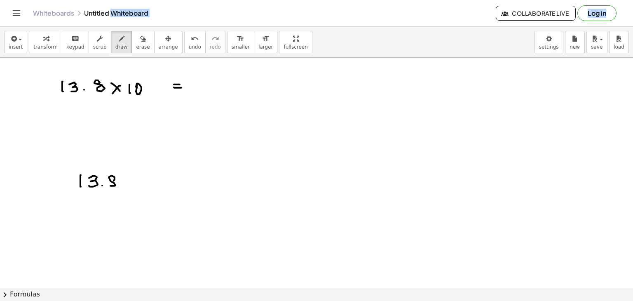
drag, startPoint x: 114, startPoint y: 180, endPoint x: 119, endPoint y: 180, distance: 4.9
drag, startPoint x: 144, startPoint y: 183, endPoint x: 150, endPoint y: 178, distance: 8.5
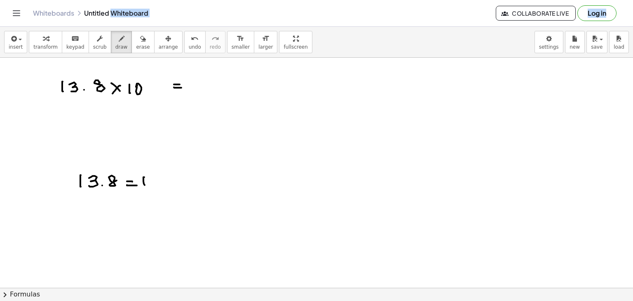
drag, startPoint x: 158, startPoint y: 177, endPoint x: 161, endPoint y: 182, distance: 5.4
drag, startPoint x: 169, startPoint y: 177, endPoint x: 173, endPoint y: 182, distance: 6.4
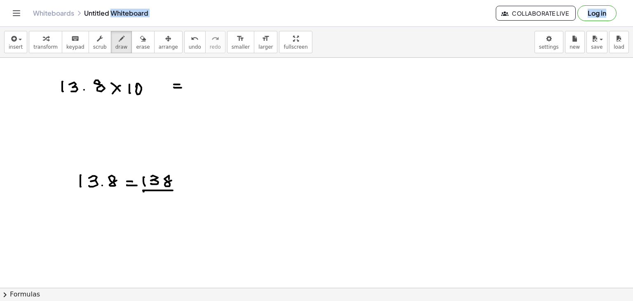
drag, startPoint x: 144, startPoint y: 191, endPoint x: 170, endPoint y: 188, distance: 26.5
drag, startPoint x: 167, startPoint y: 195, endPoint x: 169, endPoint y: 200, distance: 5.2
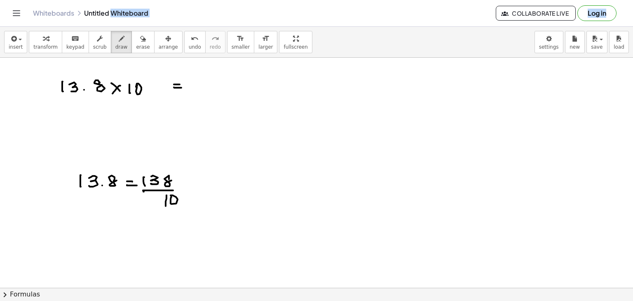
drag, startPoint x: 206, startPoint y: 80, endPoint x: 207, endPoint y: 89, distance: 8.7
drag, startPoint x: 212, startPoint y: 80, endPoint x: 224, endPoint y: 84, distance: 12.6
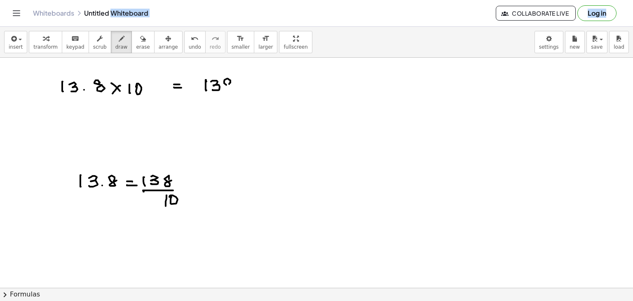
drag, startPoint x: 200, startPoint y: 96, endPoint x: 232, endPoint y: 95, distance: 32.2
drag, startPoint x: 212, startPoint y: 103, endPoint x: 212, endPoint y: 112, distance: 8.7
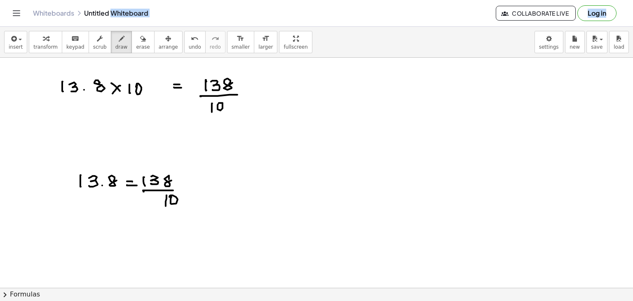
drag, startPoint x: 243, startPoint y: 84, endPoint x: 250, endPoint y: 85, distance: 7.1
drag, startPoint x: 250, startPoint y: 85, endPoint x: 249, endPoint y: 89, distance: 4.4
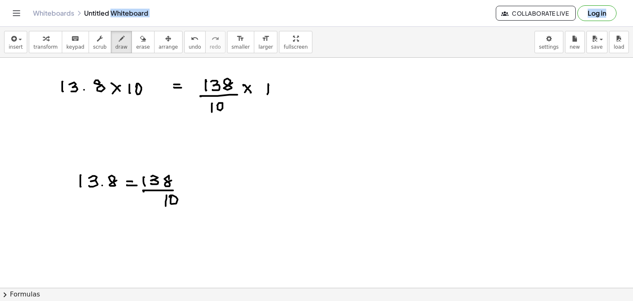
drag, startPoint x: 269, startPoint y: 85, endPoint x: 275, endPoint y: 86, distance: 5.9
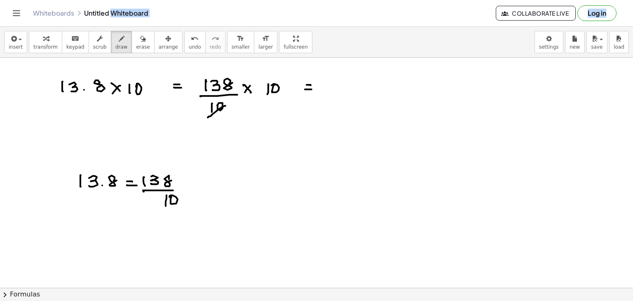
drag, startPoint x: 208, startPoint y: 117, endPoint x: 225, endPoint y: 104, distance: 21.5
drag, startPoint x: 328, startPoint y: 75, endPoint x: 327, endPoint y: 84, distance: 9.6
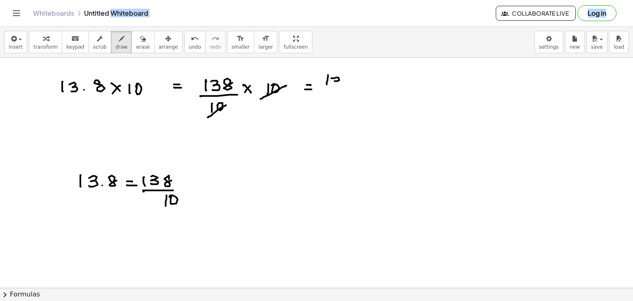
drag, startPoint x: 332, startPoint y: 78, endPoint x: 333, endPoint y: 84, distance: 6.2
drag, startPoint x: 367, startPoint y: 82, endPoint x: 365, endPoint y: 76, distance: 5.9
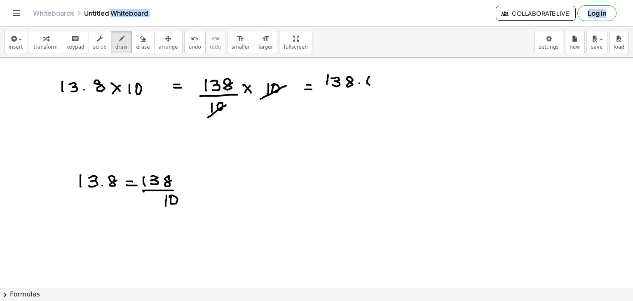
drag, startPoint x: 307, startPoint y: 110, endPoint x: 306, endPoint y: 115, distance: 4.2
drag, startPoint x: 306, startPoint y: 115, endPoint x: 317, endPoint y: 113, distance: 10.8
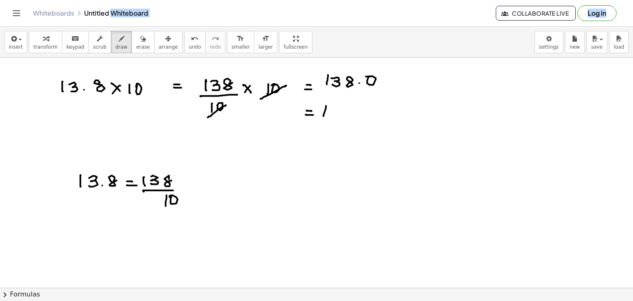
drag, startPoint x: 338, startPoint y: 109, endPoint x: 347, endPoint y: 113, distance: 9.4
drag, startPoint x: 352, startPoint y: 110, endPoint x: 355, endPoint y: 114, distance: 5.3
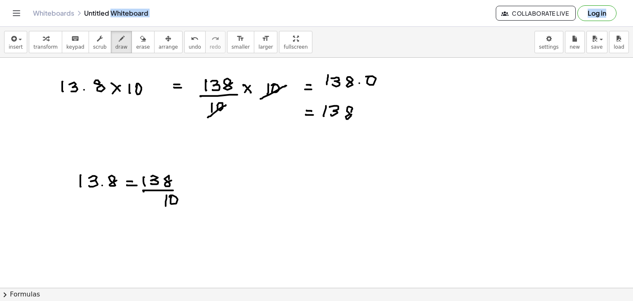
drag, startPoint x: 326, startPoint y: 129, endPoint x: 360, endPoint y: 129, distance: 34.2
drag, startPoint x: 135, startPoint y: 38, endPoint x: 57, endPoint y: 105, distance: 102.9
click at [57, 105] on div "insert select one: Math Expression Function Text Youtube Video Graphing Geometr…" at bounding box center [316, 164] width 633 height 274
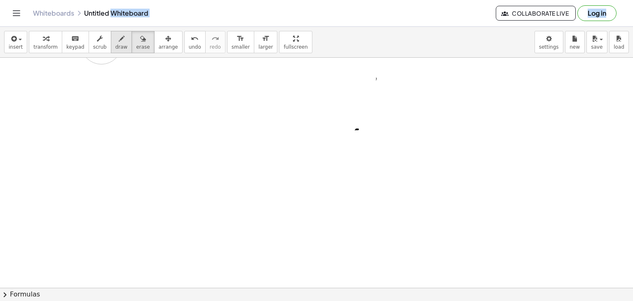
drag, startPoint x: 57, startPoint y: 105, endPoint x: 102, endPoint y: 43, distance: 76.3
click at [102, 43] on div "insert select one: Math Expression Function Text Youtube Video Graphing Geometr…" at bounding box center [316, 164] width 633 height 274
click at [111, 43] on button "draw" at bounding box center [121, 42] width 21 height 22
drag, startPoint x: 43, startPoint y: 90, endPoint x: 53, endPoint y: 96, distance: 11.8
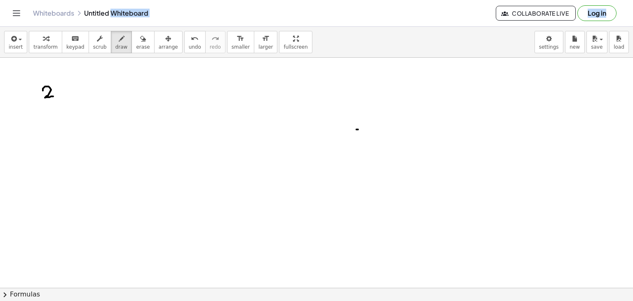
drag, startPoint x: 67, startPoint y: 91, endPoint x: 70, endPoint y: 96, distance: 6.3
drag, startPoint x: 82, startPoint y: 88, endPoint x: 95, endPoint y: 88, distance: 12.8
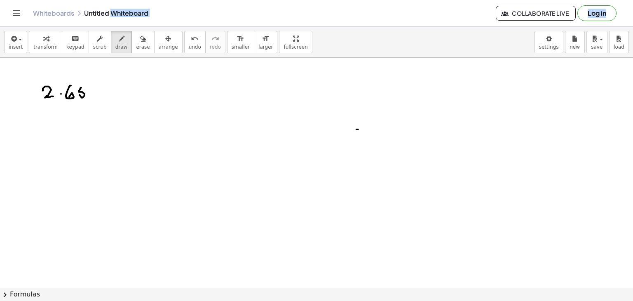
drag, startPoint x: 97, startPoint y: 89, endPoint x: 96, endPoint y: 97, distance: 8.7
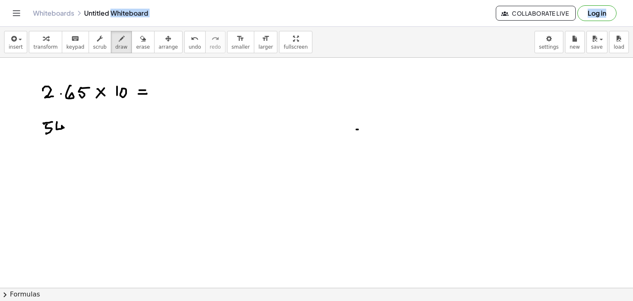
drag, startPoint x: 57, startPoint y: 122, endPoint x: 67, endPoint y: 129, distance: 12.1
drag, startPoint x: 75, startPoint y: 121, endPoint x: 85, endPoint y: 127, distance: 12.6
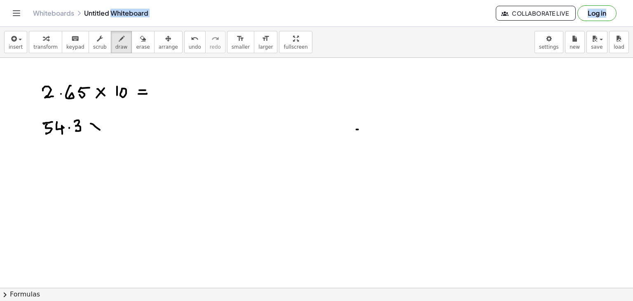
drag, startPoint x: 97, startPoint y: 127, endPoint x: 98, endPoint y: 123, distance: 4.3
drag, startPoint x: 98, startPoint y: 123, endPoint x: 93, endPoint y: 132, distance: 10.3
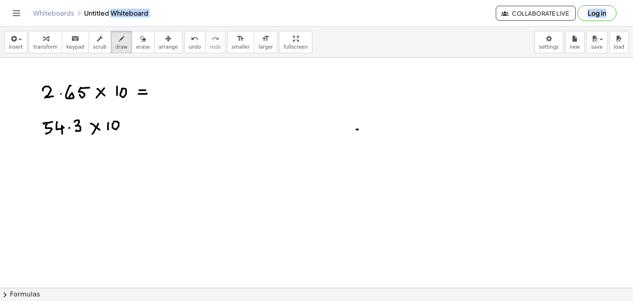
drag, startPoint x: 113, startPoint y: 127, endPoint x: 131, endPoint y: 124, distance: 18.4
drag, startPoint x: 141, startPoint y: 125, endPoint x: 141, endPoint y: 130, distance: 4.5
drag, startPoint x: 141, startPoint y: 130, endPoint x: 150, endPoint y: 129, distance: 9.1
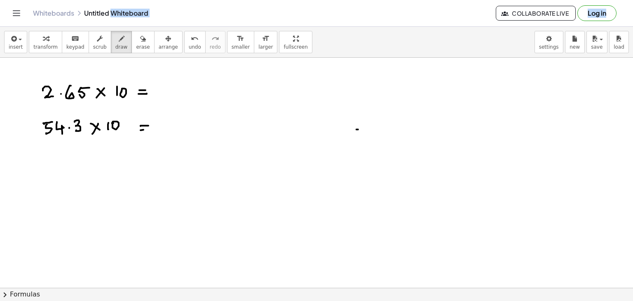
drag, startPoint x: 41, startPoint y: 152, endPoint x: 41, endPoint y: 162, distance: 10.3
drag, startPoint x: 49, startPoint y: 152, endPoint x: 49, endPoint y: 157, distance: 5.8
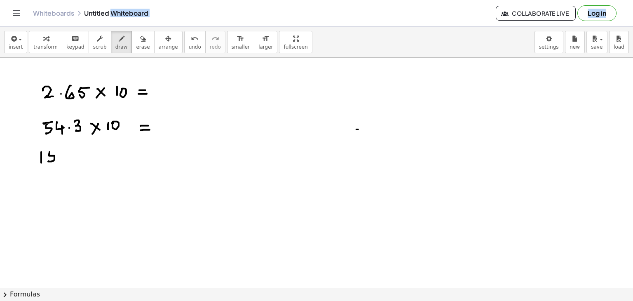
drag, startPoint x: 82, startPoint y: 152, endPoint x: 89, endPoint y: 155, distance: 7.7
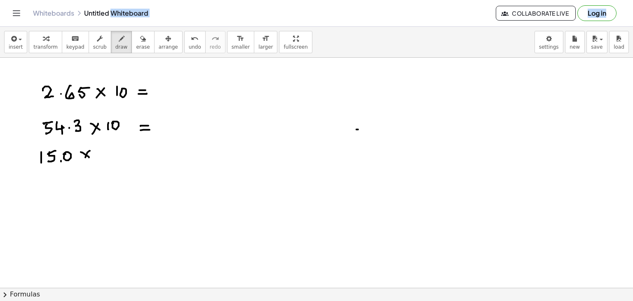
drag, startPoint x: 85, startPoint y: 157, endPoint x: 96, endPoint y: 153, distance: 11.1
drag, startPoint x: 101, startPoint y: 150, endPoint x: 105, endPoint y: 152, distance: 5.2
drag, startPoint x: 106, startPoint y: 159, endPoint x: 114, endPoint y: 152, distance: 10.8
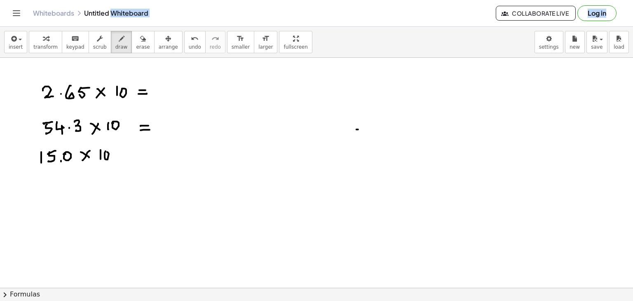
drag, startPoint x: 145, startPoint y: 160, endPoint x: 153, endPoint y: 159, distance: 8.3
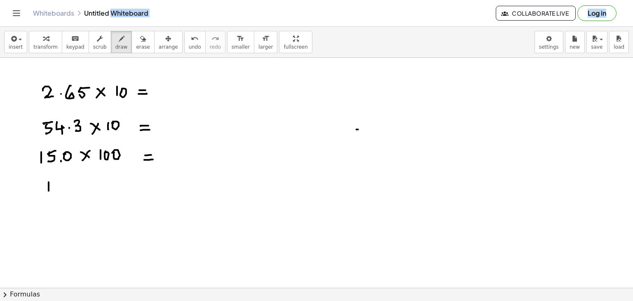
drag, startPoint x: 49, startPoint y: 182, endPoint x: 49, endPoint y: 192, distance: 9.9
drag, startPoint x: 49, startPoint y: 183, endPoint x: 49, endPoint y: 268, distance: 84.9
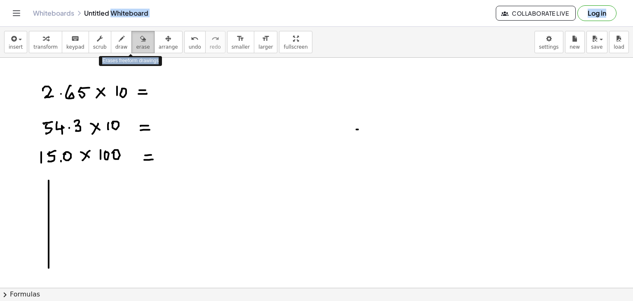
click at [138, 38] on button "erase" at bounding box center [142, 42] width 23 height 22
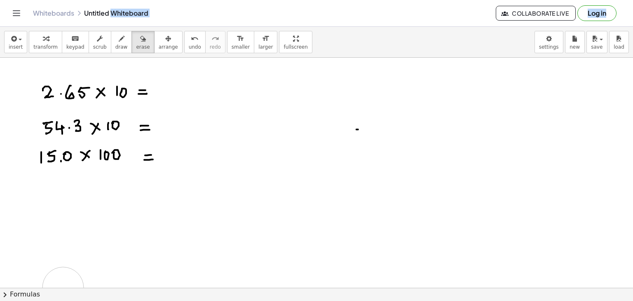
click at [115, 49] on span "draw" at bounding box center [121, 47] width 12 height 6
drag, startPoint x: 38, startPoint y: 188, endPoint x: 42, endPoint y: 196, distance: 9.8
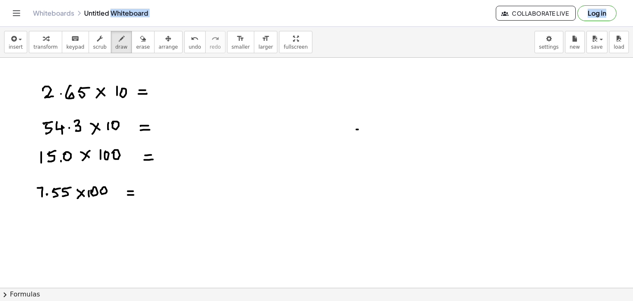
drag, startPoint x: 67, startPoint y: 218, endPoint x: 70, endPoint y: 225, distance: 7.4
drag, startPoint x: 69, startPoint y: 230, endPoint x: 73, endPoint y: 224, distance: 7.0
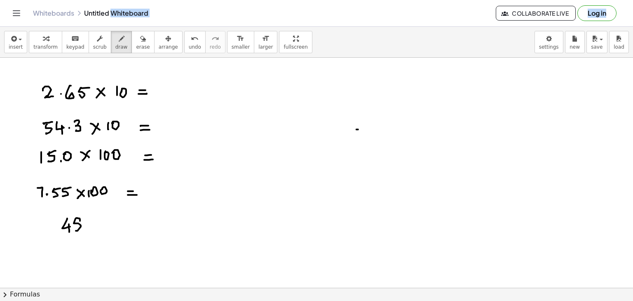
drag, startPoint x: 80, startPoint y: 221, endPoint x: 83, endPoint y: 225, distance: 5.3
drag, startPoint x: 89, startPoint y: 222, endPoint x: 94, endPoint y: 223, distance: 4.3
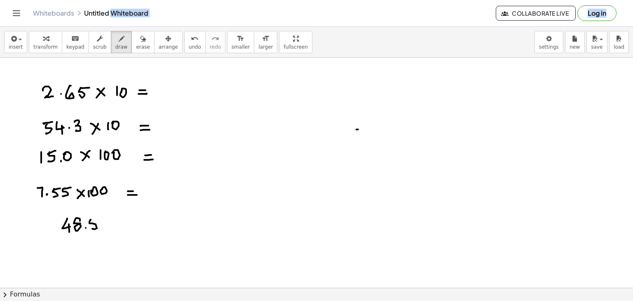
drag, startPoint x: 92, startPoint y: 221, endPoint x: 102, endPoint y: 220, distance: 10.0
drag, startPoint x: 103, startPoint y: 221, endPoint x: 109, endPoint y: 227, distance: 7.9
drag, startPoint x: 110, startPoint y: 219, endPoint x: 106, endPoint y: 225, distance: 6.8
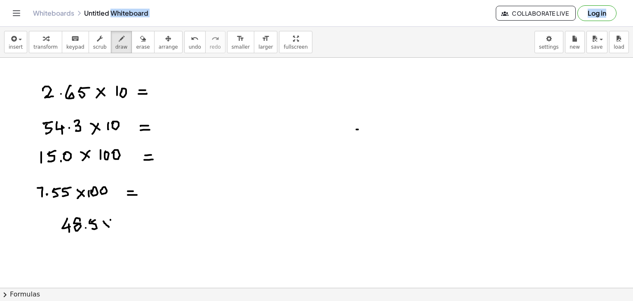
drag, startPoint x: 112, startPoint y: 219, endPoint x: 120, endPoint y: 227, distance: 10.5
drag, startPoint x: 127, startPoint y: 46, endPoint x: 123, endPoint y: 232, distance: 186.0
click at [123, 232] on div "insert select one: Math Expression Function Text Youtube Video Graphing Geometr…" at bounding box center [316, 164] width 633 height 274
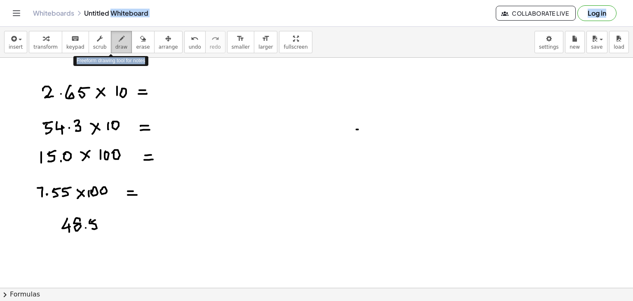
click at [119, 42] on icon "button" at bounding box center [122, 39] width 6 height 10
drag, startPoint x: 107, startPoint y: 219, endPoint x: 112, endPoint y: 225, distance: 7.0
drag, startPoint x: 111, startPoint y: 224, endPoint x: 108, endPoint y: 228, distance: 5.2
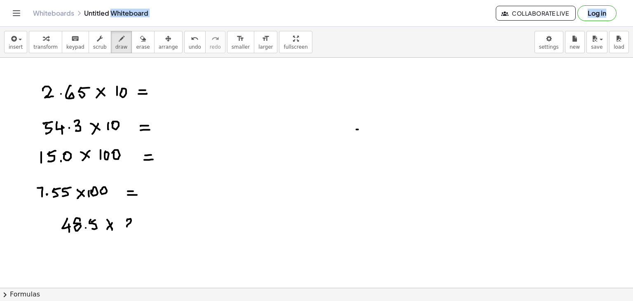
drag, startPoint x: 127, startPoint y: 220, endPoint x: 134, endPoint y: 226, distance: 9.0
drag, startPoint x: 143, startPoint y: 227, endPoint x: 150, endPoint y: 226, distance: 6.6
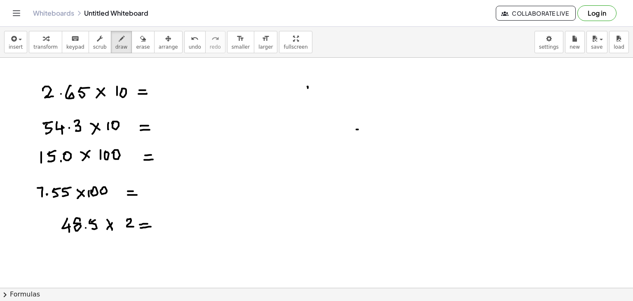
drag, startPoint x: 308, startPoint y: 88, endPoint x: 312, endPoint y: 91, distance: 4.7
drag, startPoint x: 323, startPoint y: 84, endPoint x: 330, endPoint y: 91, distance: 10.2
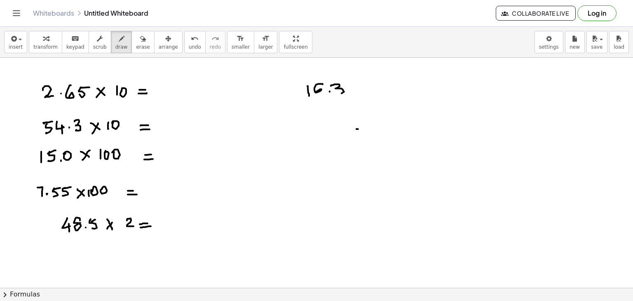
drag, startPoint x: 337, startPoint y: 84, endPoint x: 345, endPoint y: 89, distance: 9.4
drag, startPoint x: 356, startPoint y: 85, endPoint x: 359, endPoint y: 93, distance: 8.9
drag, startPoint x: 361, startPoint y: 86, endPoint x: 354, endPoint y: 91, distance: 8.8
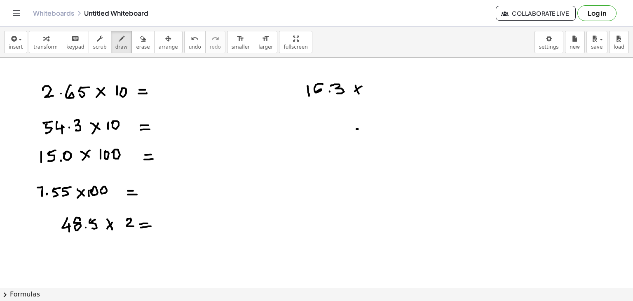
drag, startPoint x: 375, startPoint y: 89, endPoint x: 381, endPoint y: 88, distance: 6.3
drag, startPoint x: 383, startPoint y: 85, endPoint x: 394, endPoint y: 92, distance: 13.3
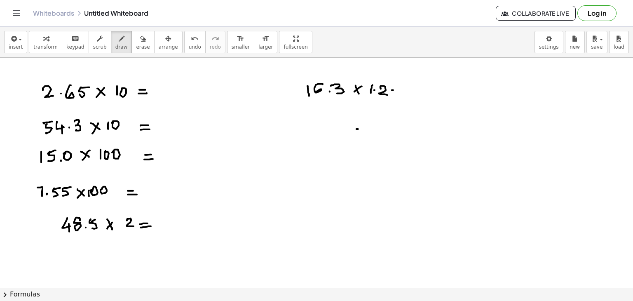
drag, startPoint x: 393, startPoint y: 92, endPoint x: 399, endPoint y: 92, distance: 5.4
drag, startPoint x: 313, startPoint y: 114, endPoint x: 315, endPoint y: 122, distance: 8.4
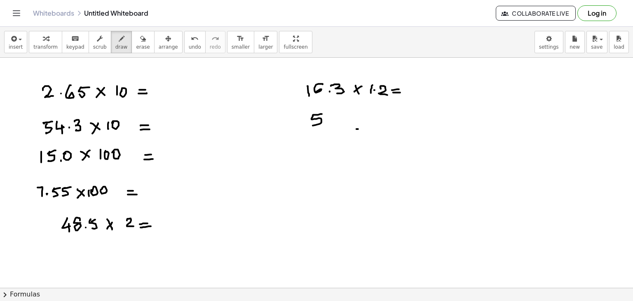
drag, startPoint x: 313, startPoint y: 115, endPoint x: 322, endPoint y: 113, distance: 9.3
drag, startPoint x: 335, startPoint y: 113, endPoint x: 338, endPoint y: 127, distance: 14.3
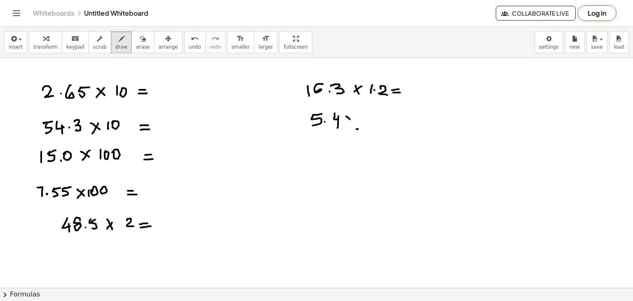
drag, startPoint x: 353, startPoint y: 115, endPoint x: 346, endPoint y: 123, distance: 10.2
drag, startPoint x: 363, startPoint y: 113, endPoint x: 367, endPoint y: 115, distance: 4.8
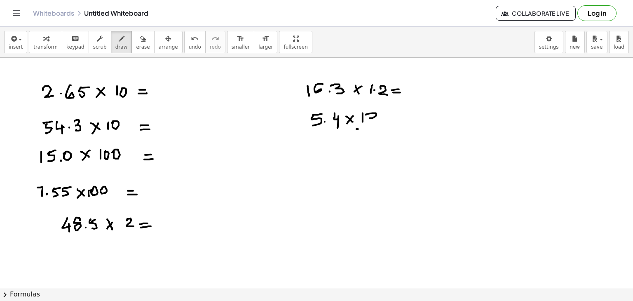
drag, startPoint x: 366, startPoint y: 114, endPoint x: 370, endPoint y: 120, distance: 7.4
drag, startPoint x: 382, startPoint y: 121, endPoint x: 391, endPoint y: 121, distance: 8.7
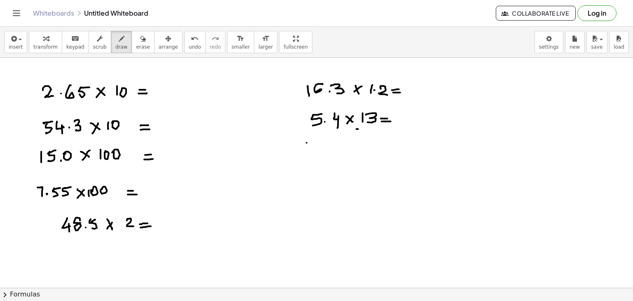
drag, startPoint x: 307, startPoint y: 142, endPoint x: 307, endPoint y: 152, distance: 9.9
drag, startPoint x: 321, startPoint y: 141, endPoint x: 331, endPoint y: 149, distance: 13.2
